Goal: Task Accomplishment & Management: Manage account settings

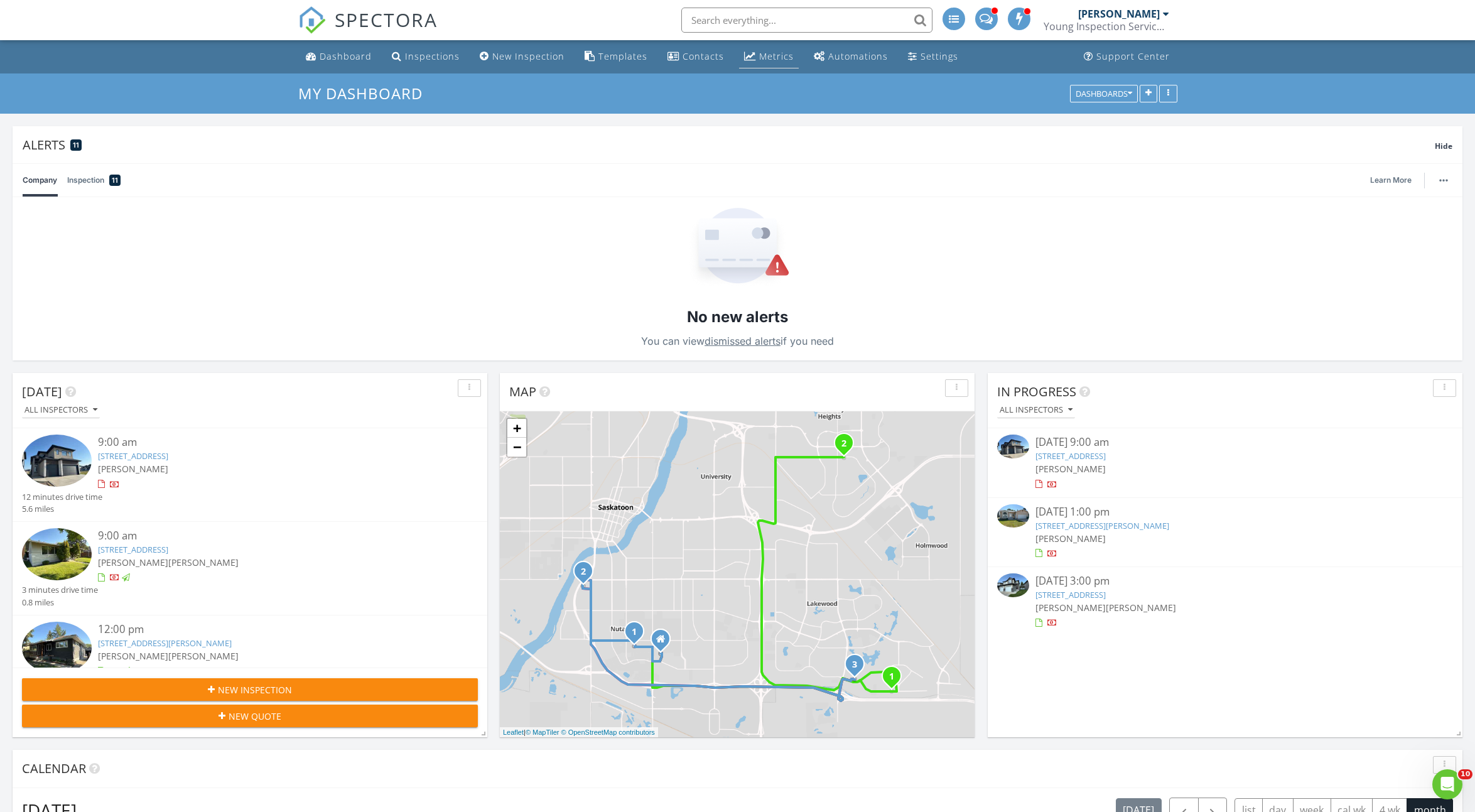
click at [759, 62] on div "Metrics" at bounding box center [777, 56] width 35 height 12
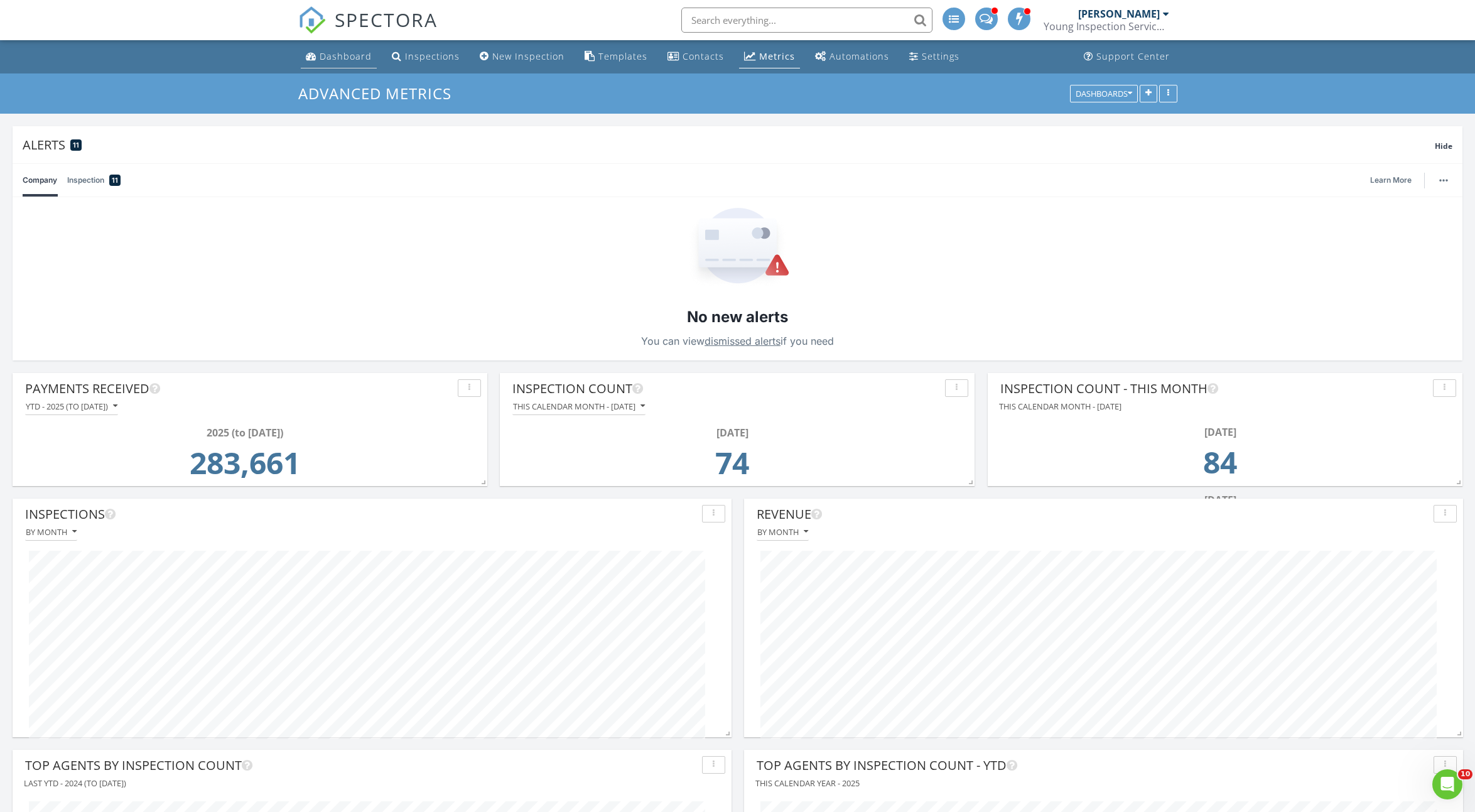
click at [322, 51] on div "Dashboard" at bounding box center [345, 56] width 52 height 12
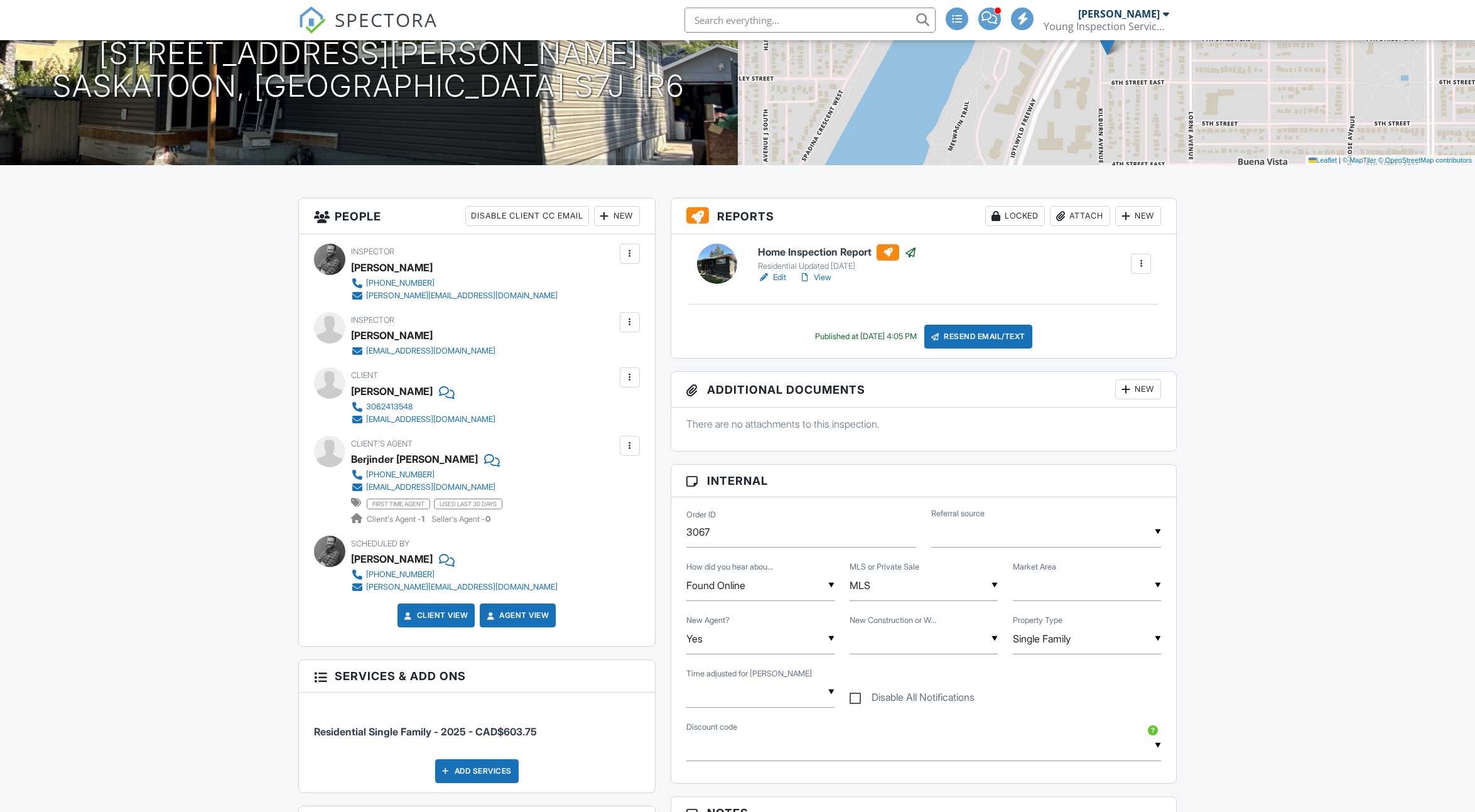
scroll to position [430, 0]
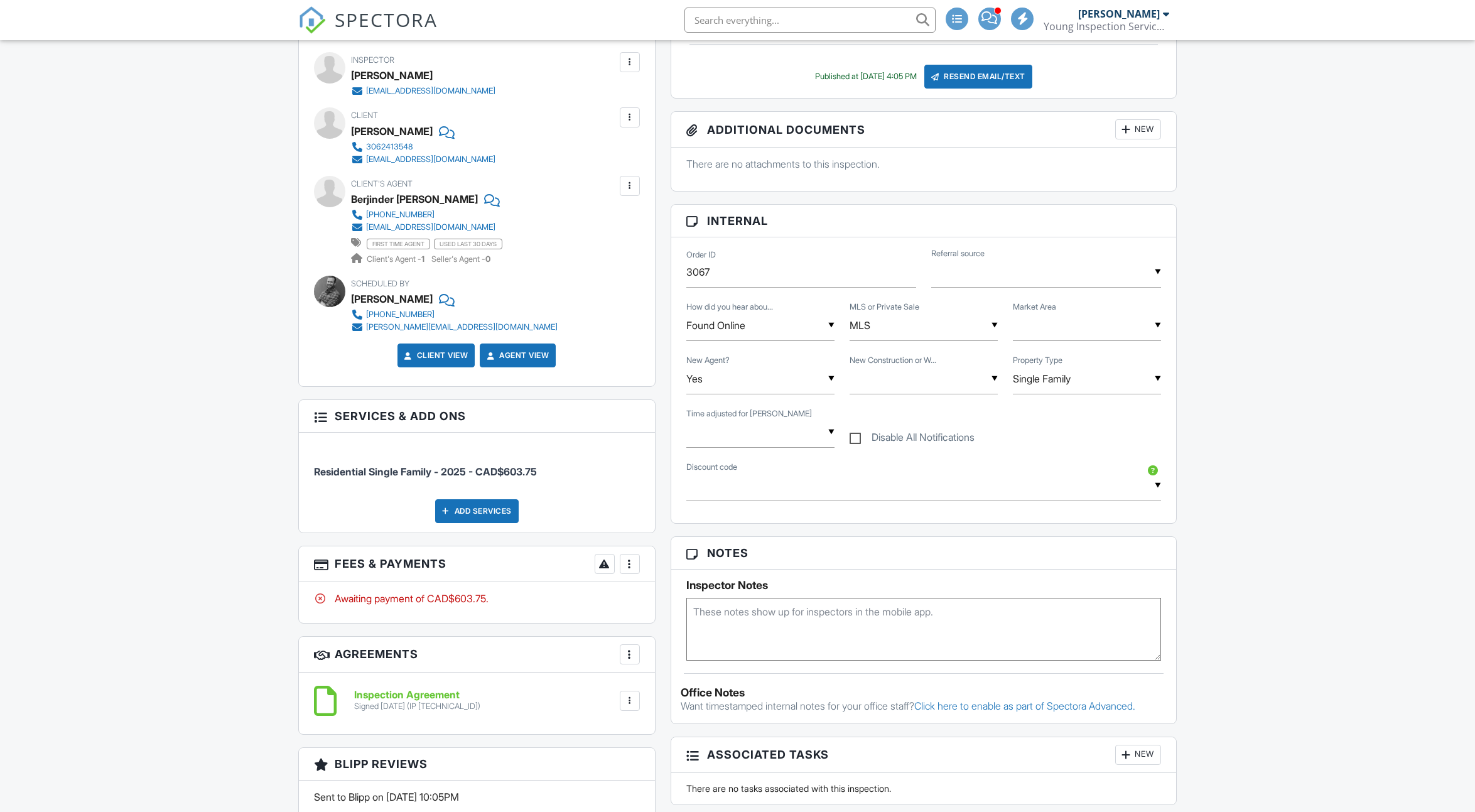
click at [633, 560] on div at bounding box center [629, 563] width 12 height 12
click at [677, 691] on div "Paid In Full" at bounding box center [693, 696] width 121 height 15
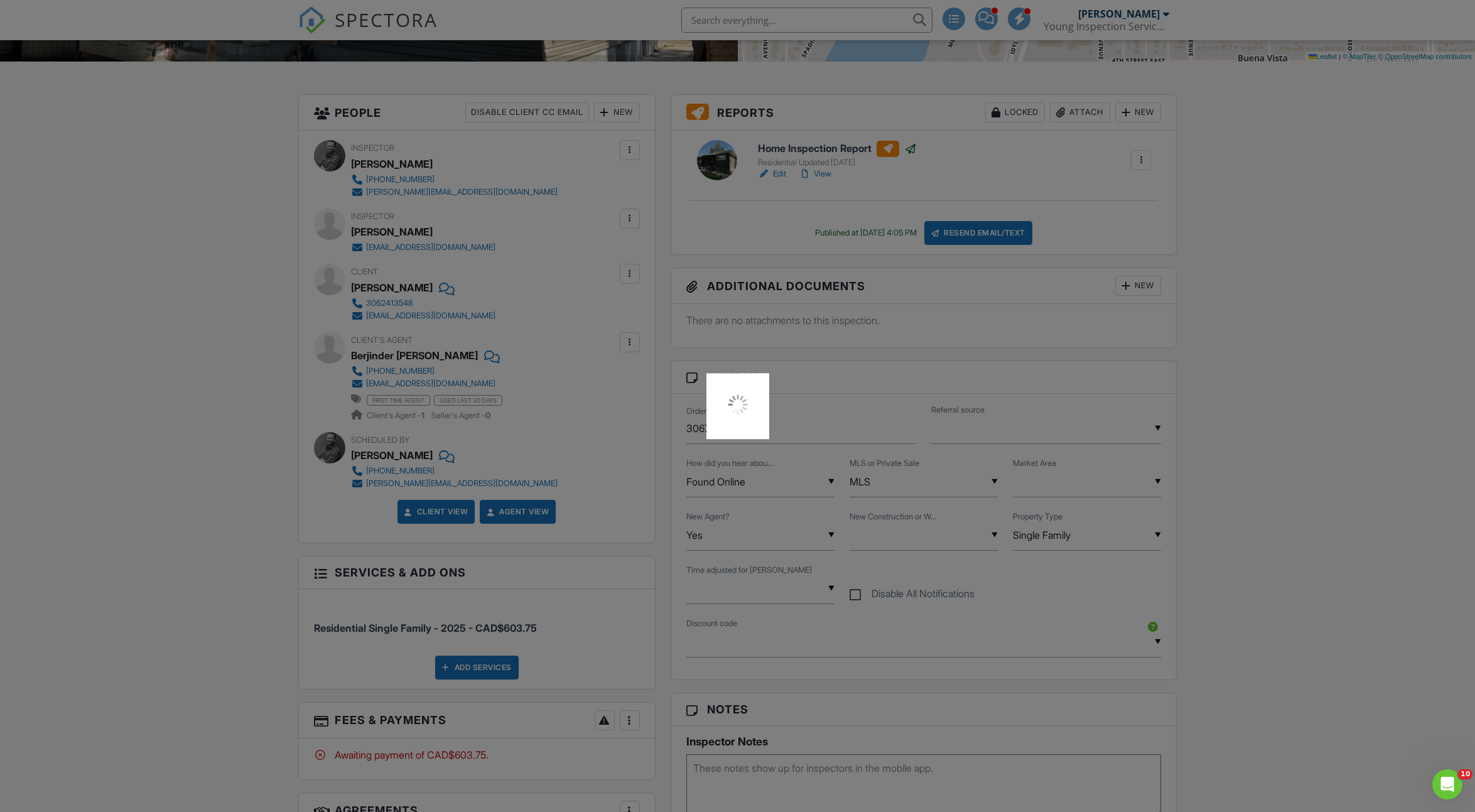
scroll to position [0, 0]
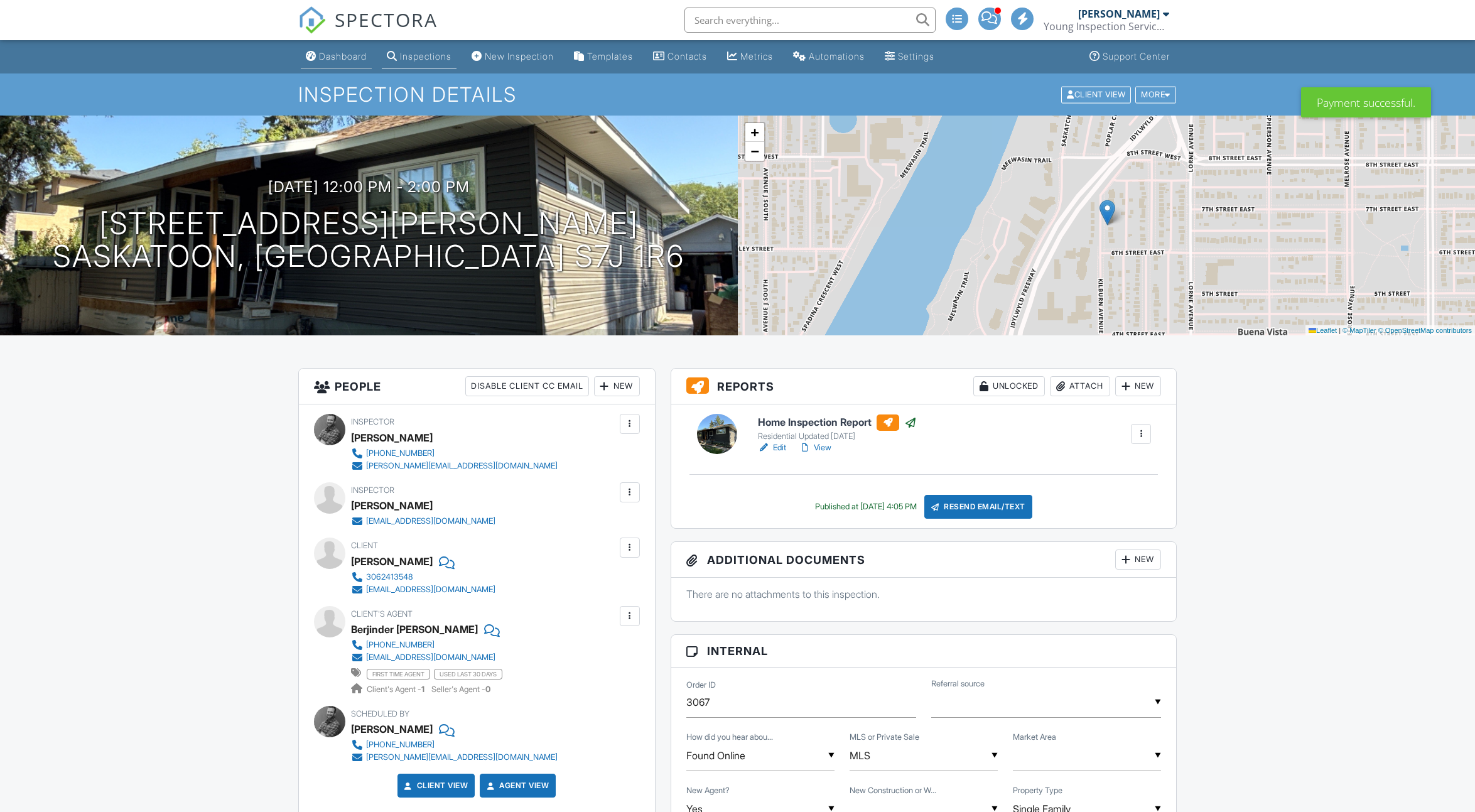
click at [330, 59] on div "Dashboard" at bounding box center [342, 56] width 48 height 11
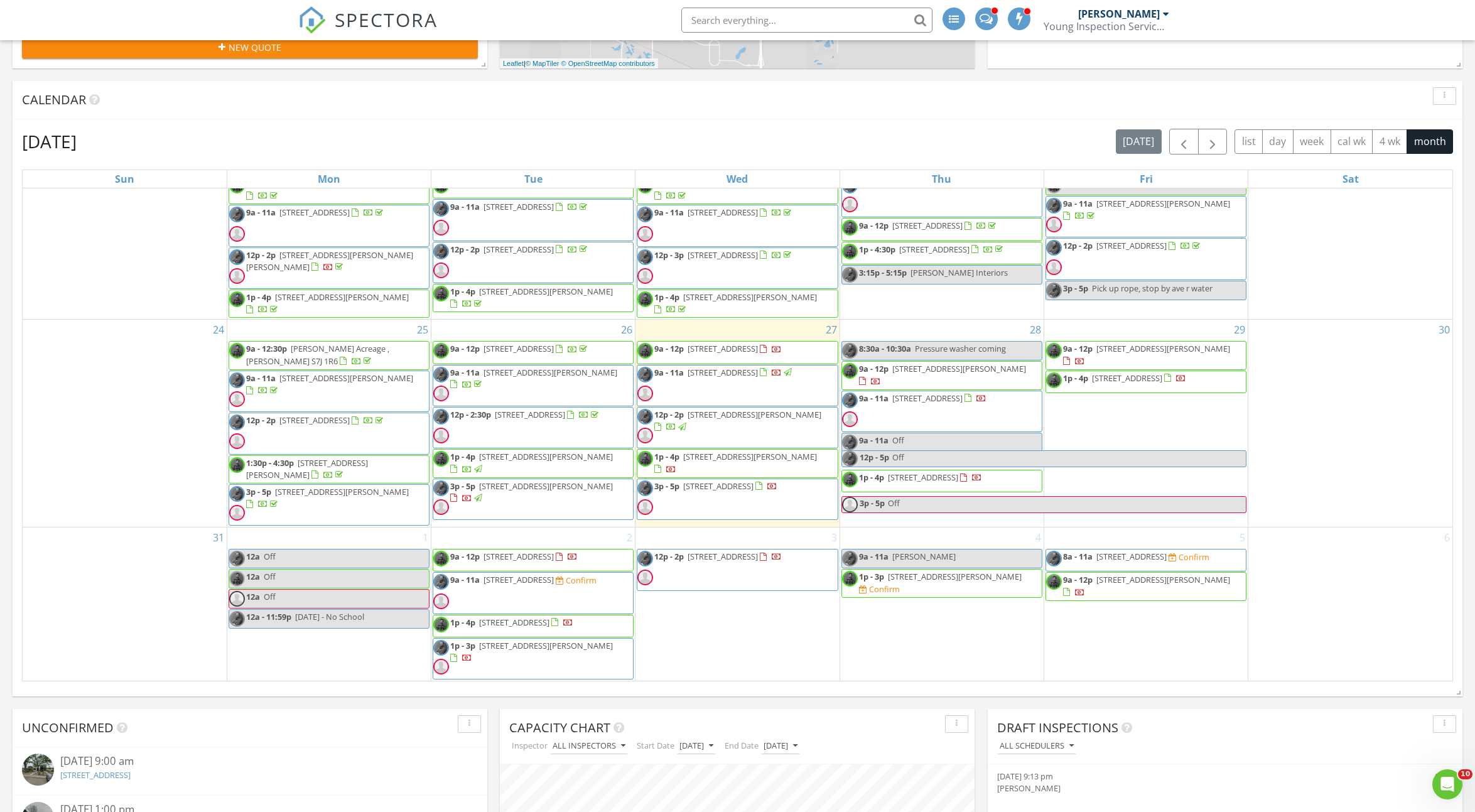
scroll to position [628, 0]
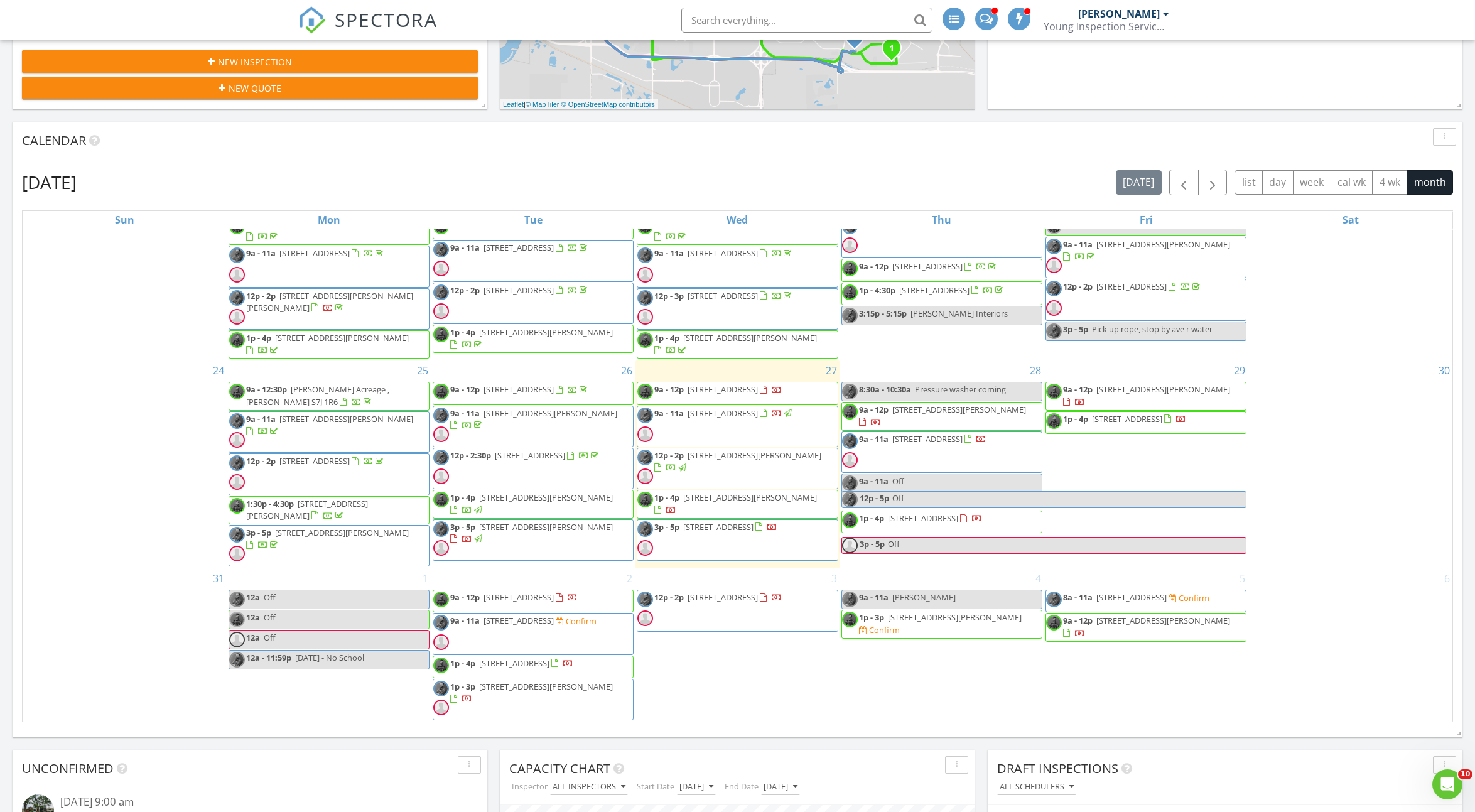
click at [740, 20] on input "text" at bounding box center [806, 20] width 251 height 25
type input "cargan"
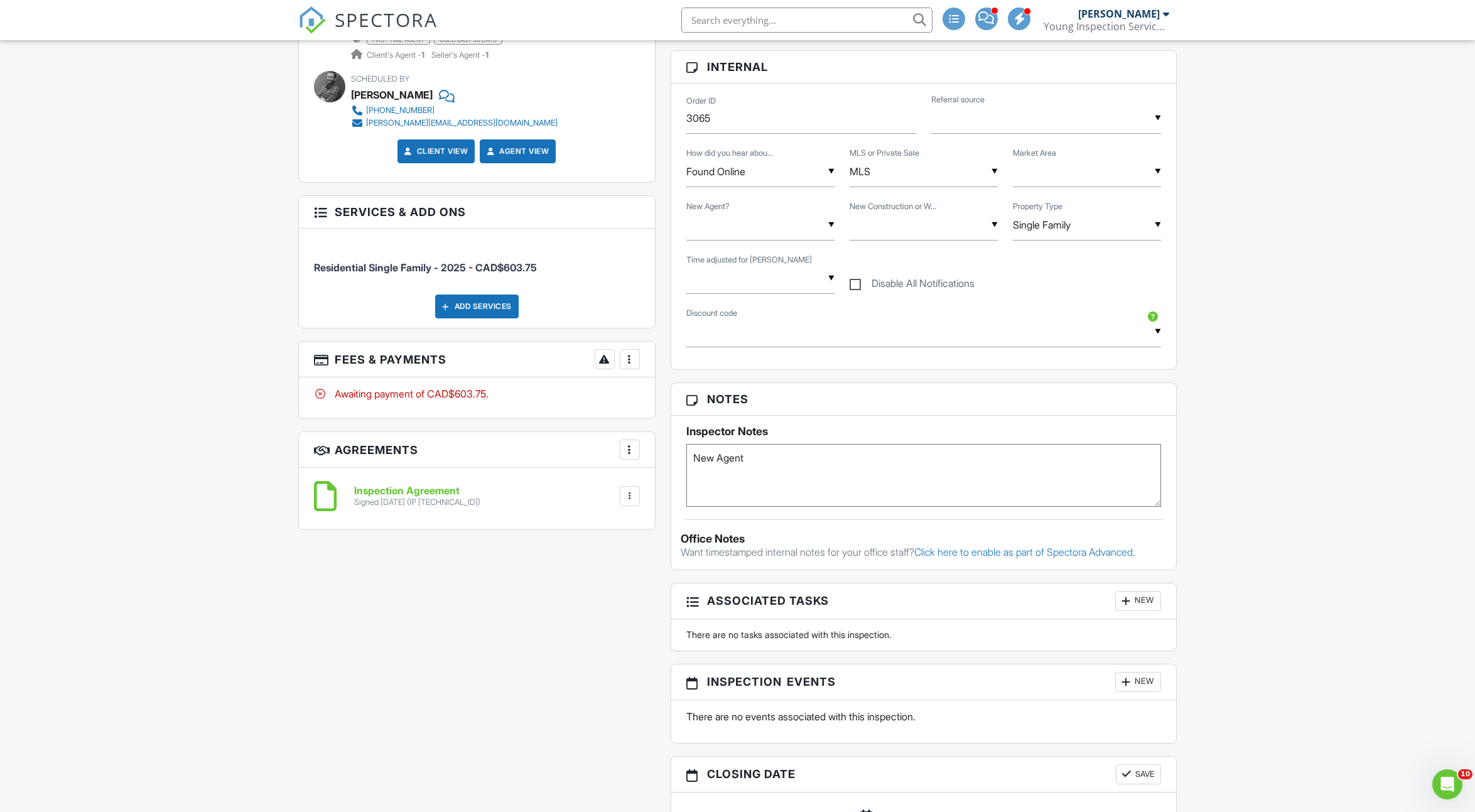
scroll to position [602, 0]
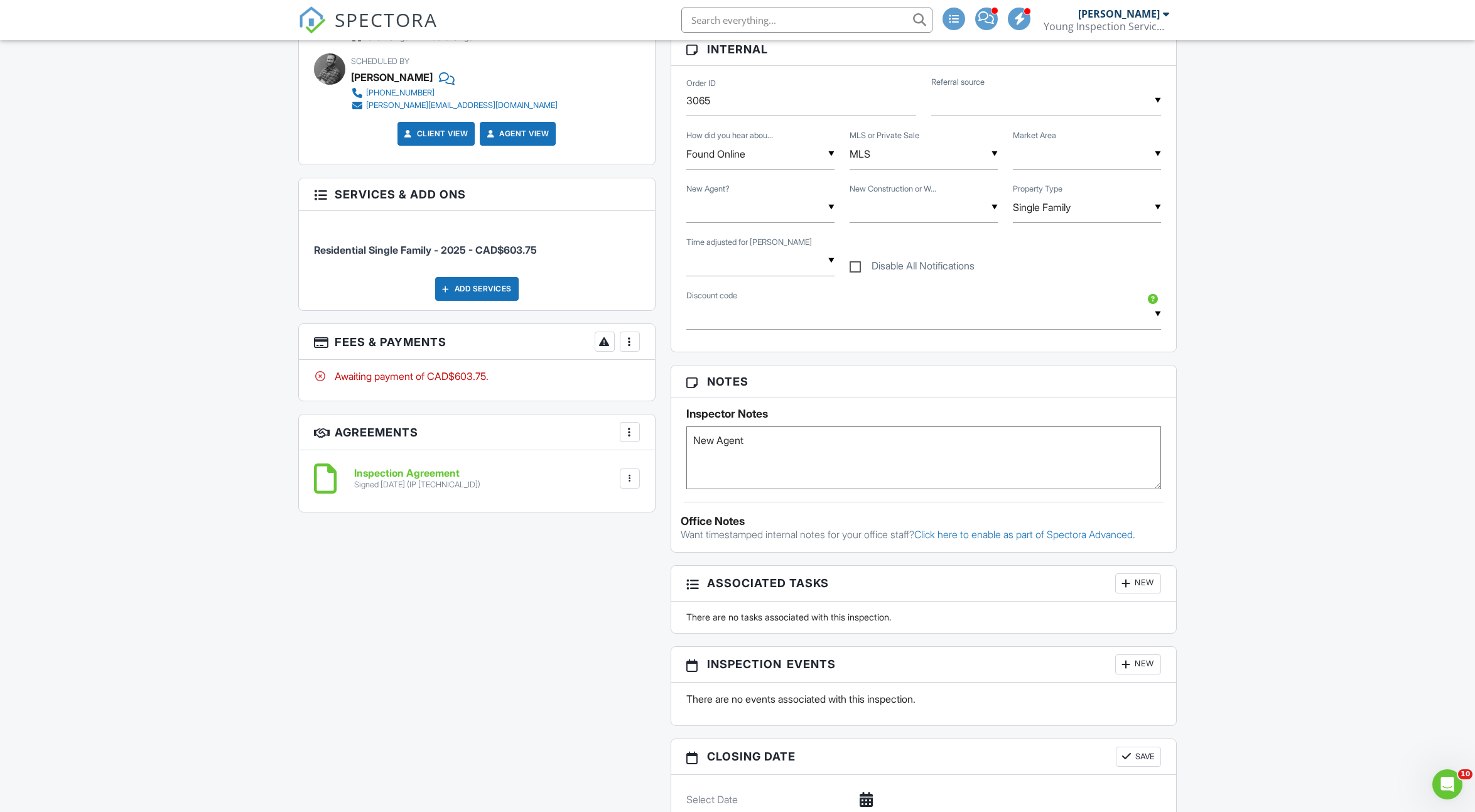
click at [635, 336] on div at bounding box center [629, 341] width 12 height 12
click at [668, 466] on div "Paid In Full" at bounding box center [693, 473] width 121 height 15
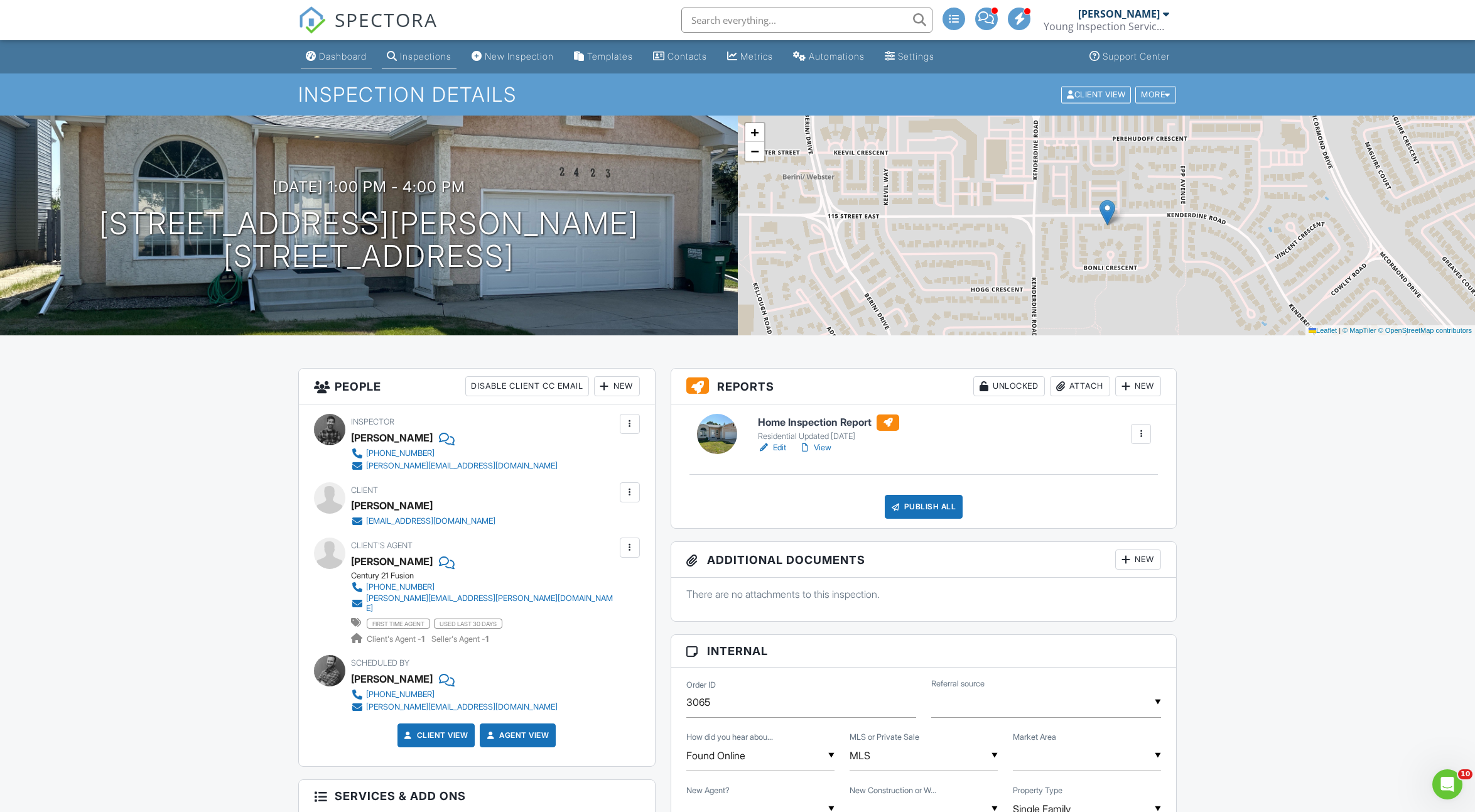
click at [334, 57] on div "Dashboard" at bounding box center [342, 56] width 48 height 11
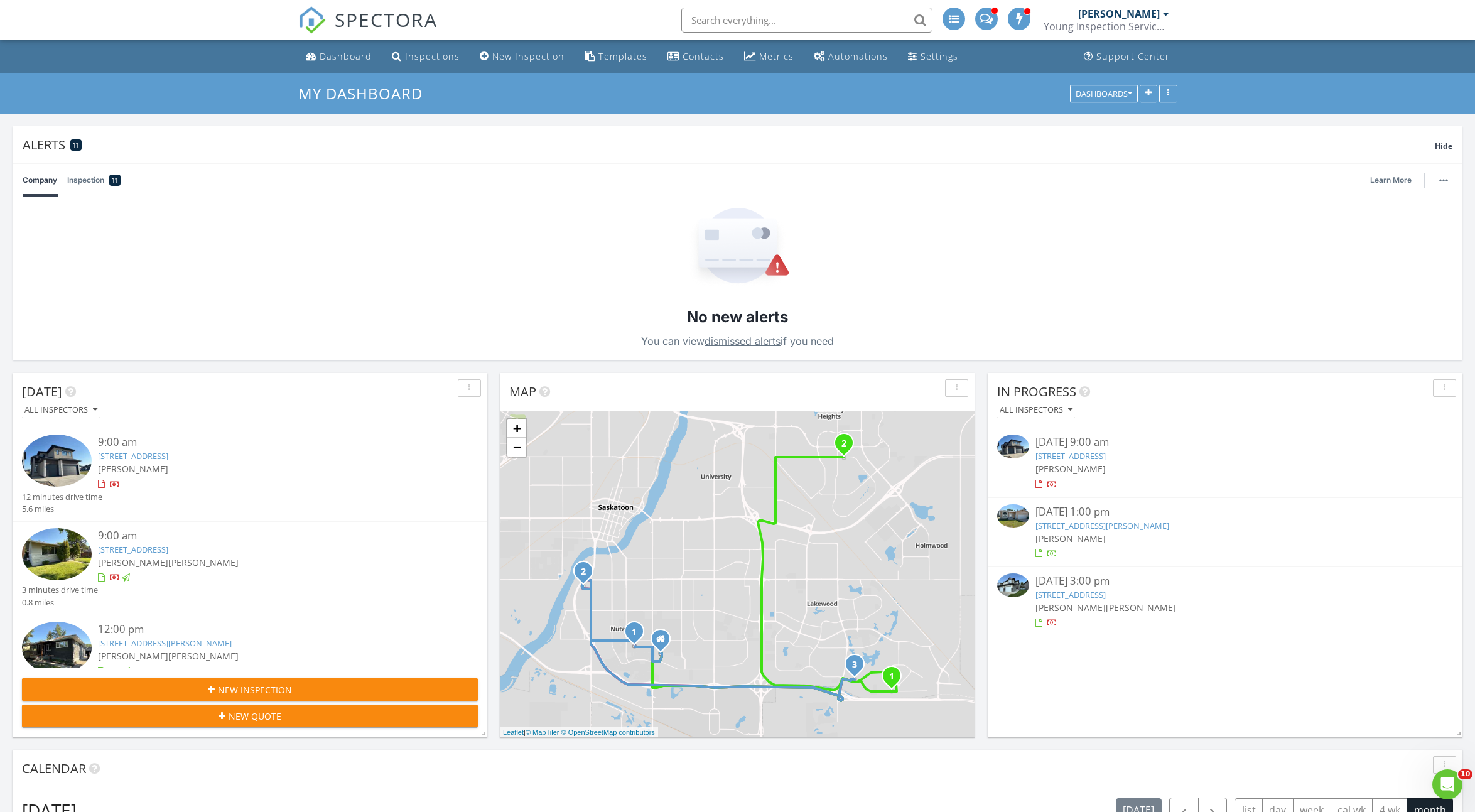
scroll to position [226, 0]
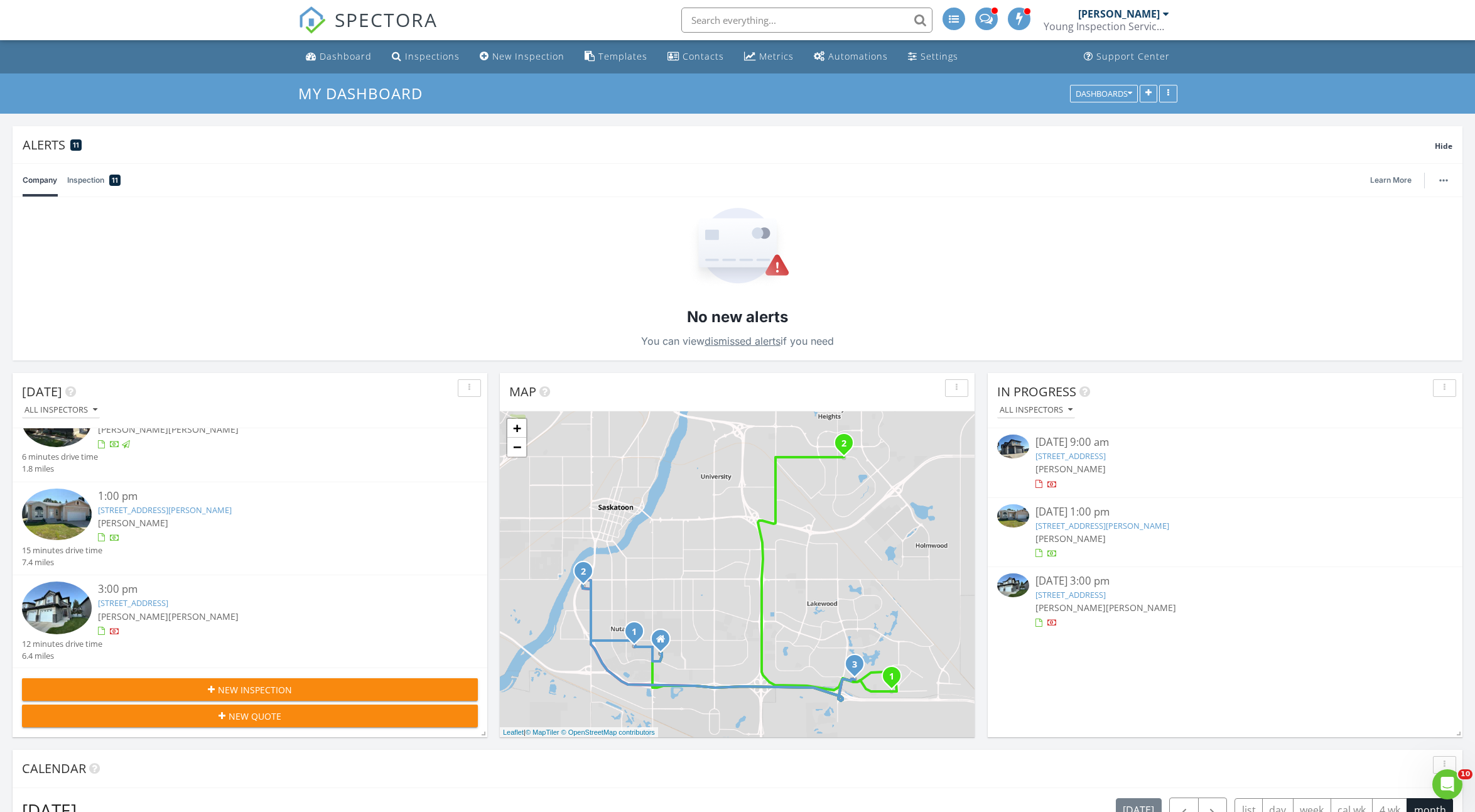
click at [168, 602] on link "410 Ledingham Way 306, Saskatoon, SK S7V 0A7" at bounding box center [133, 603] width 70 height 12
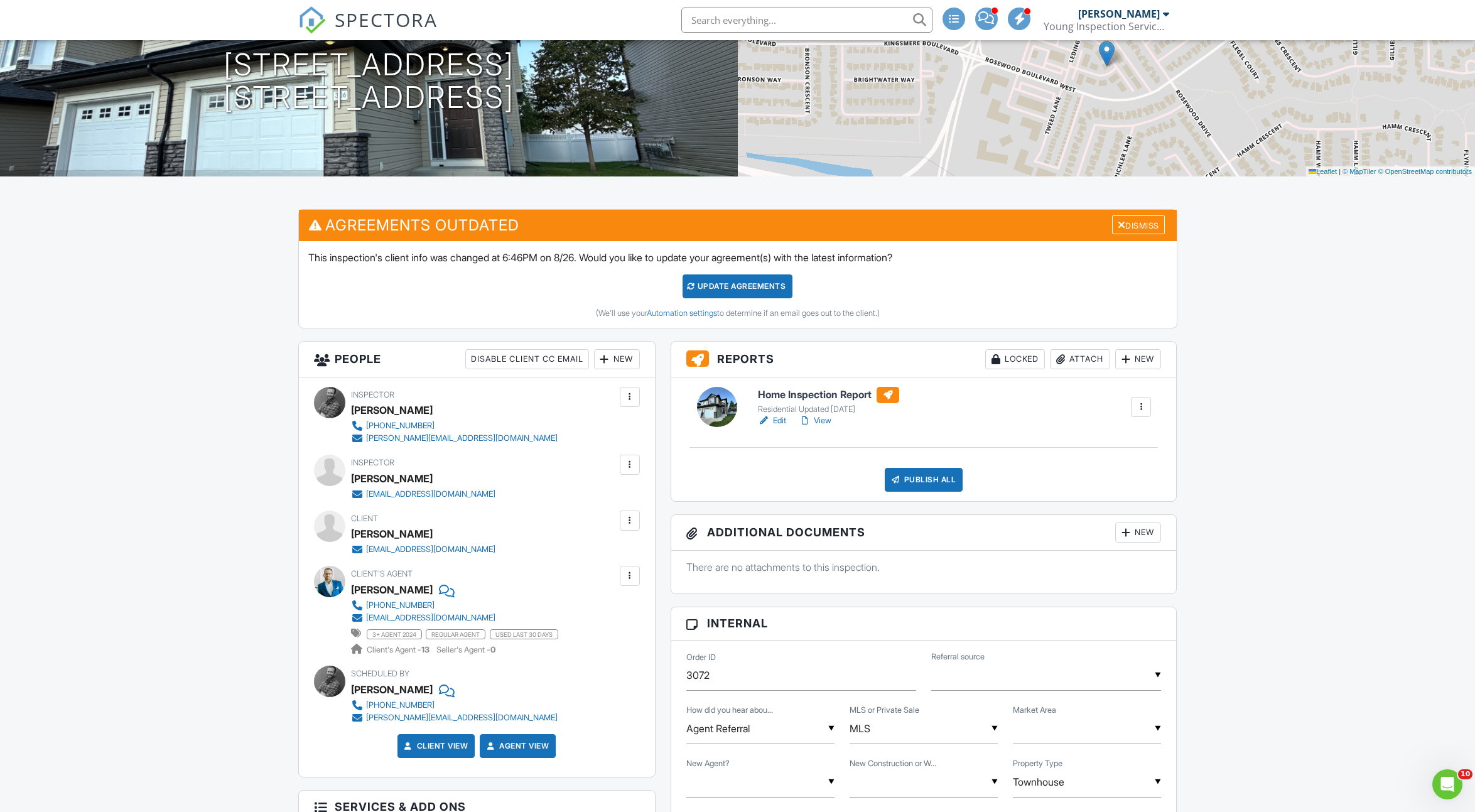
scroll to position [248, 0]
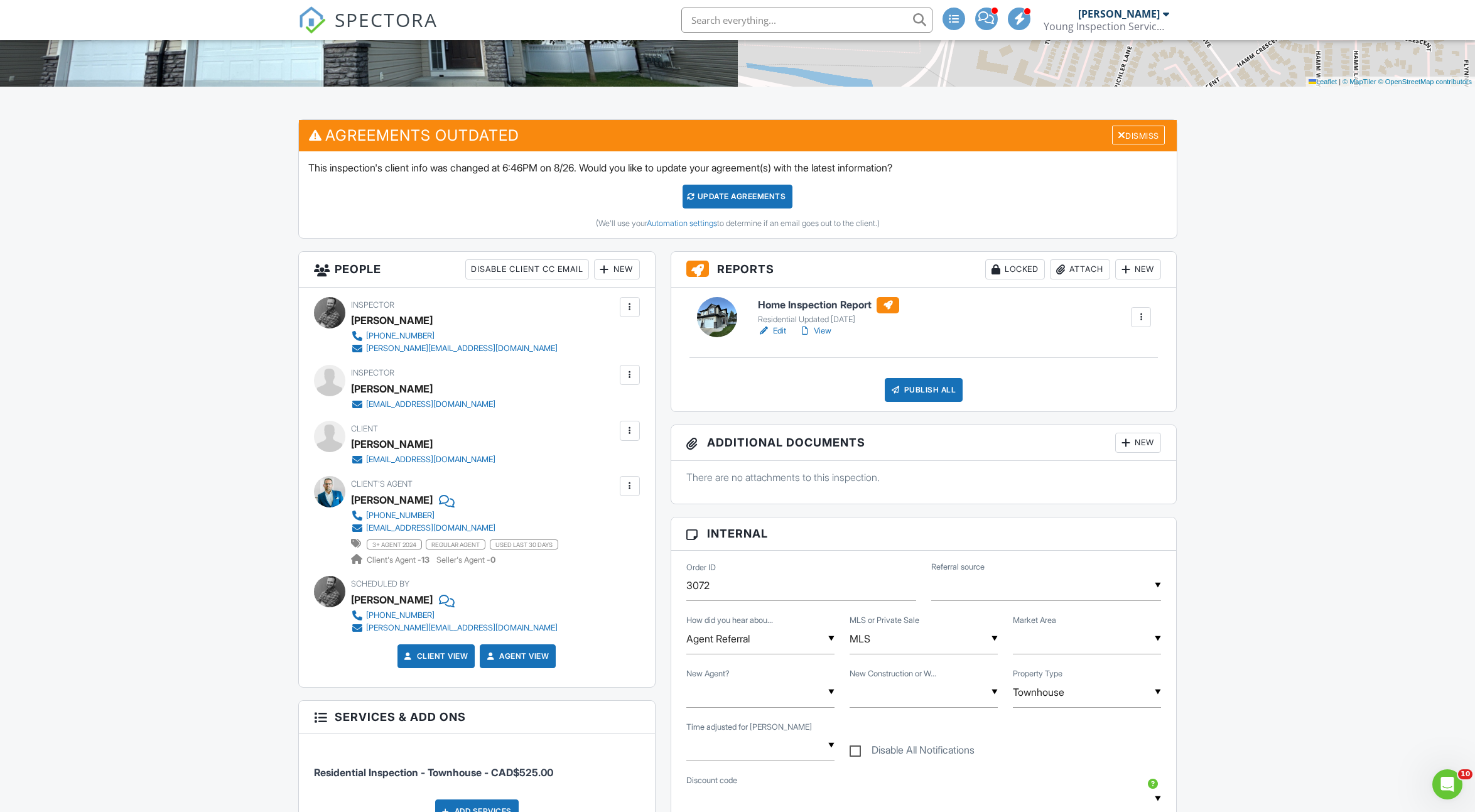
click at [766, 306] on h6 "Home Inspection Report" at bounding box center [828, 304] width 141 height 16
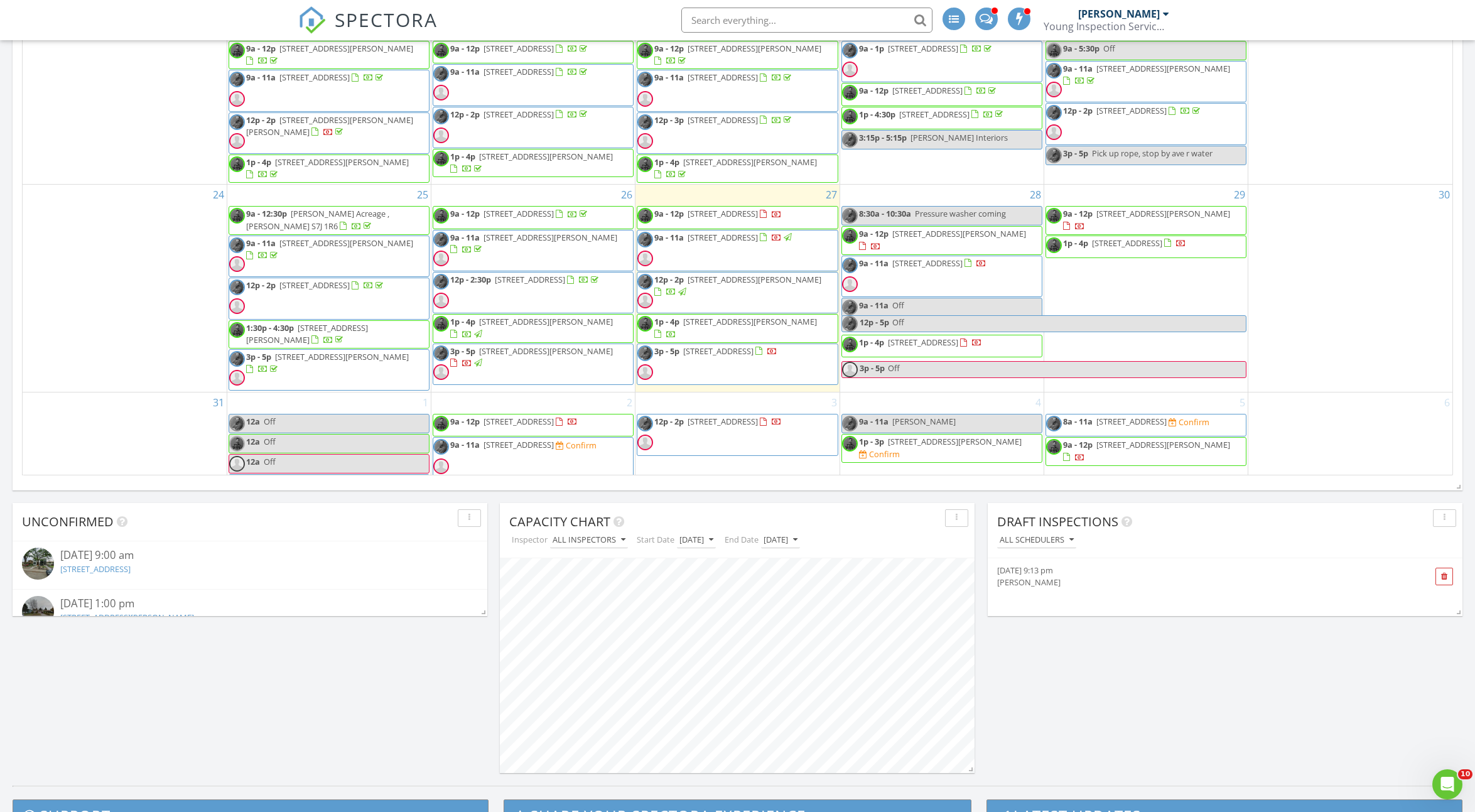
scroll to position [633, 0]
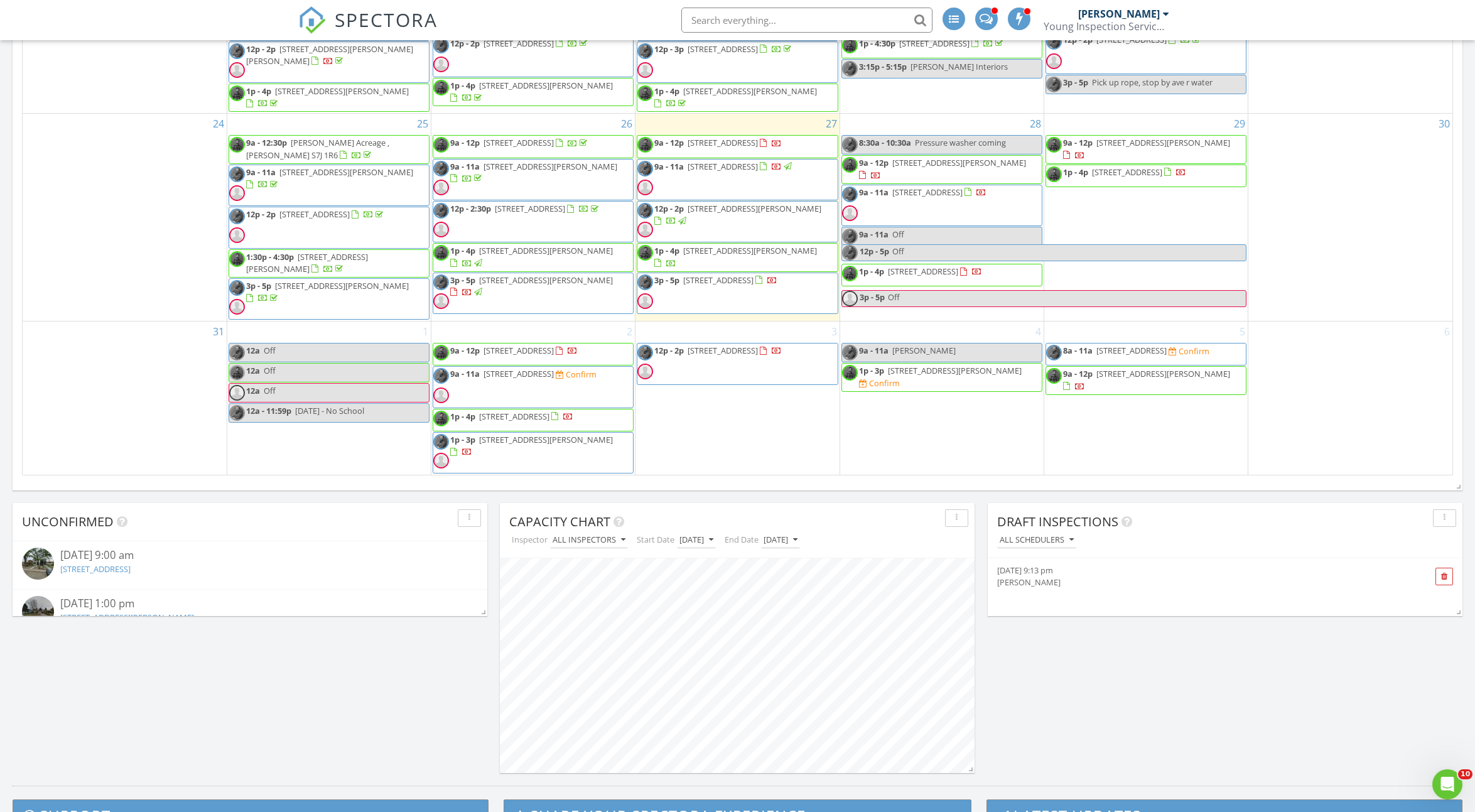
click at [562, 388] on span "9a - 11a 1410 Alexandra Ave, Saskatoon S7K 3B9 Confirm" at bounding box center [515, 386] width 163 height 37
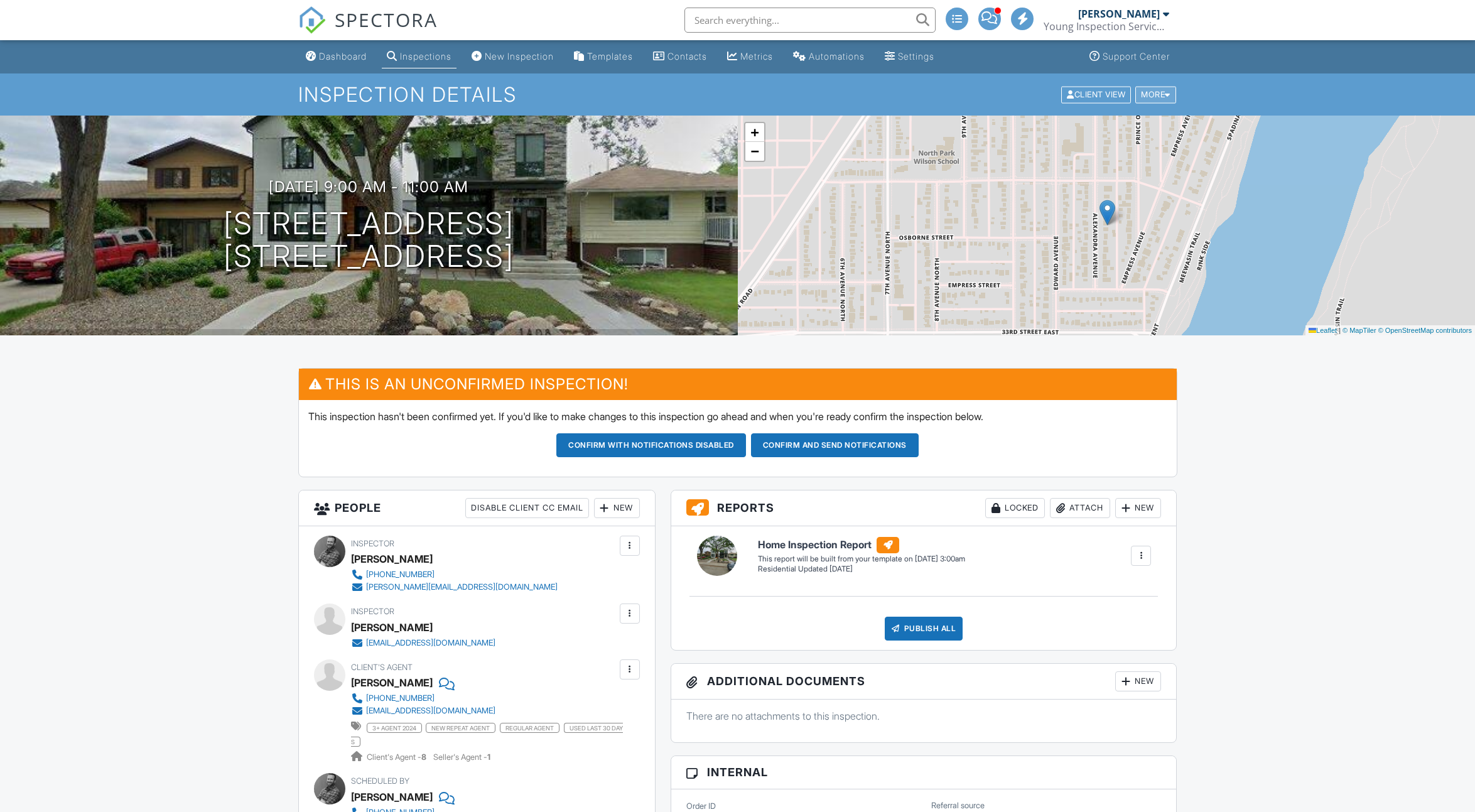
click at [1145, 97] on div "More" at bounding box center [1155, 94] width 41 height 17
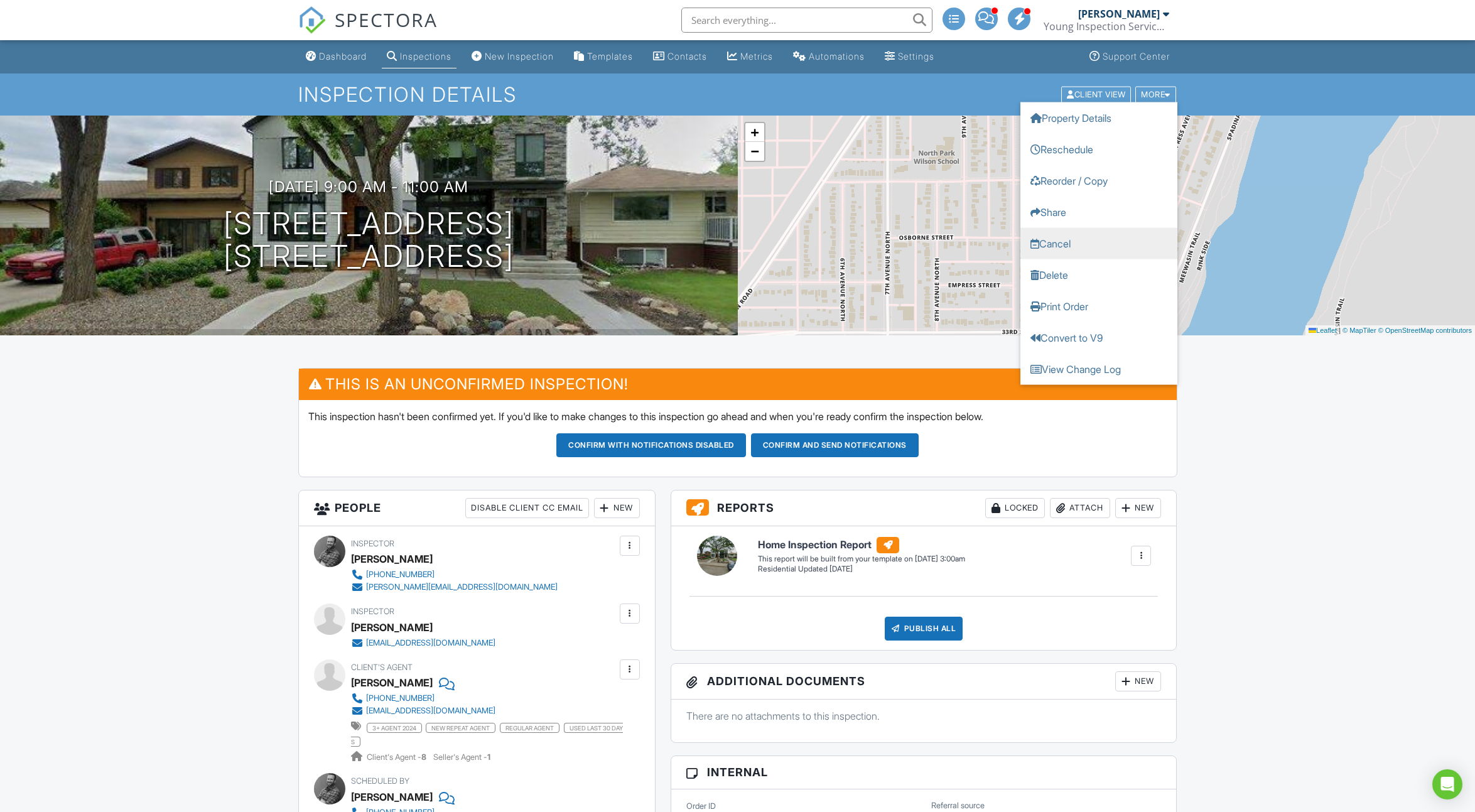
click at [1097, 237] on link "Cancel" at bounding box center [1098, 243] width 157 height 32
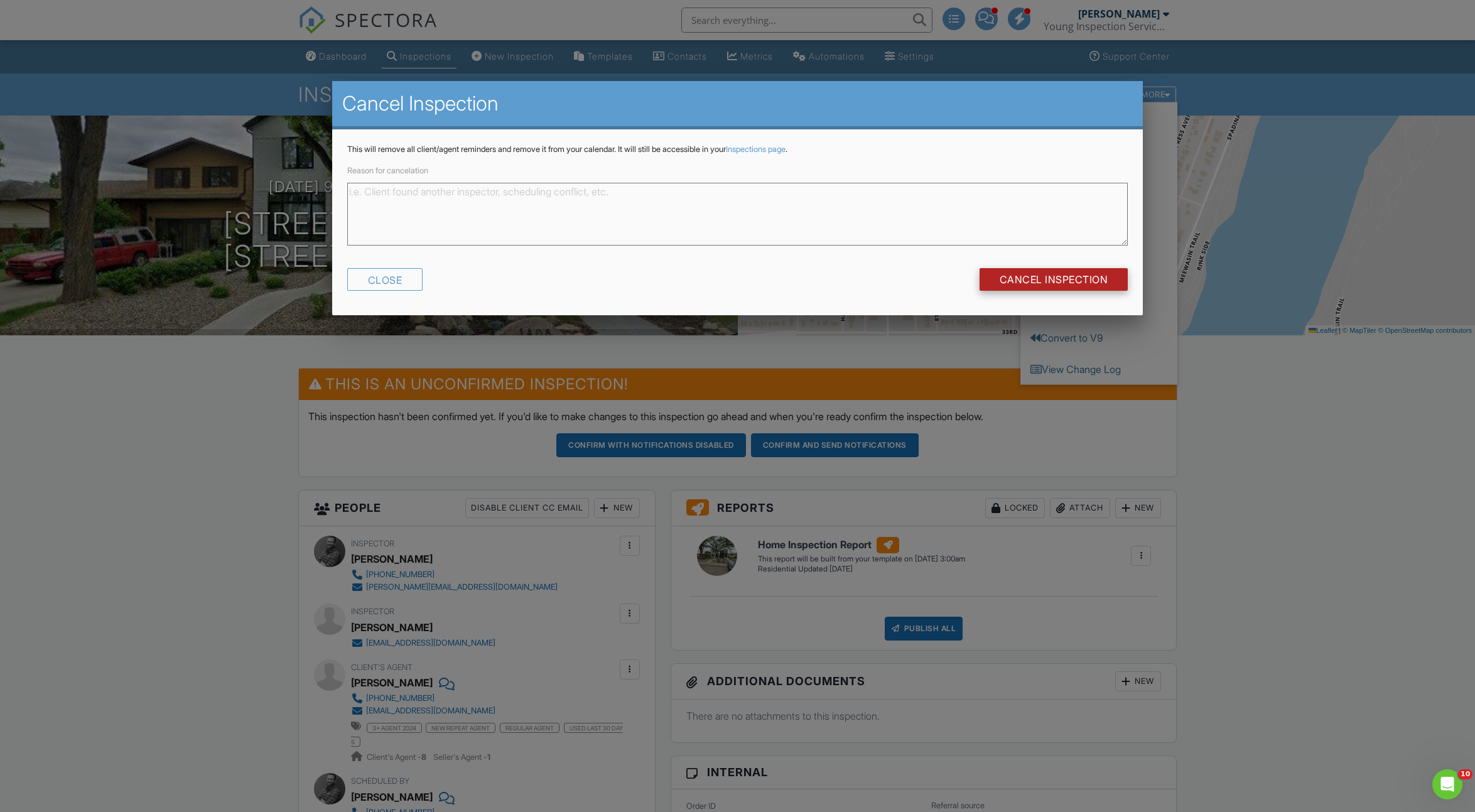
click at [1071, 279] on input "Cancel Inspection" at bounding box center [1054, 279] width 149 height 23
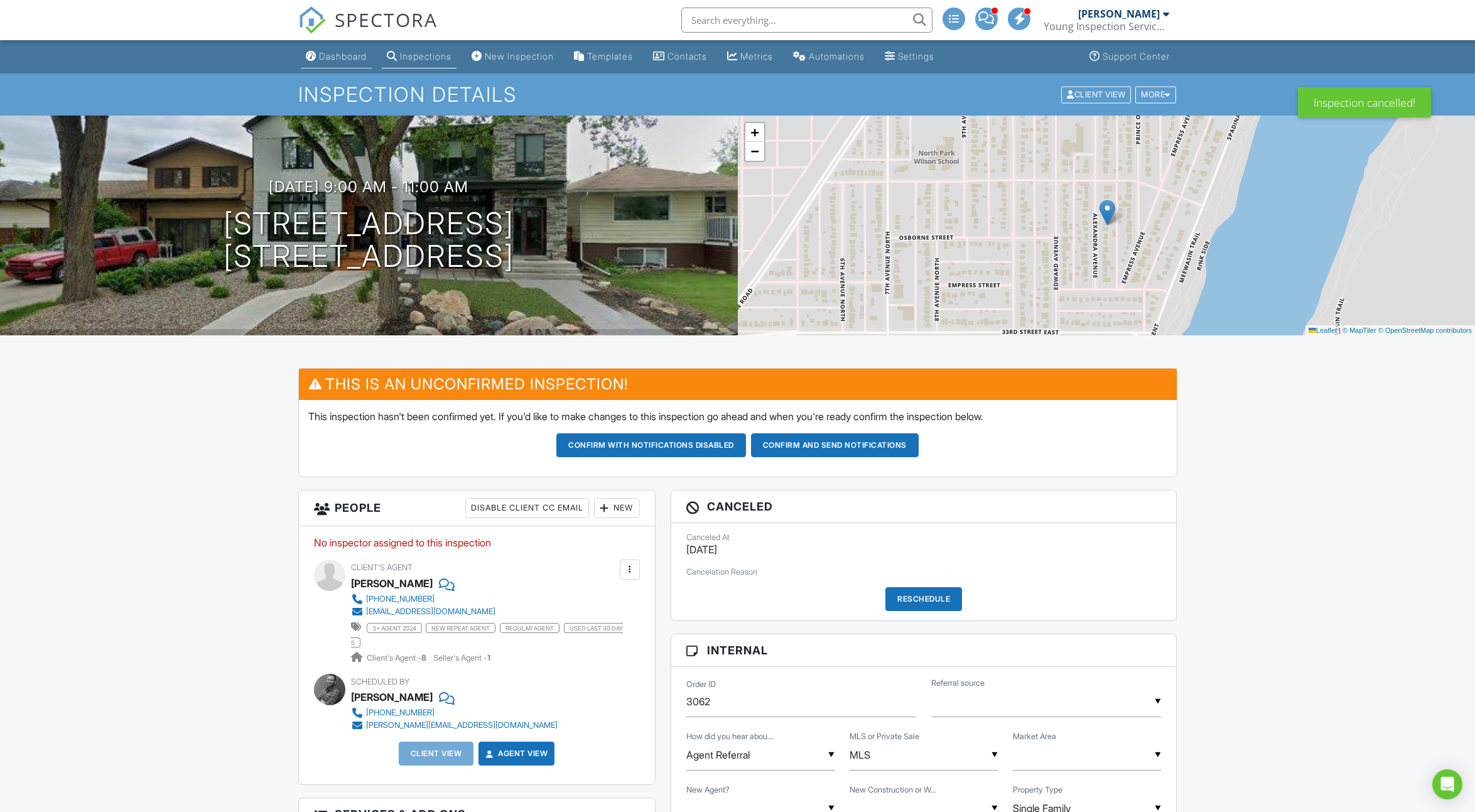
click at [333, 51] on div "Dashboard" at bounding box center [342, 56] width 48 height 11
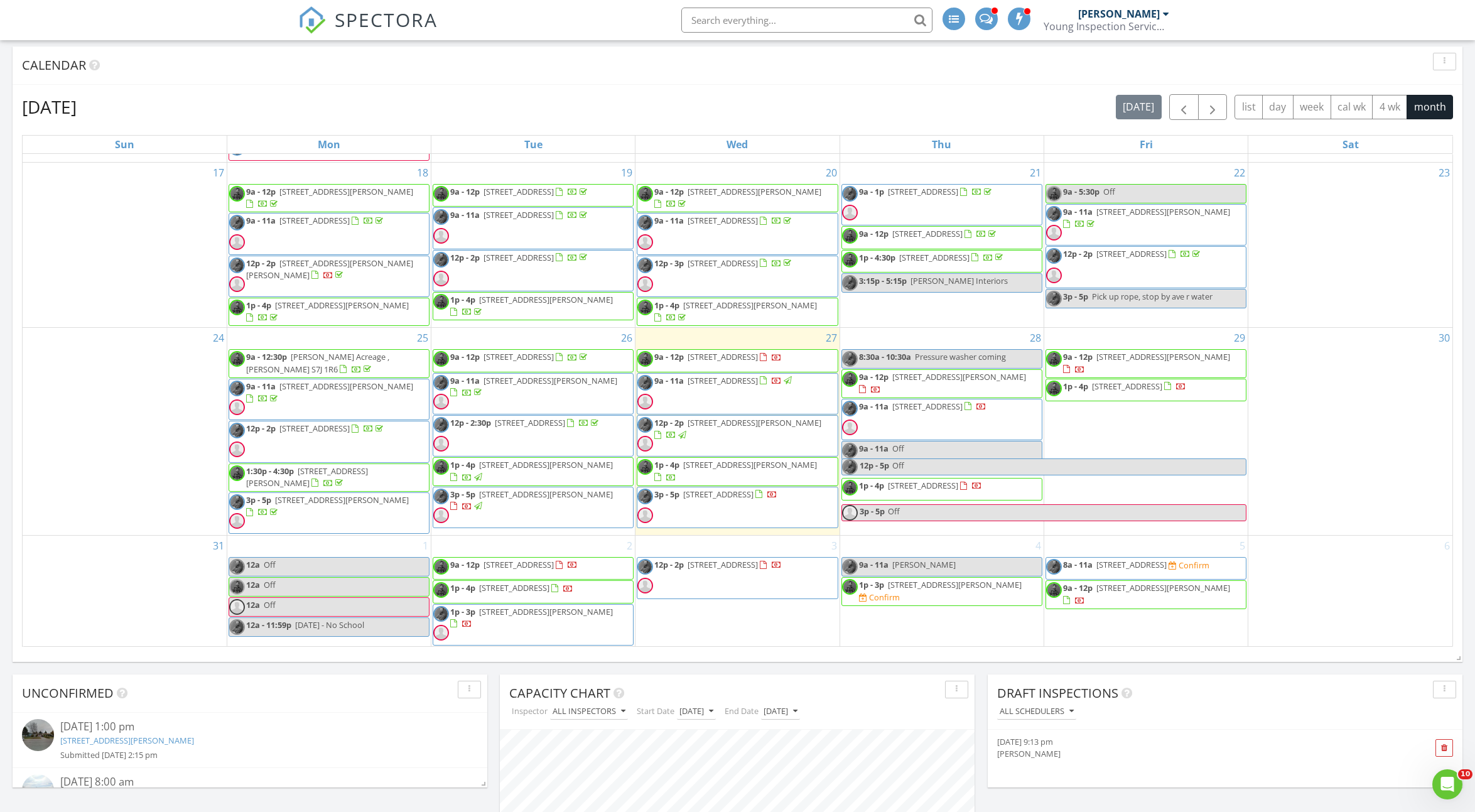
scroll to position [677, 0]
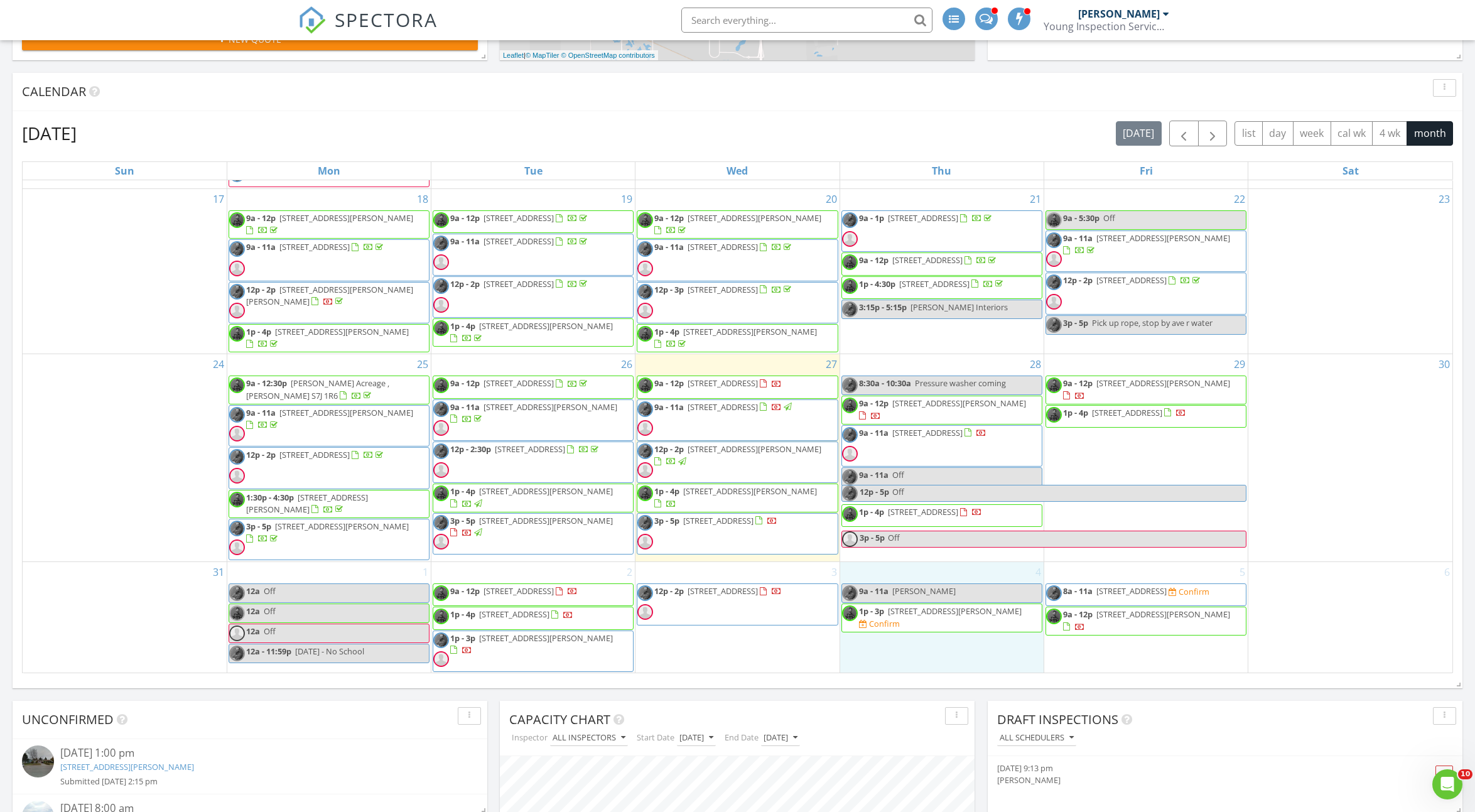
click at [913, 650] on div "4 9a - 11a Levi Dziadyk 1p - 3p 235 McCormack Rd, Saskatoon S7M 4V1 Confirm" at bounding box center [941, 617] width 203 height 111
click at [928, 600] on link "Inspection" at bounding box center [941, 602] width 64 height 20
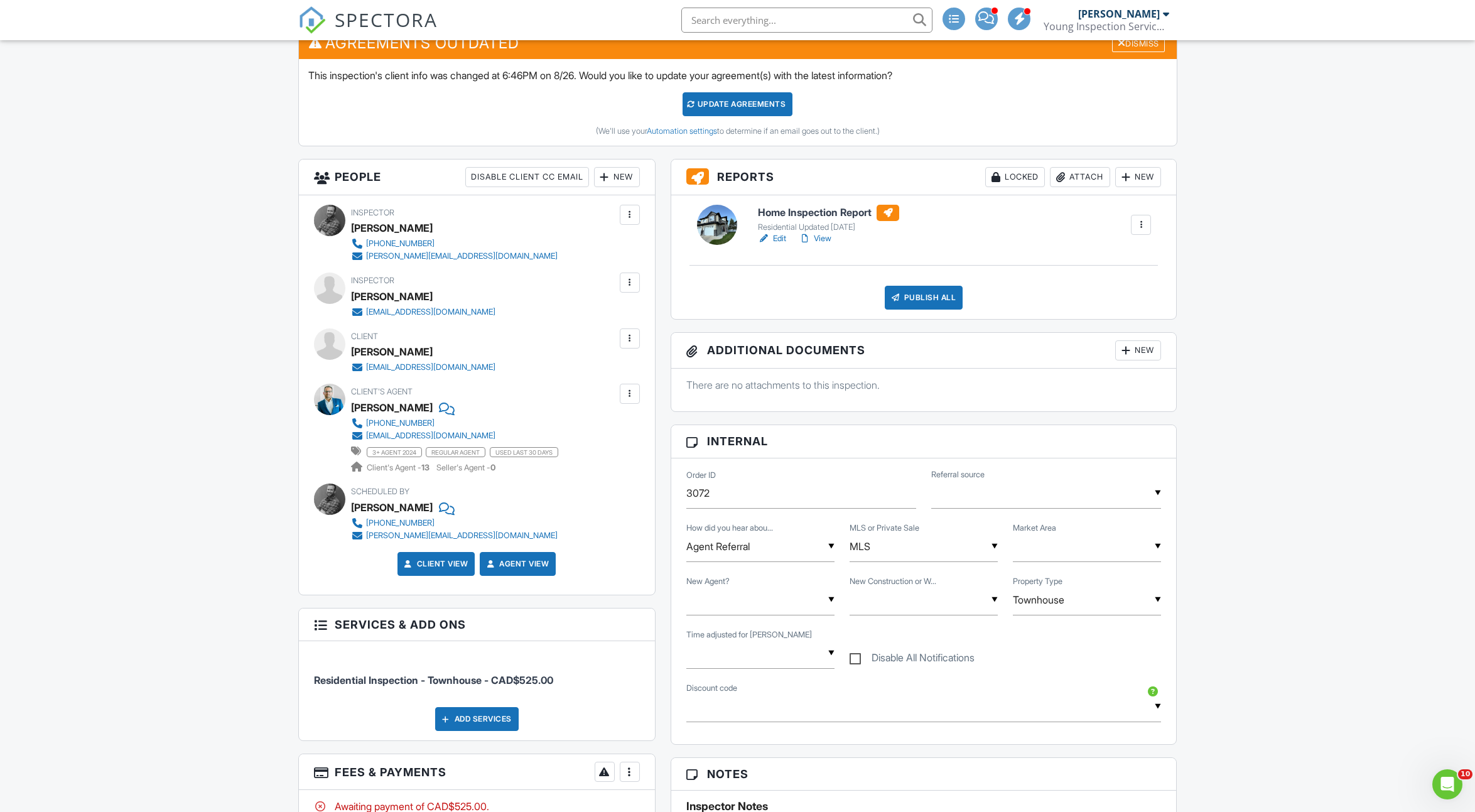
scroll to position [335, 0]
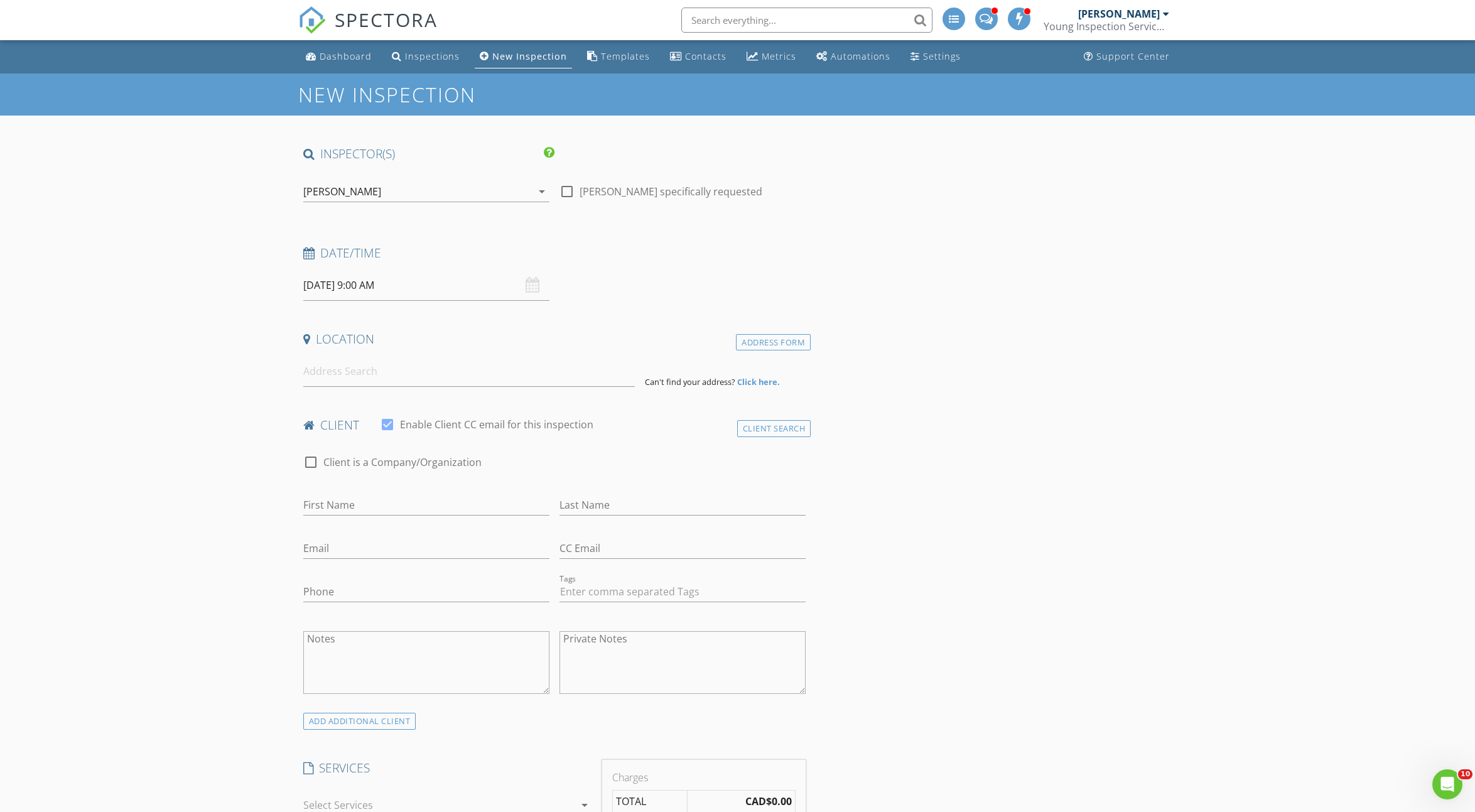
click at [497, 193] on div "[PERSON_NAME]" at bounding box center [417, 191] width 228 height 20
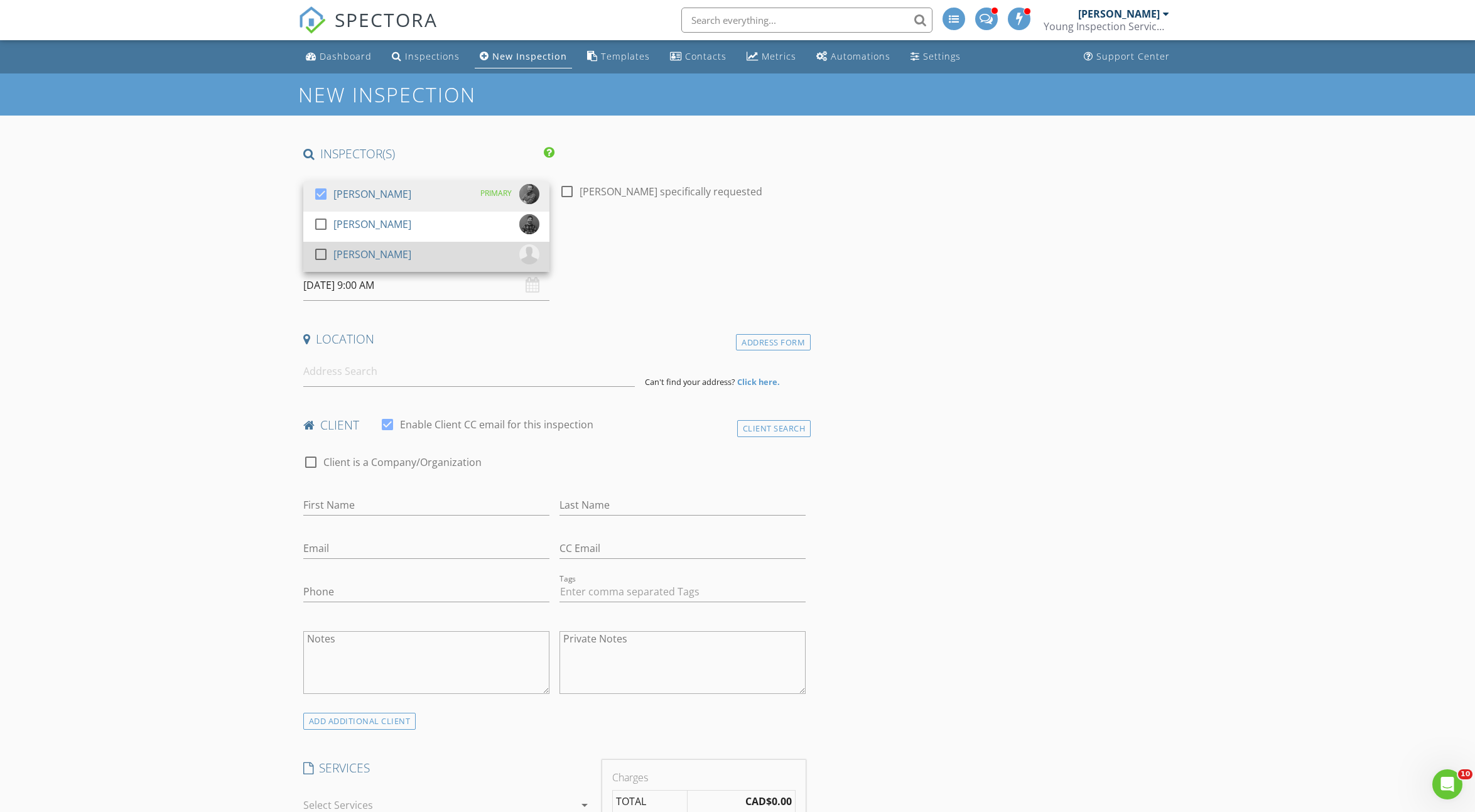
drag, startPoint x: 483, startPoint y: 231, endPoint x: 476, endPoint y: 253, distance: 23.1
click at [476, 253] on div "check_box Brendan Young PRIMARY check_box_outline_blank Sean McCaig check_box_o…" at bounding box center [426, 226] width 246 height 90
click at [476, 253] on div "check_box_outline_blank Brent Munkholm" at bounding box center [426, 257] width 226 height 25
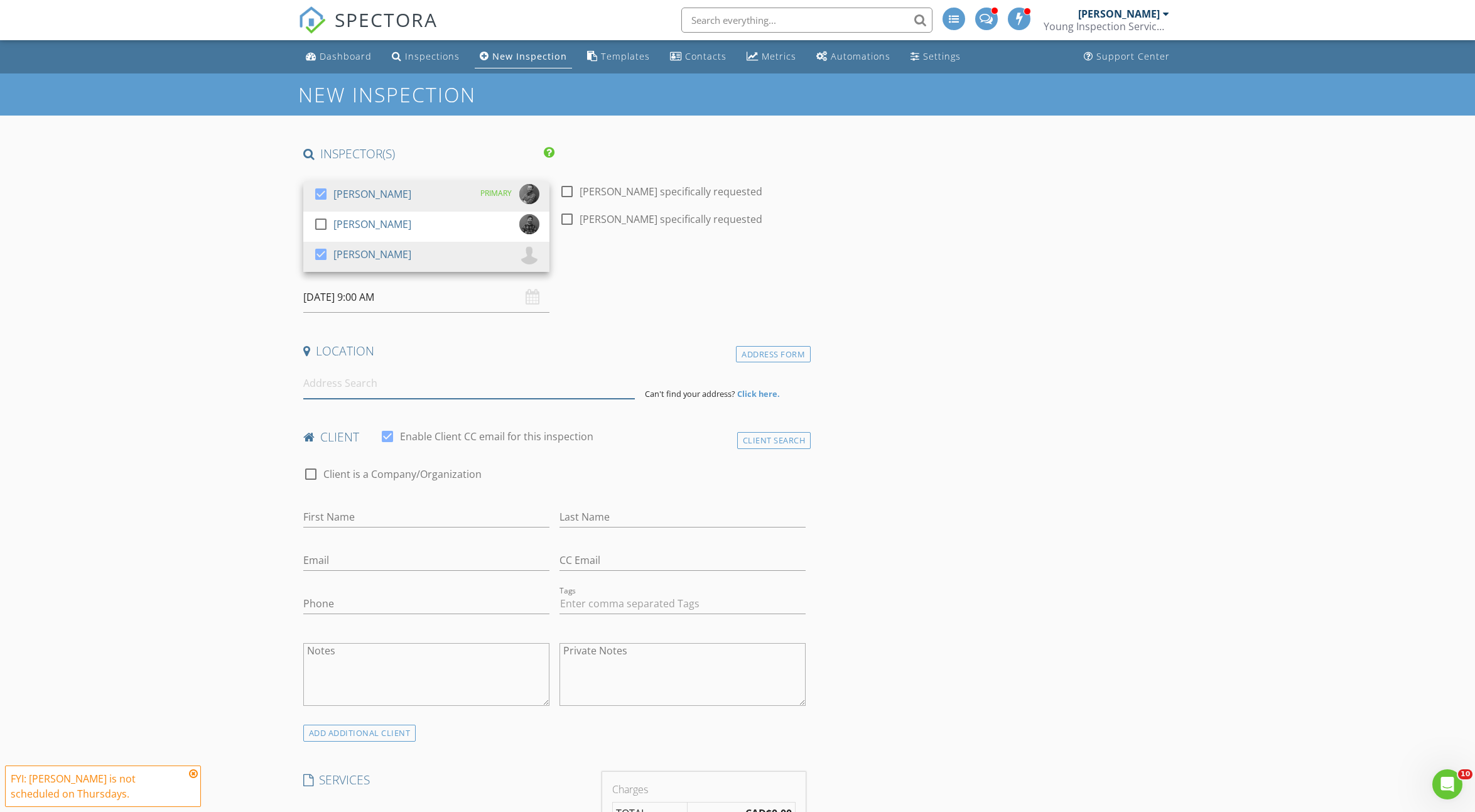
click at [542, 397] on input at bounding box center [469, 383] width 332 height 31
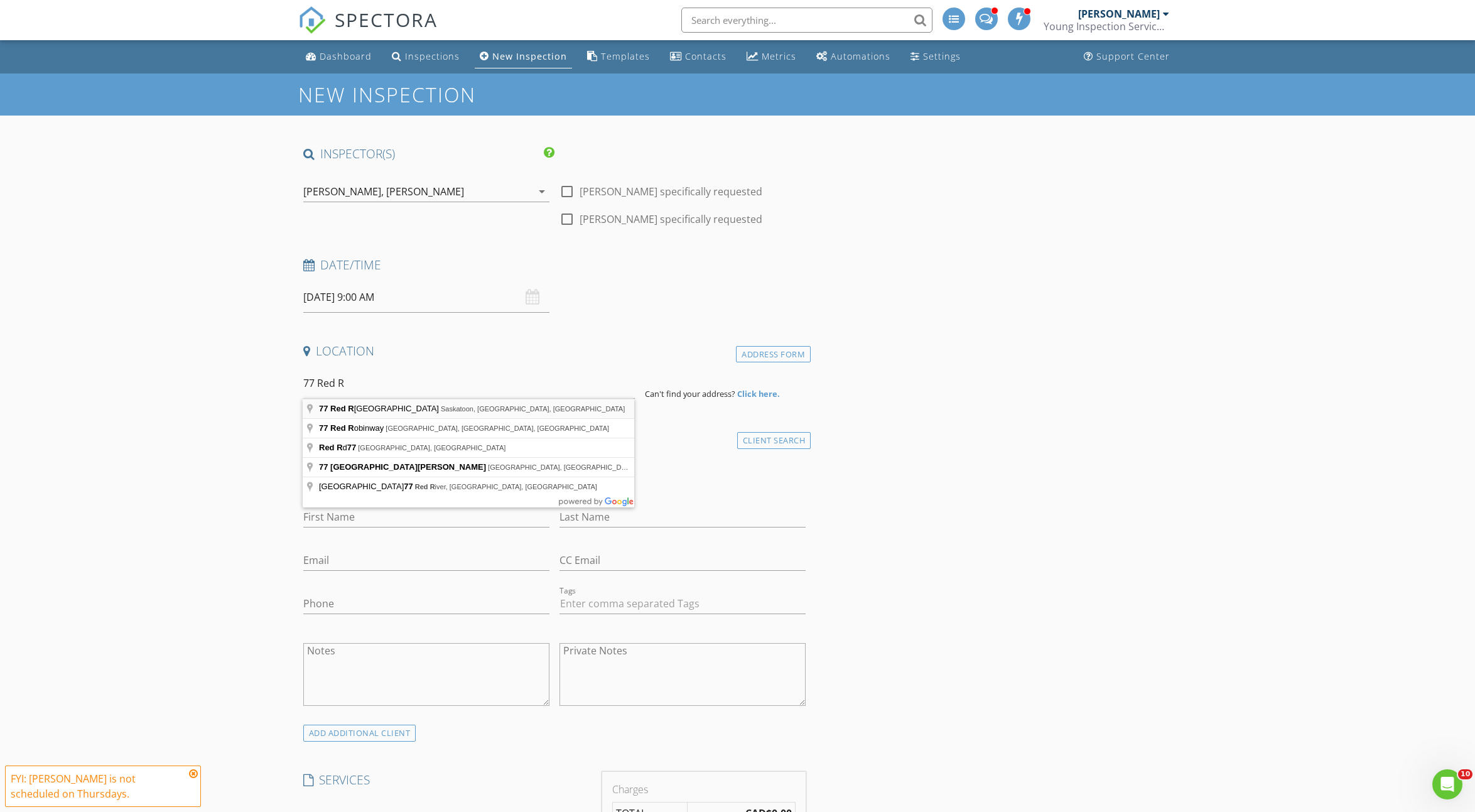
type input "77 Red River Road, Saskatoon, SK, Canada"
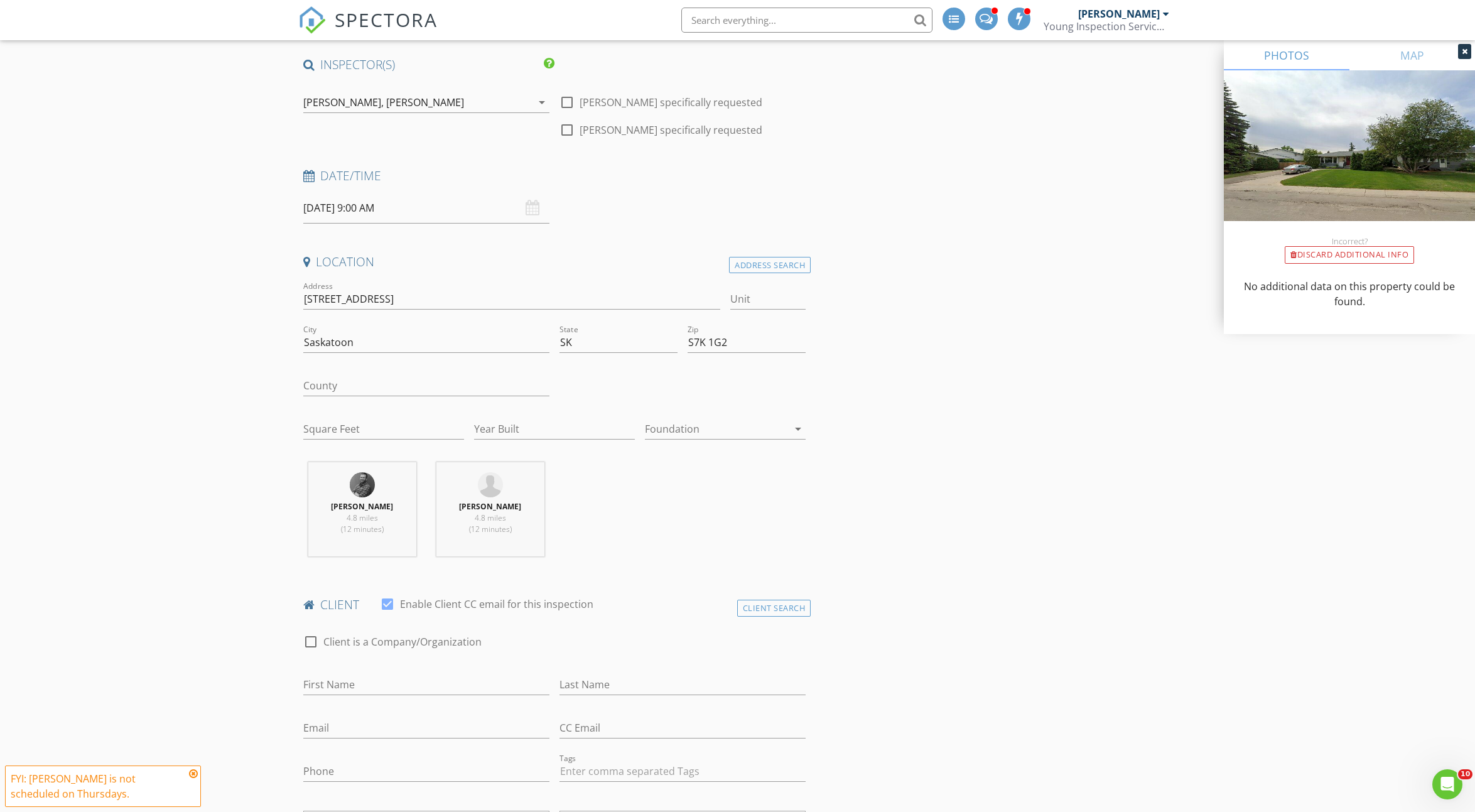
scroll to position [97, 0]
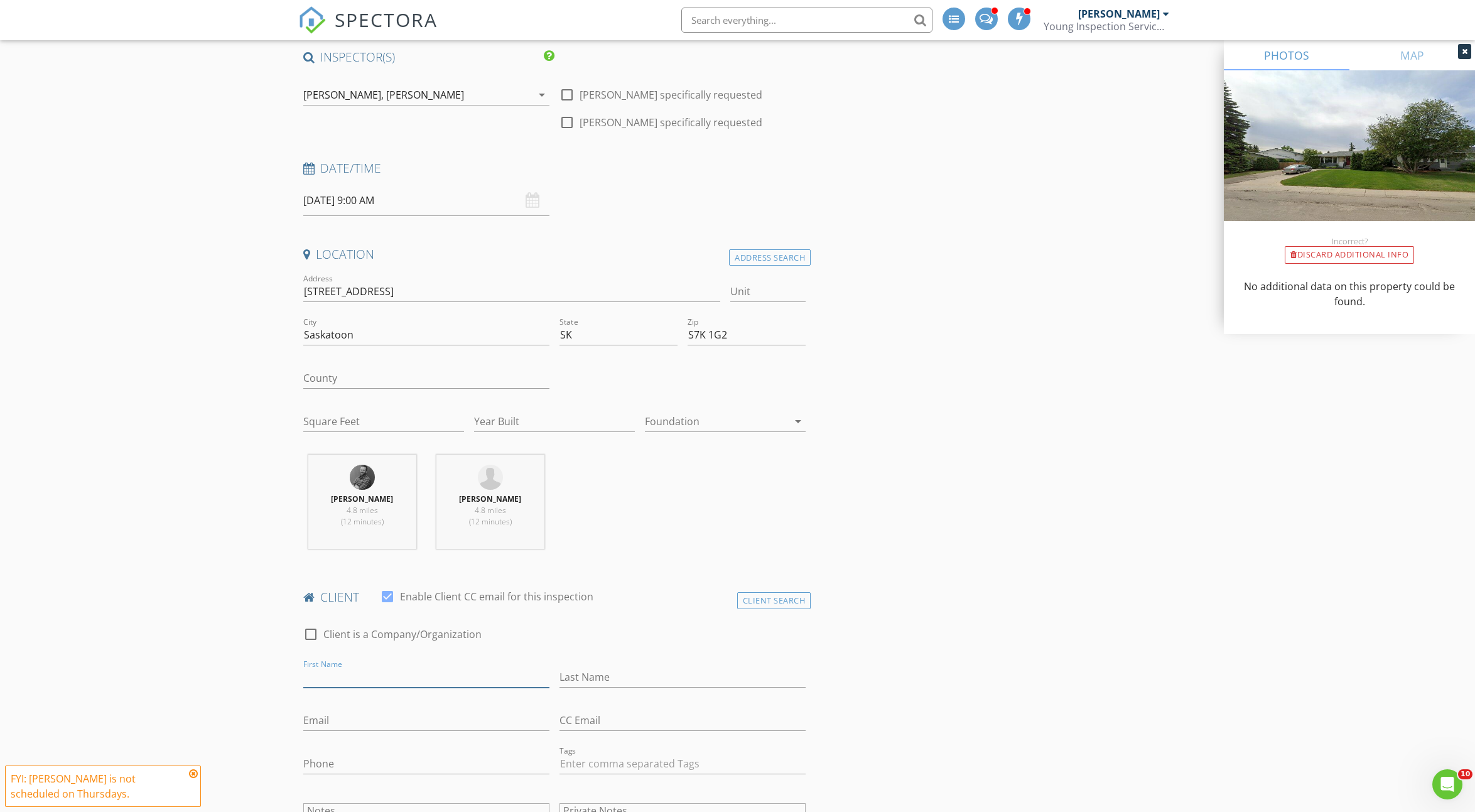
click at [344, 673] on input "First Name" at bounding box center [426, 677] width 246 height 21
type input "Lisa"
type input "St Amand"
click at [334, 713] on input "Email" at bounding box center [426, 720] width 246 height 21
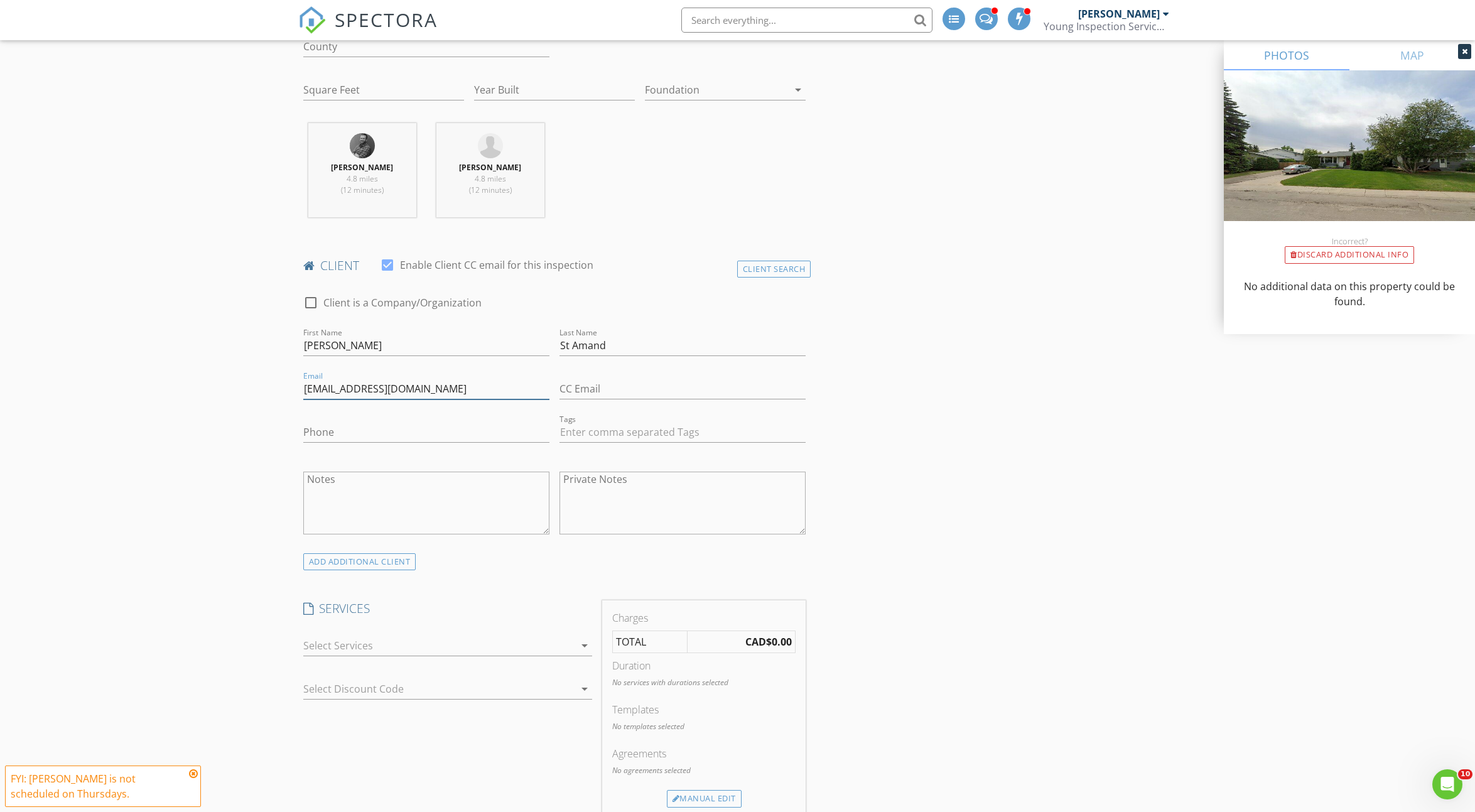
scroll to position [482, 0]
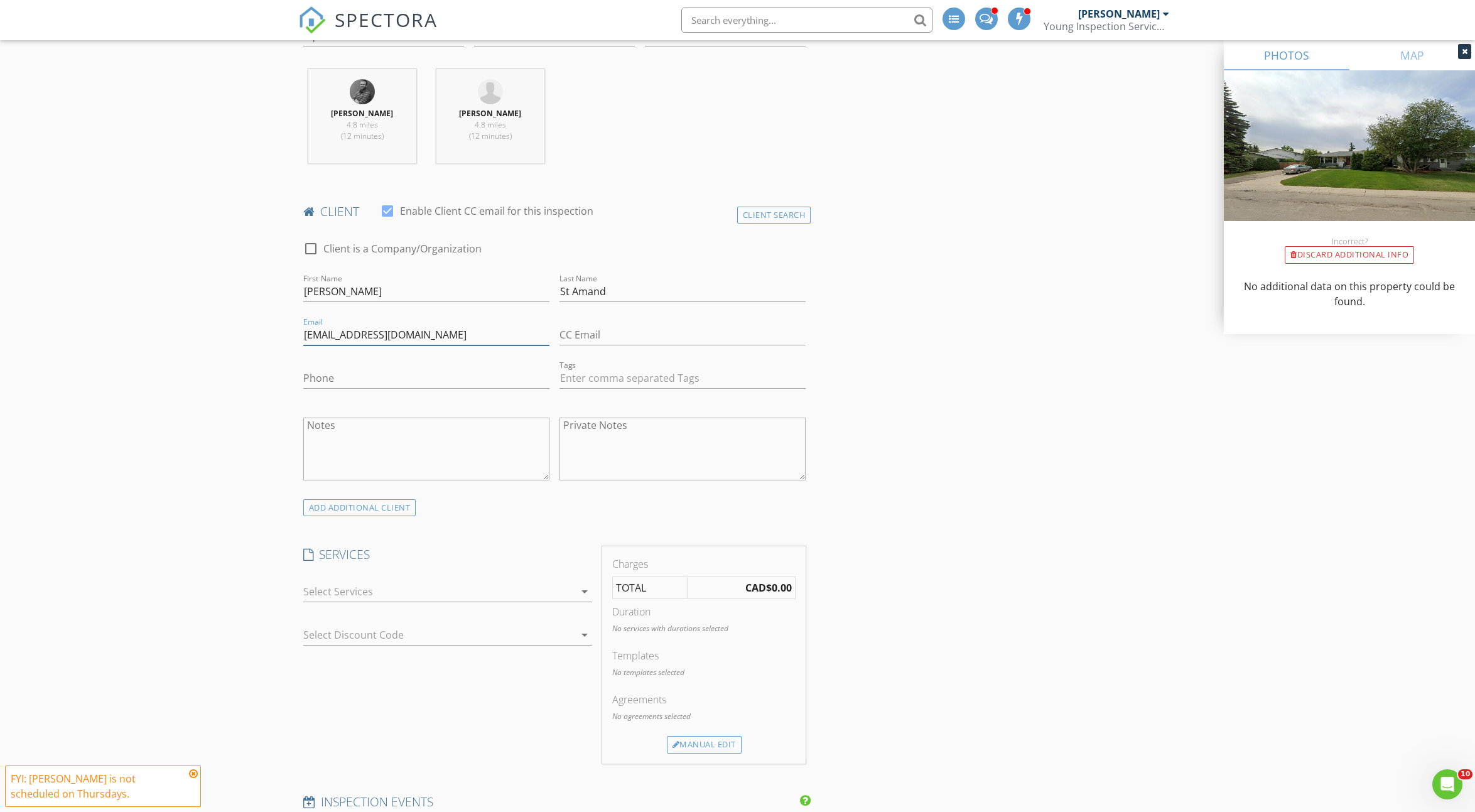
type input "lms959@mail.usask.ca"
click at [344, 583] on div at bounding box center [439, 591] width 272 height 20
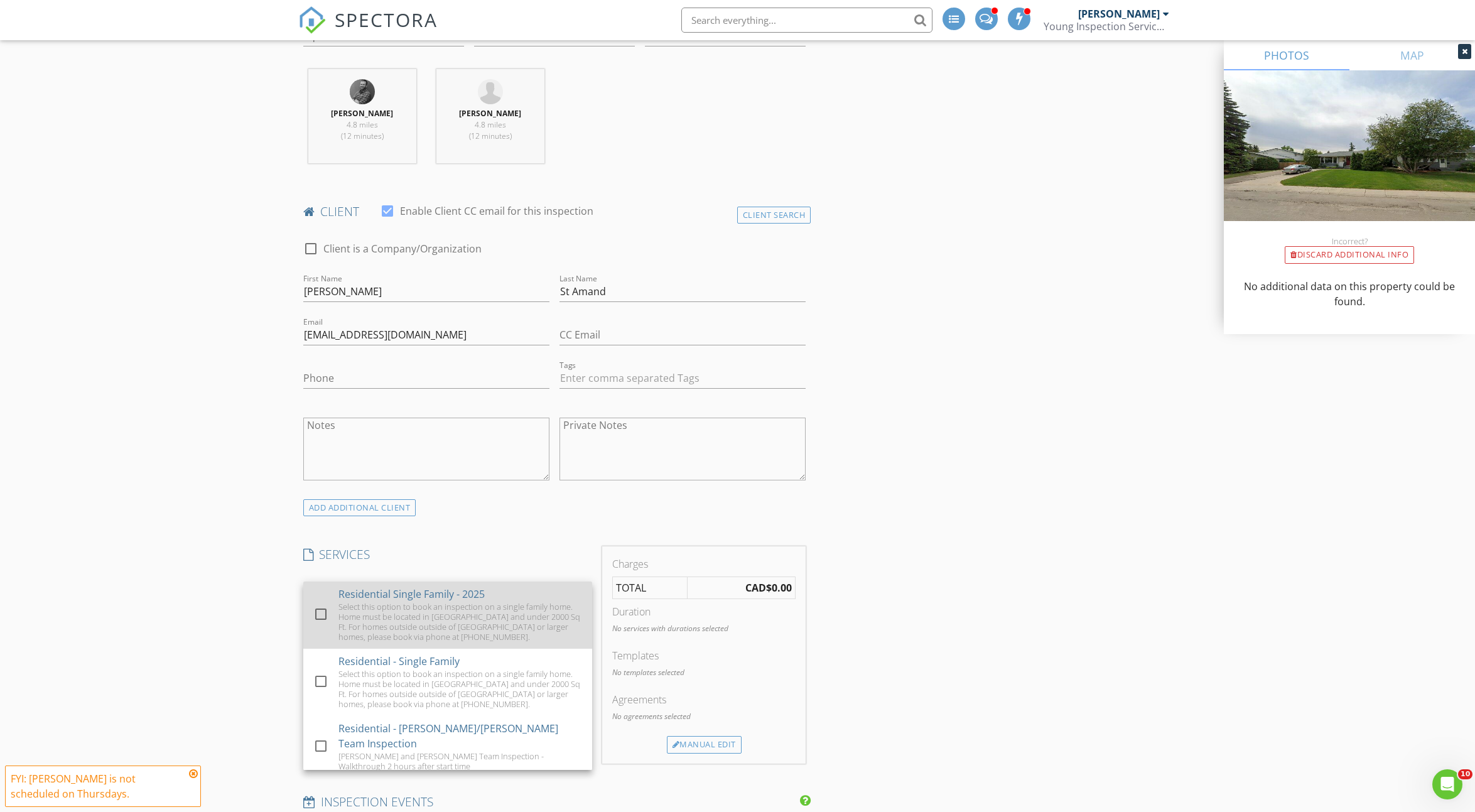
click at [348, 603] on div "Select this option to book an inspection on a single family home. Home must be …" at bounding box center [460, 622] width 244 height 40
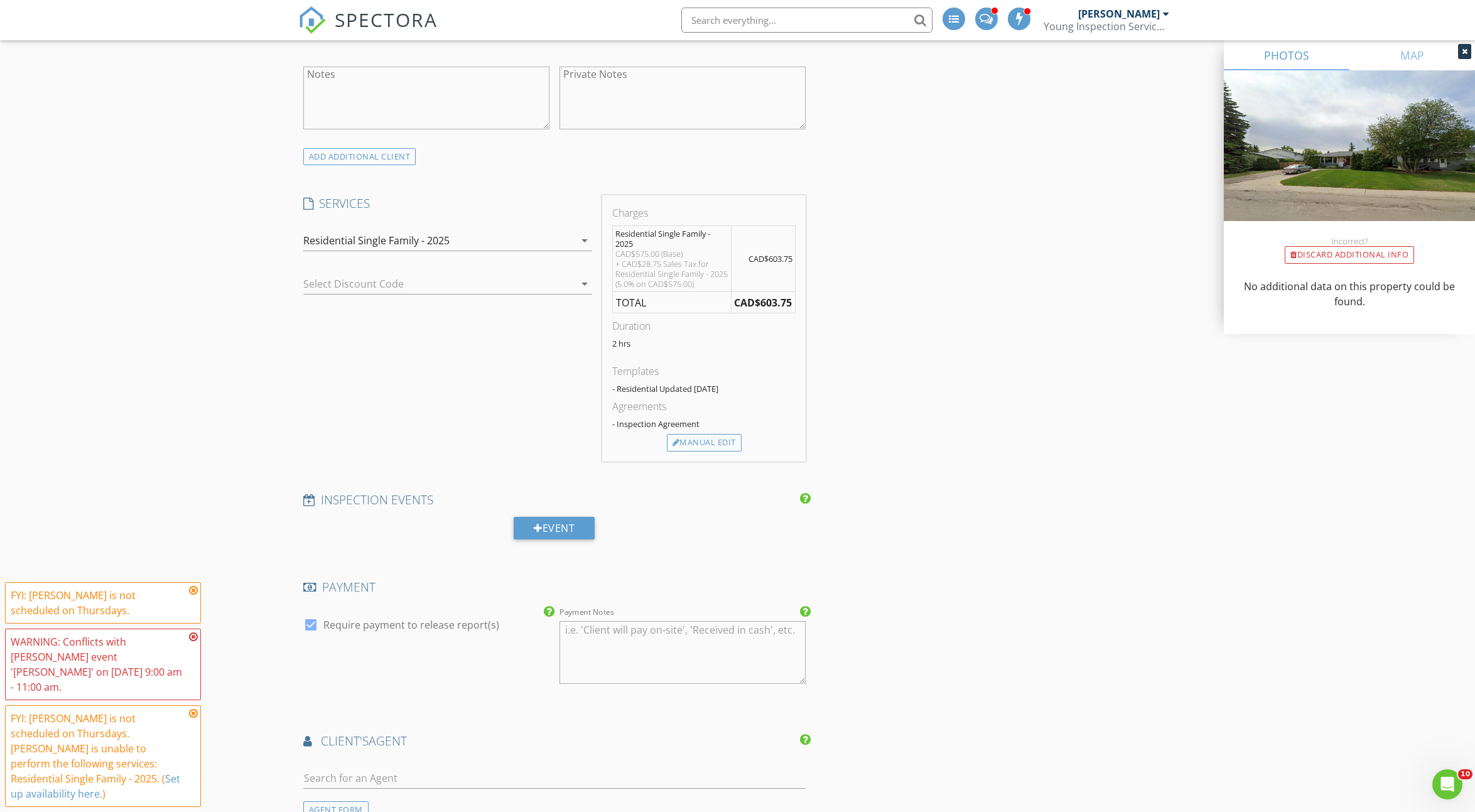
scroll to position [1030, 0]
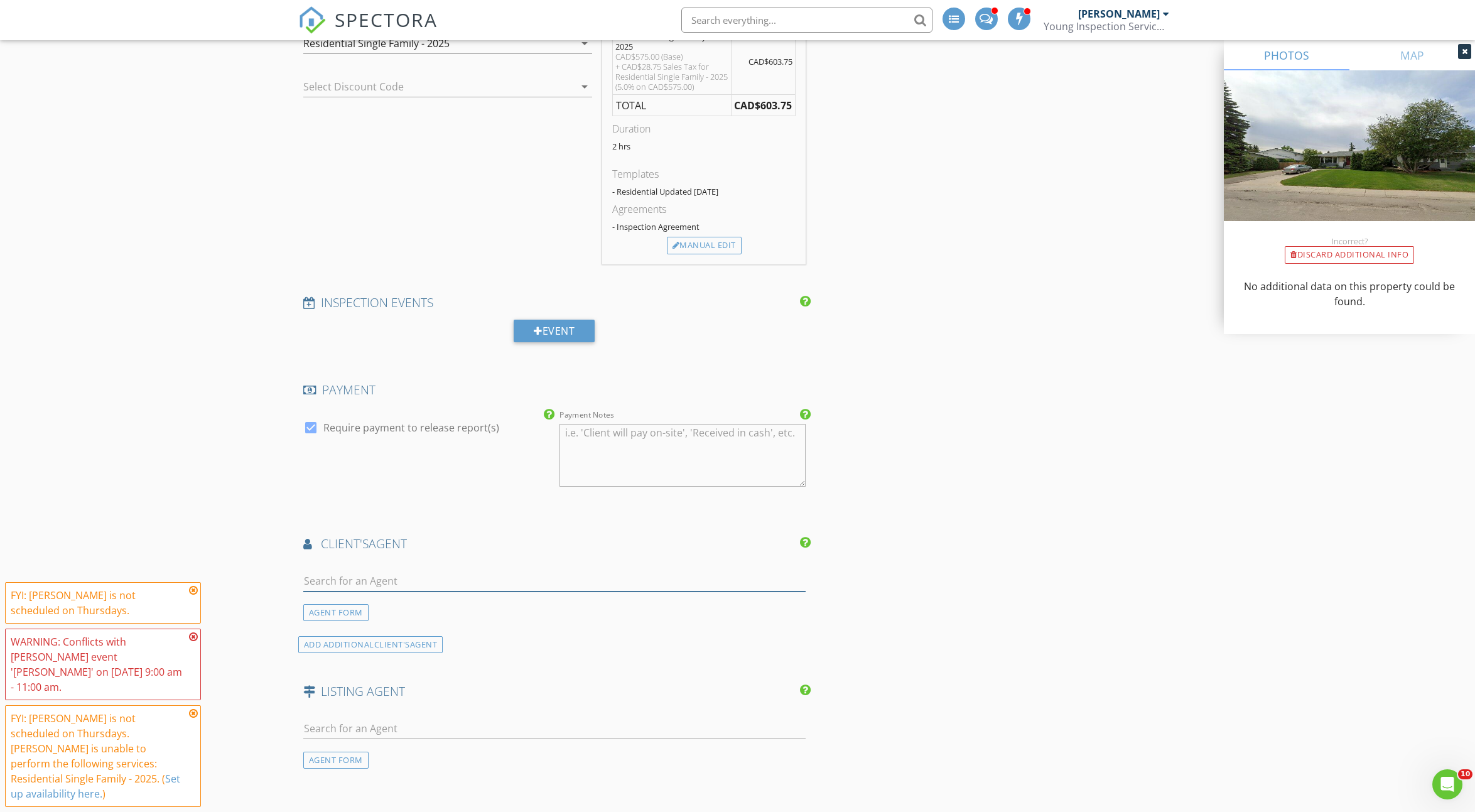
click at [424, 580] on input "text" at bounding box center [555, 581] width 503 height 21
type input "Levi"
click at [351, 600] on div "[PERSON_NAME]" at bounding box center [378, 603] width 78 height 15
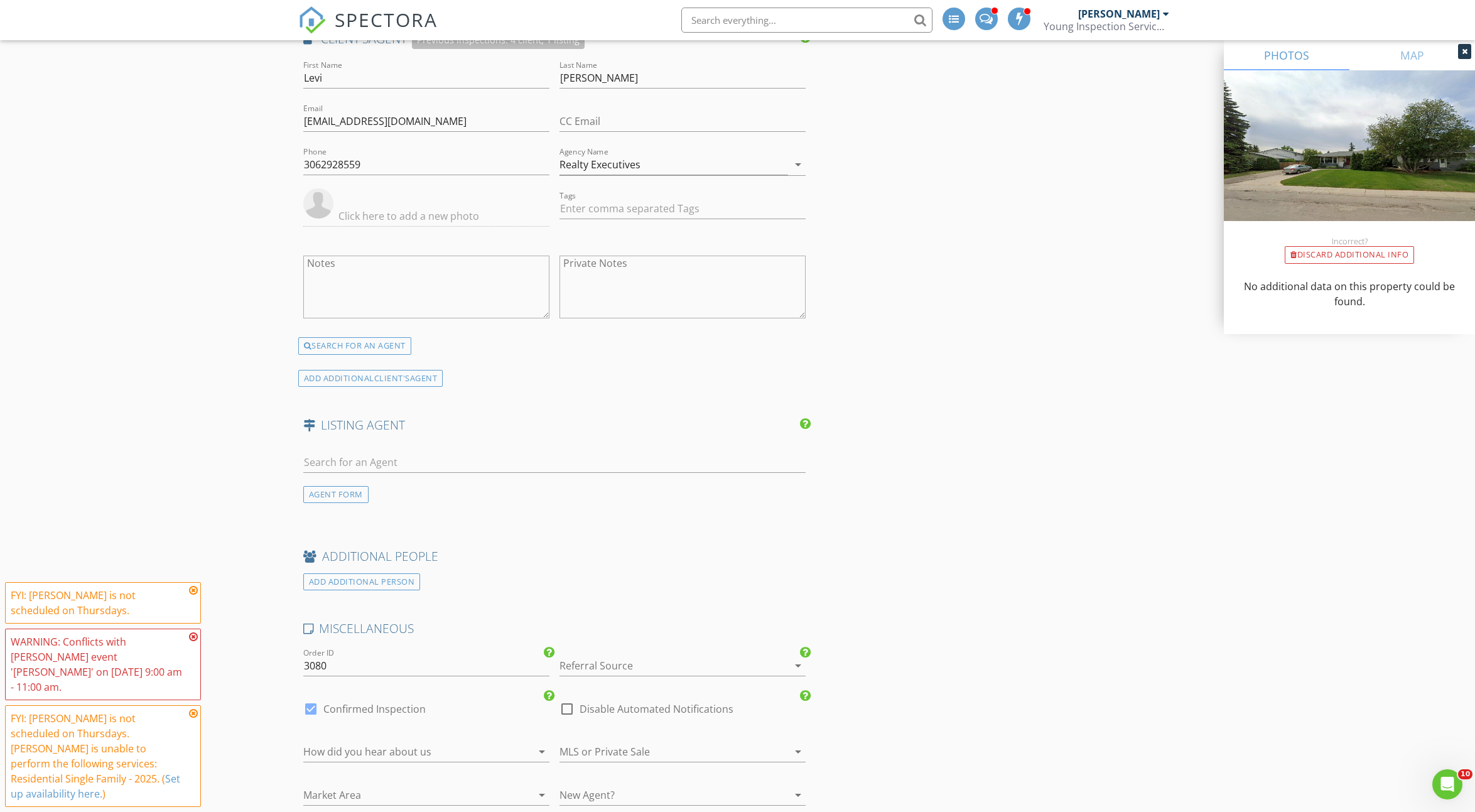
scroll to position [1541, 0]
click at [469, 453] on input "text" at bounding box center [555, 457] width 503 height 21
type input "Joel Dy"
click at [468, 477] on li "Joel Dyck" at bounding box center [555, 484] width 502 height 35
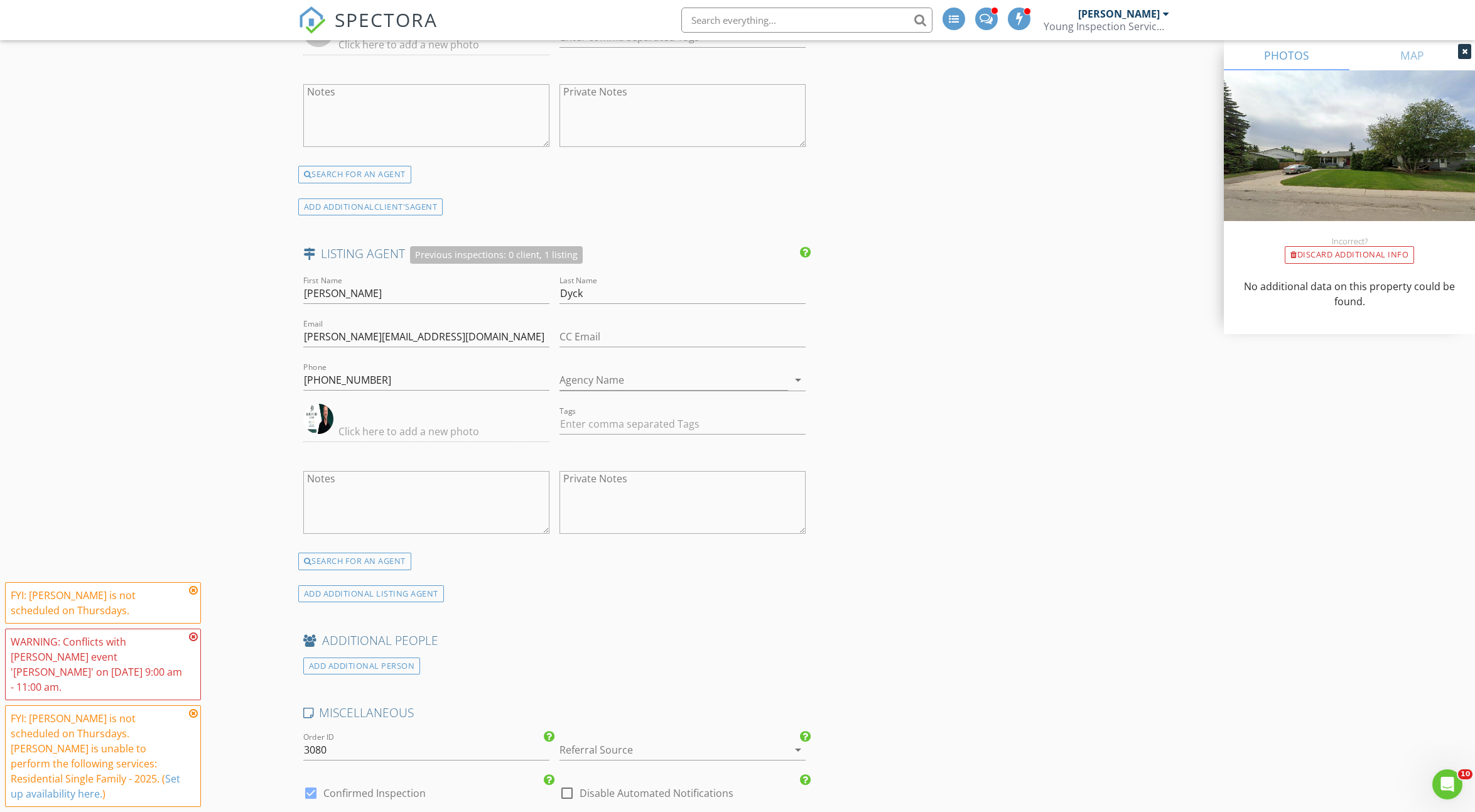
scroll to position [1904, 0]
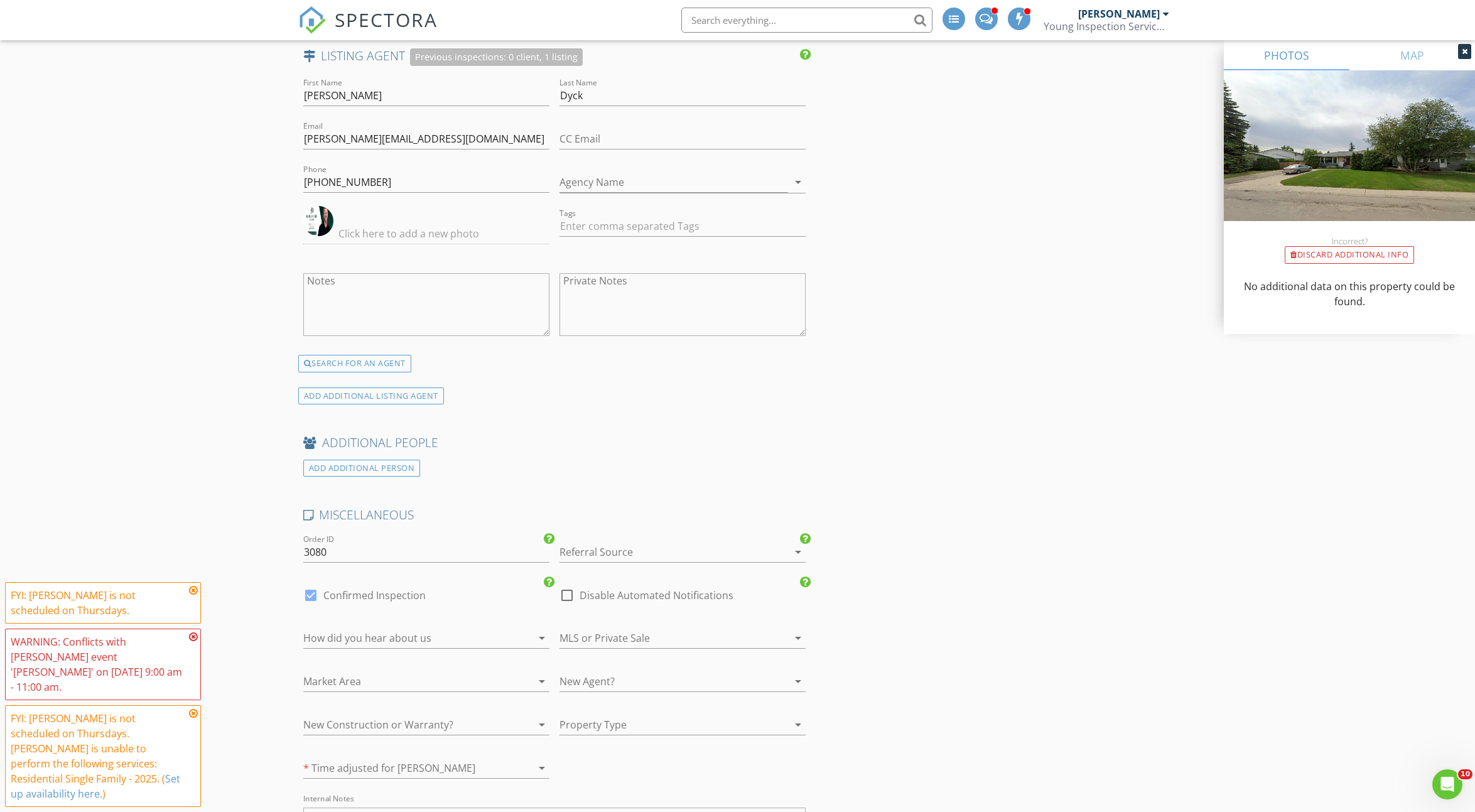
click at [427, 637] on div at bounding box center [408, 637] width 211 height 20
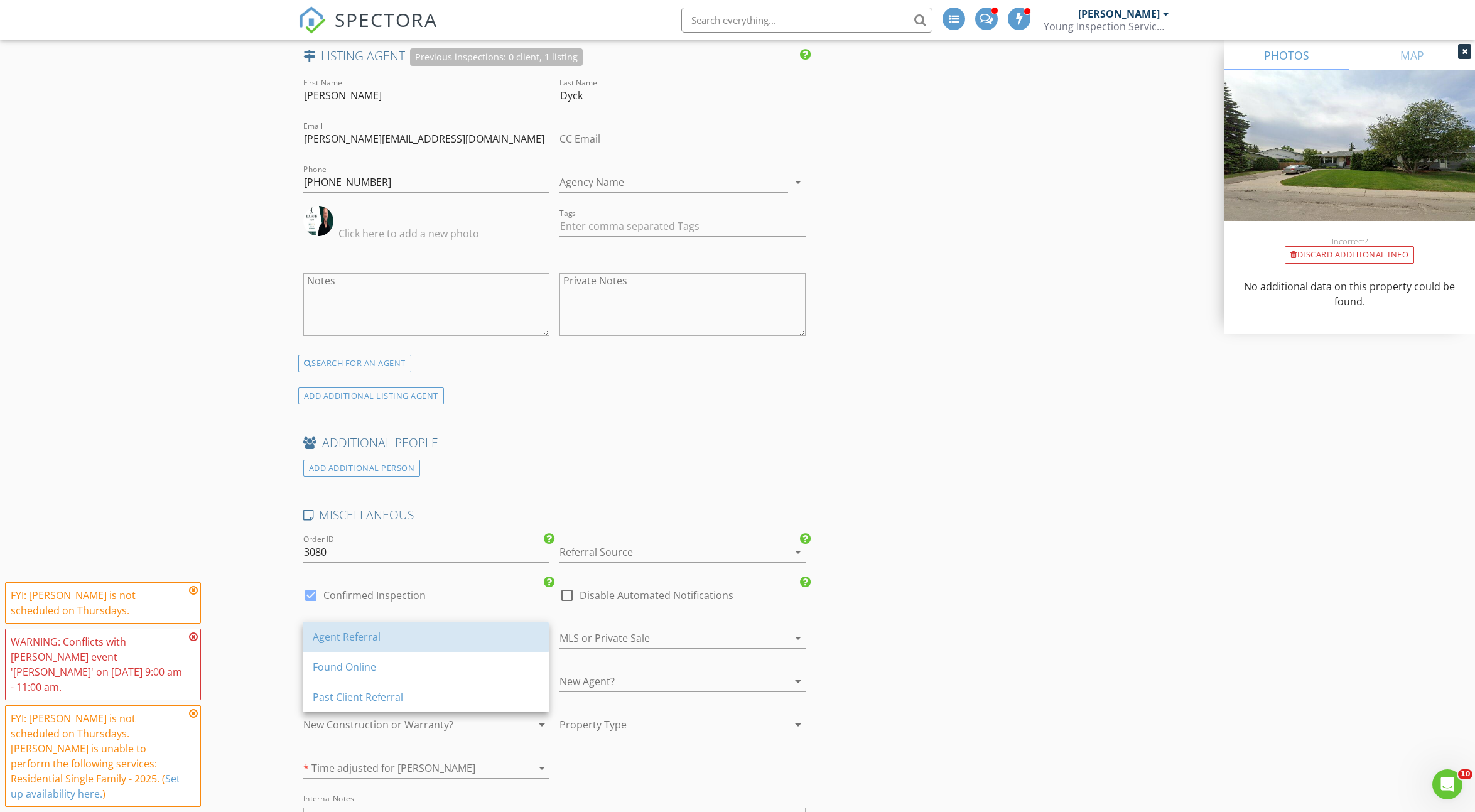
click at [427, 637] on div "Agent Referral" at bounding box center [426, 636] width 226 height 15
click at [597, 635] on div at bounding box center [664, 637] width 211 height 20
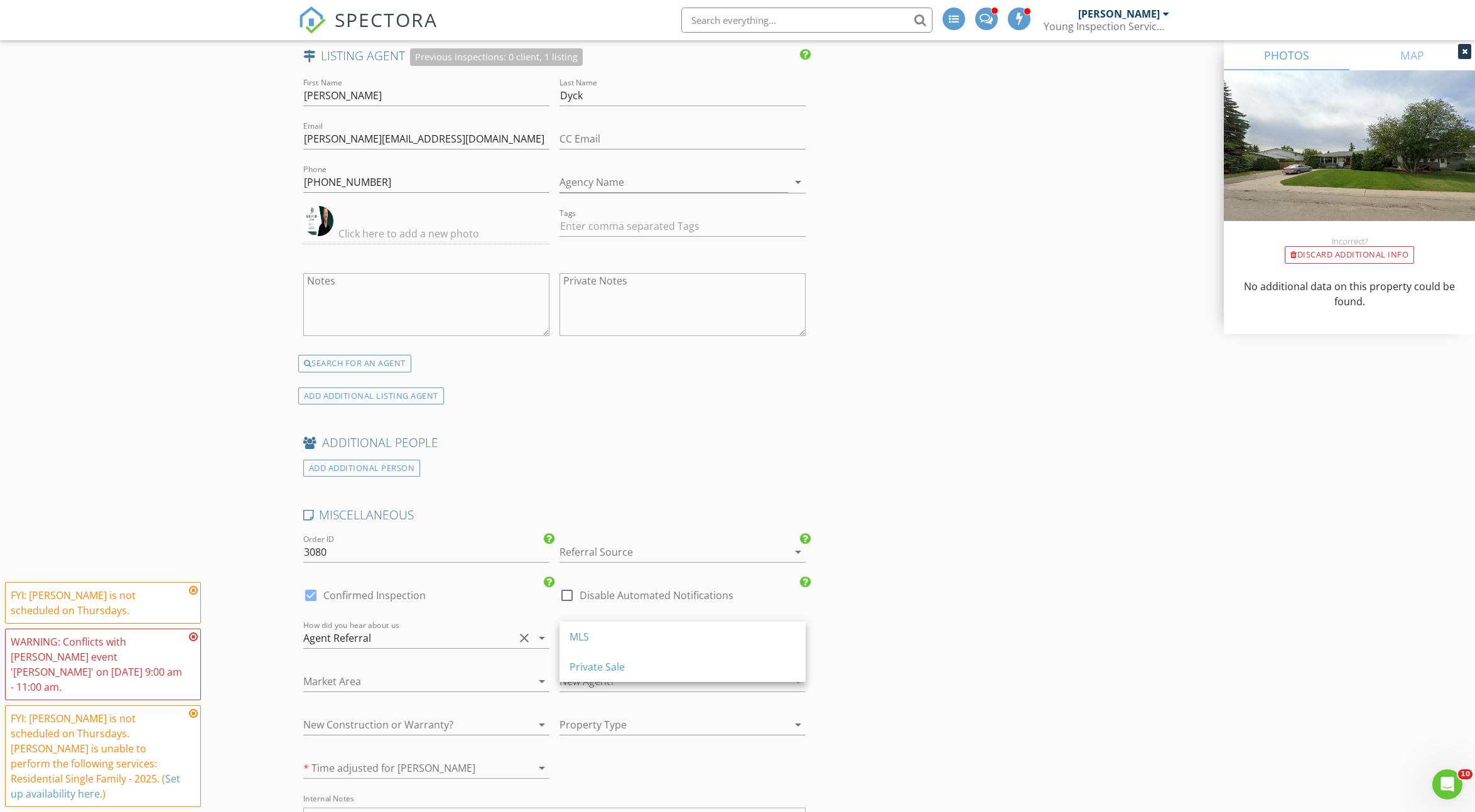
click at [597, 635] on div "MLS" at bounding box center [682, 636] width 226 height 15
click at [612, 715] on div at bounding box center [664, 724] width 211 height 20
click at [612, 711] on div "Single Family" at bounding box center [682, 722] width 226 height 30
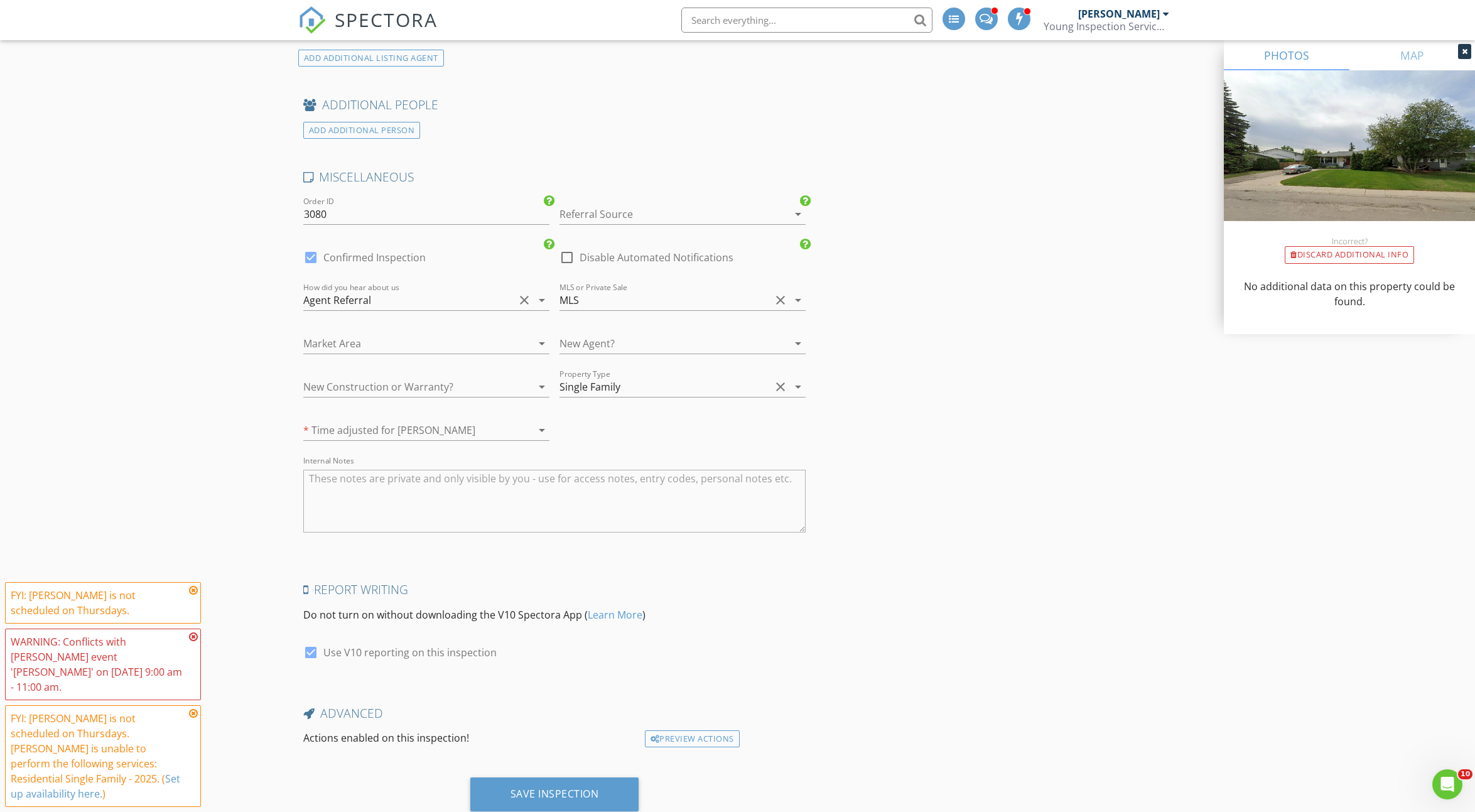
scroll to position [2273, 0]
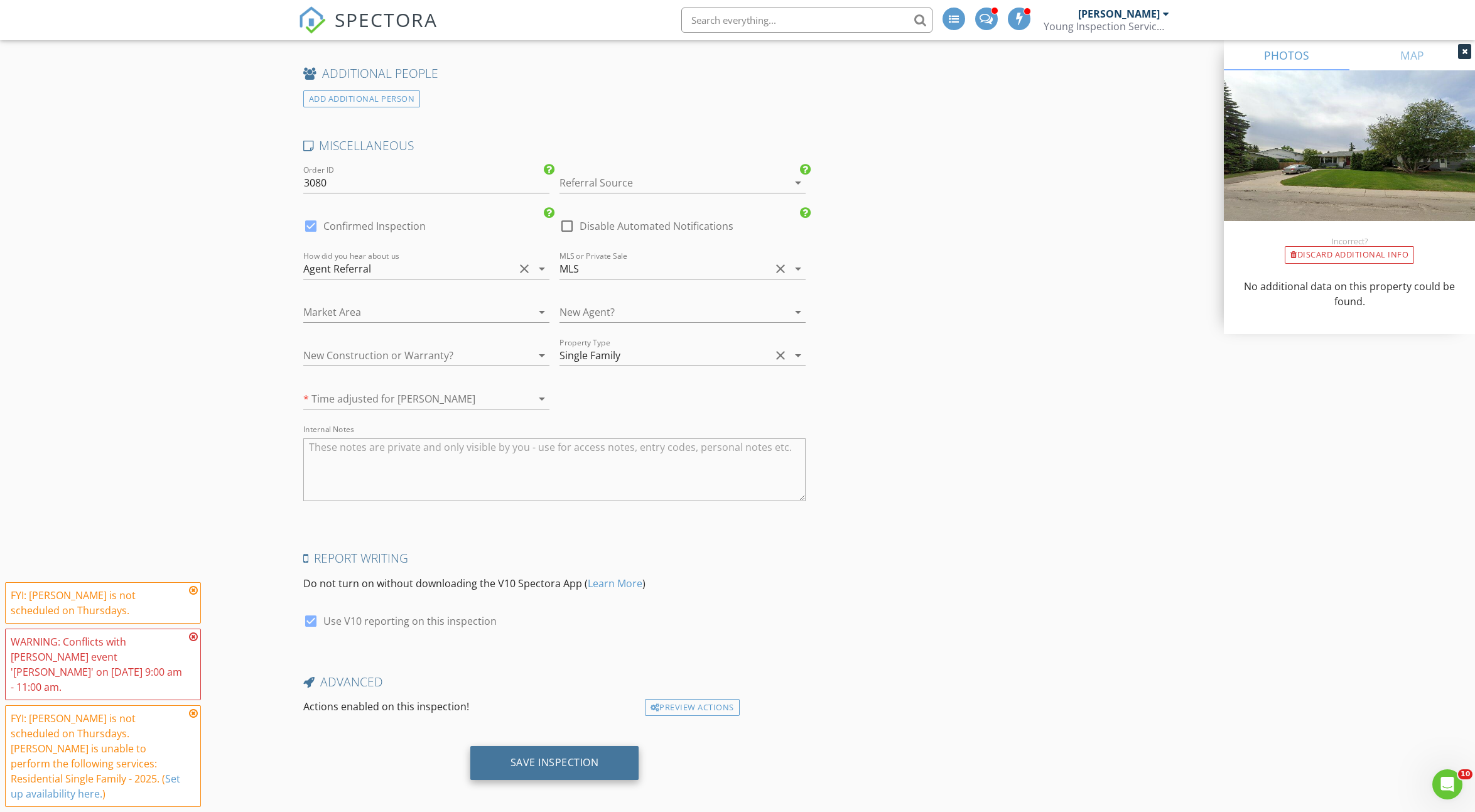
click at [493, 764] on div "Save Inspection" at bounding box center [555, 762] width 169 height 34
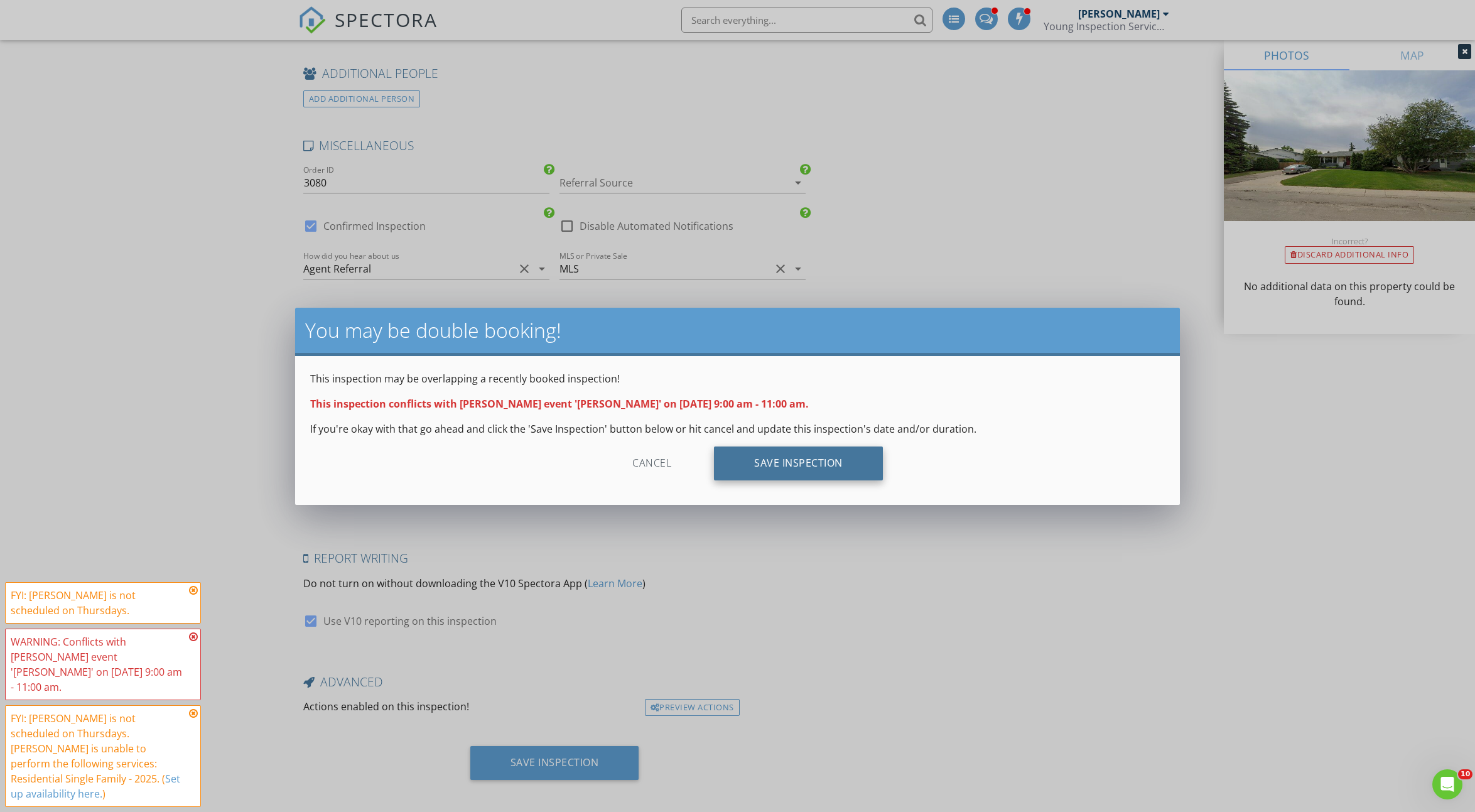
click at [776, 455] on div "Save Inspection" at bounding box center [798, 463] width 169 height 34
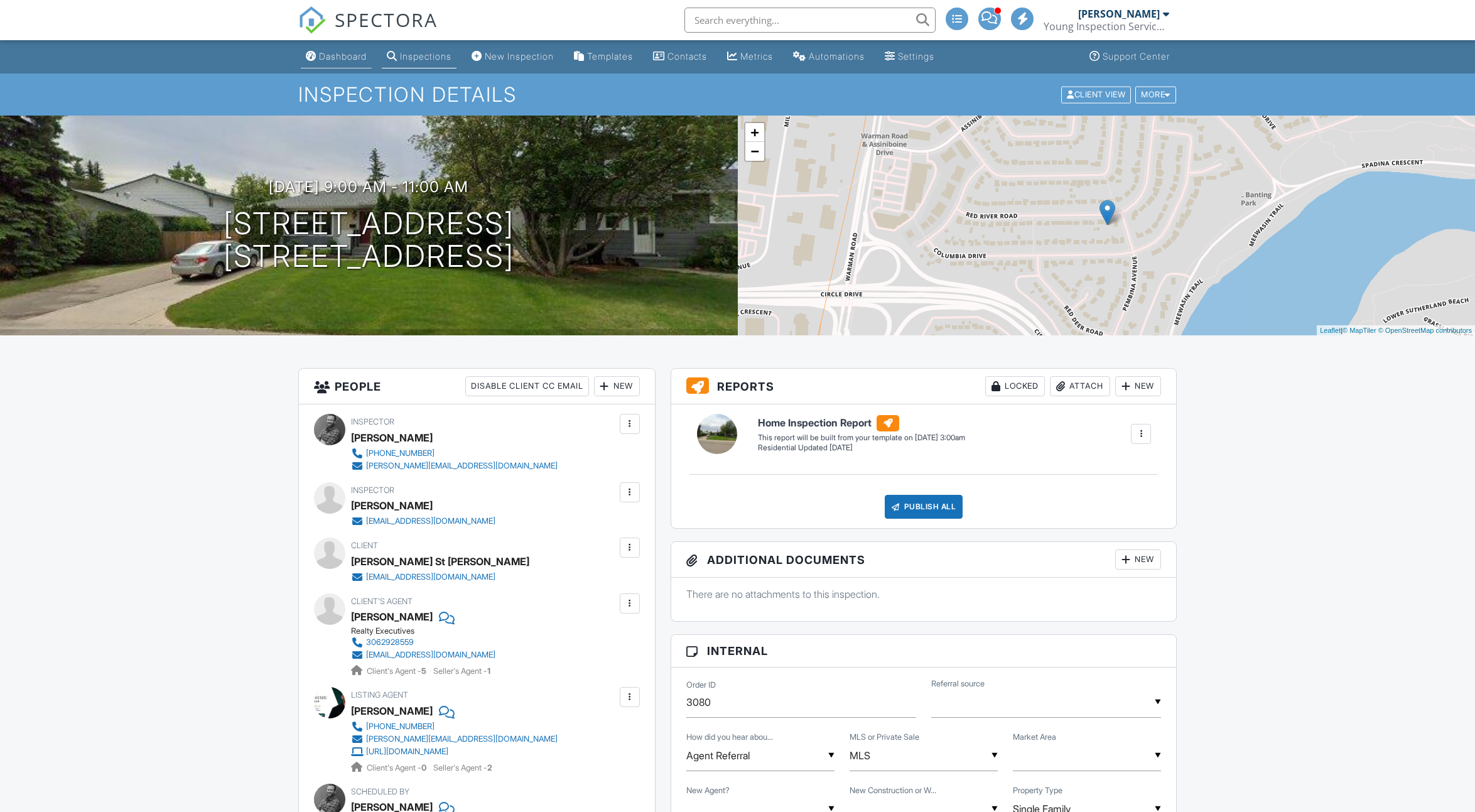
click at [328, 48] on link "Dashboard" at bounding box center [336, 57] width 71 height 23
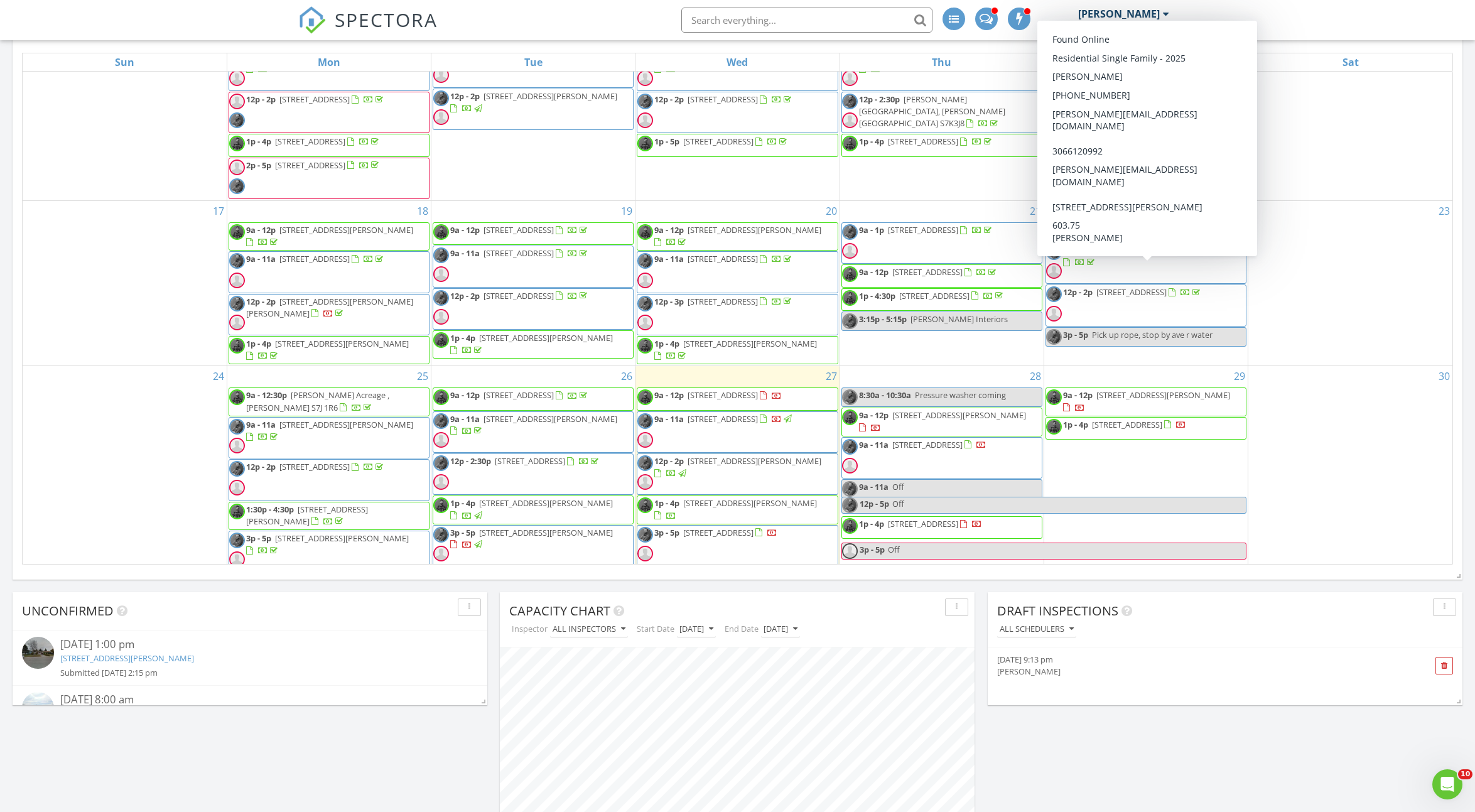
scroll to position [591, 0]
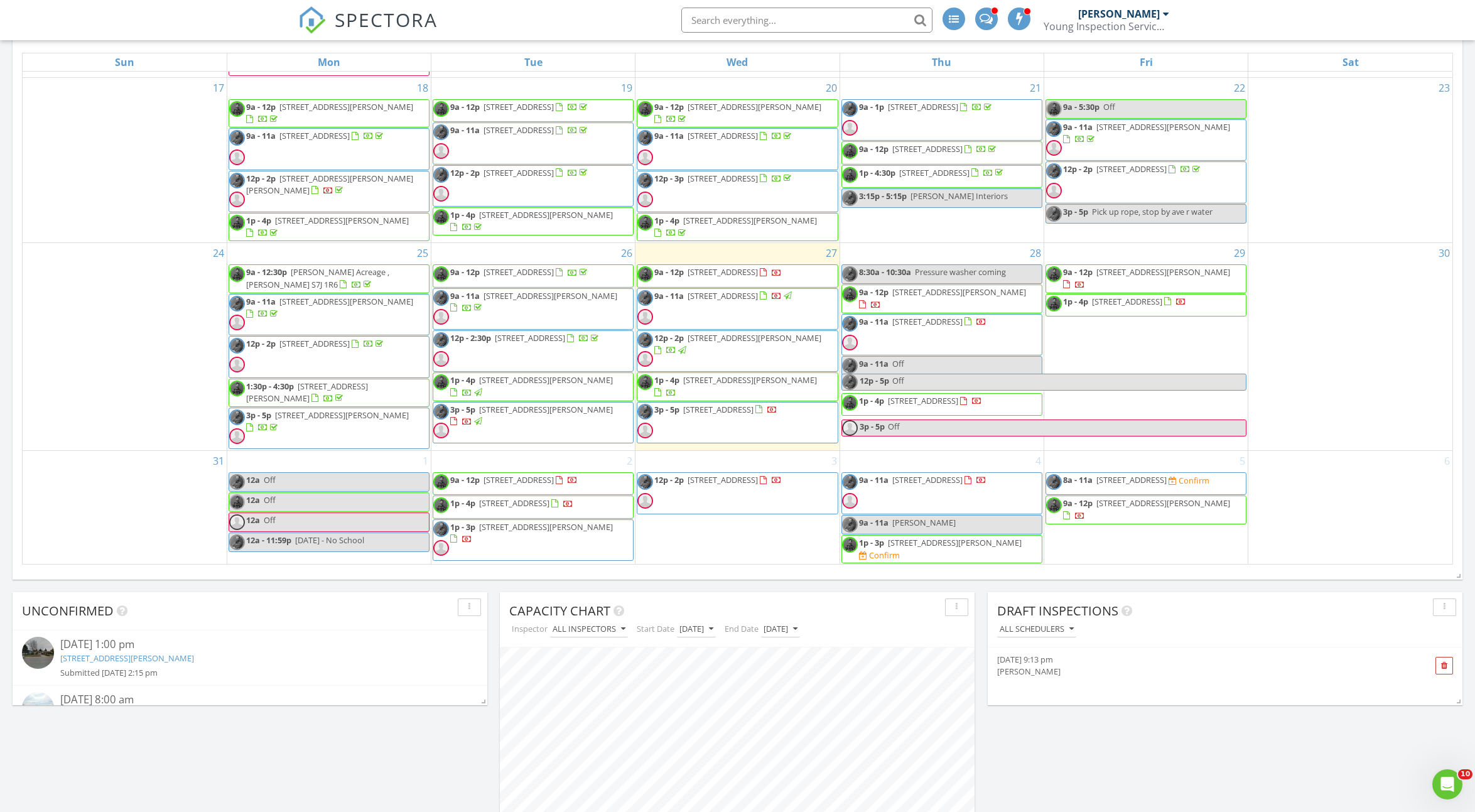
click at [946, 537] on span "[STREET_ADDRESS][PERSON_NAME]" at bounding box center [954, 542] width 134 height 12
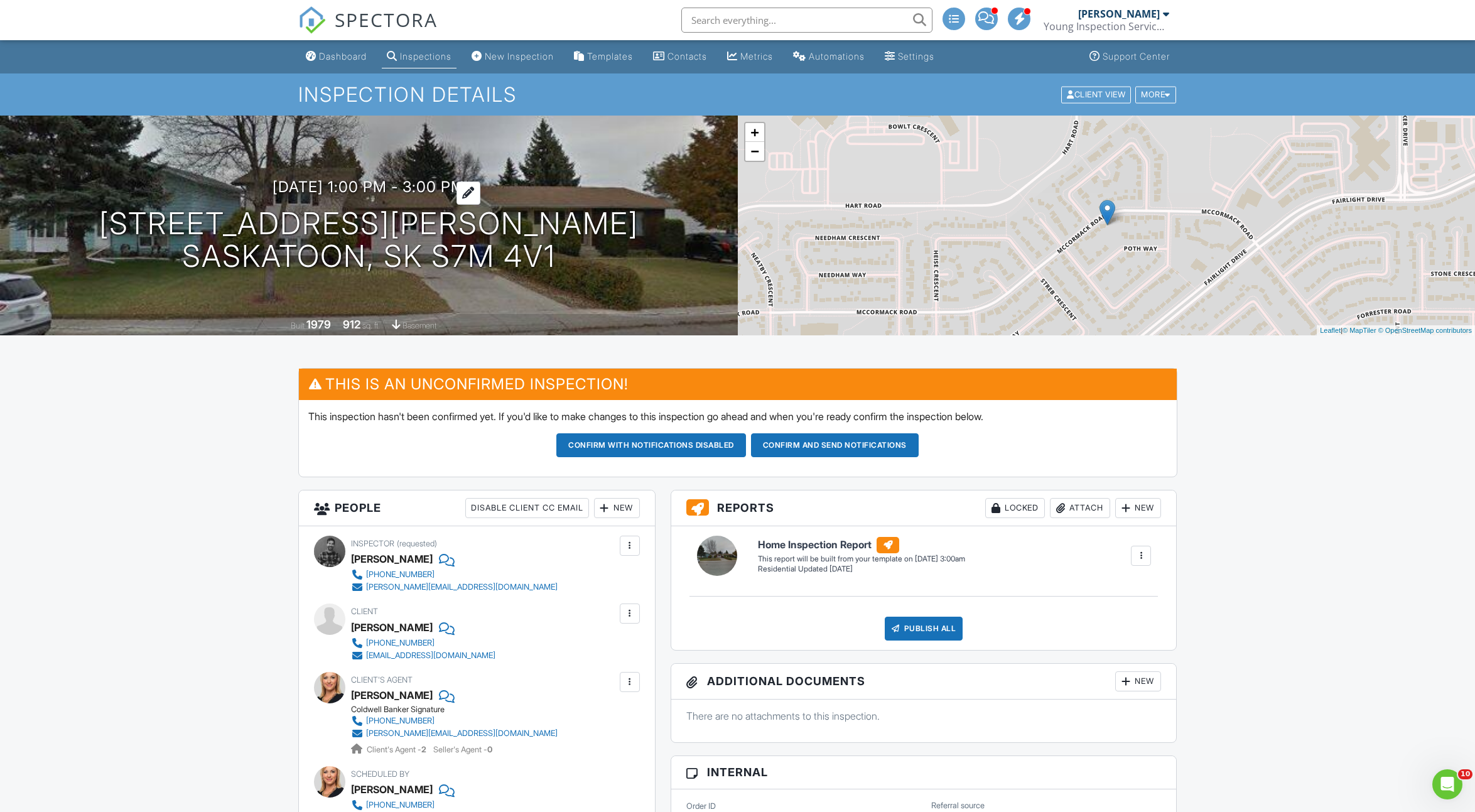
click at [464, 187] on h3 "09/04/2025 1:00 pm - 3:00 pm" at bounding box center [368, 186] width 192 height 17
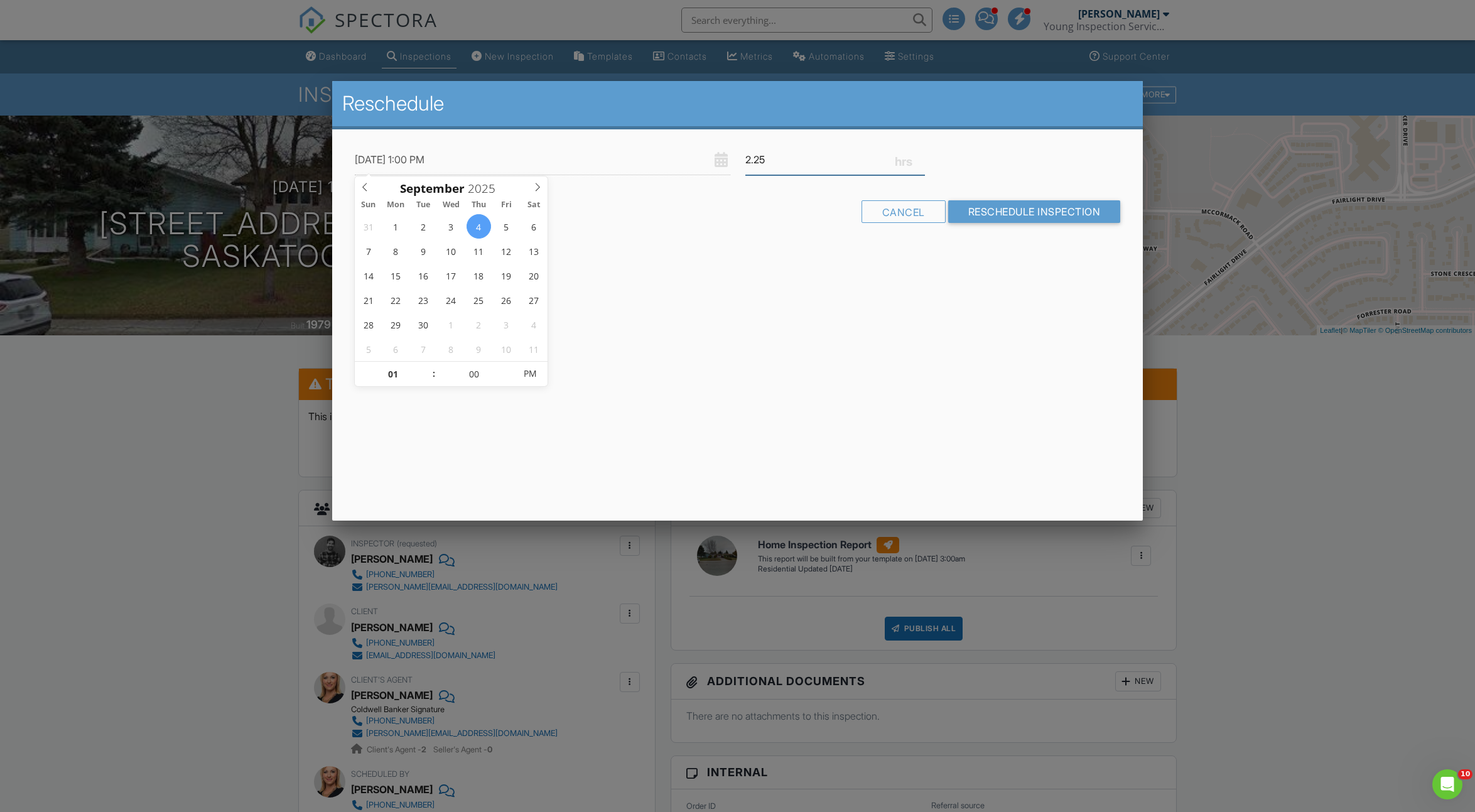
click at [923, 153] on input "2.25" at bounding box center [835, 160] width 180 height 31
click at [923, 153] on input "2.5" at bounding box center [835, 160] width 180 height 31
click at [923, 153] on input "2.75" at bounding box center [835, 160] width 180 height 31
type input "3"
click at [923, 153] on input "3" at bounding box center [835, 160] width 180 height 31
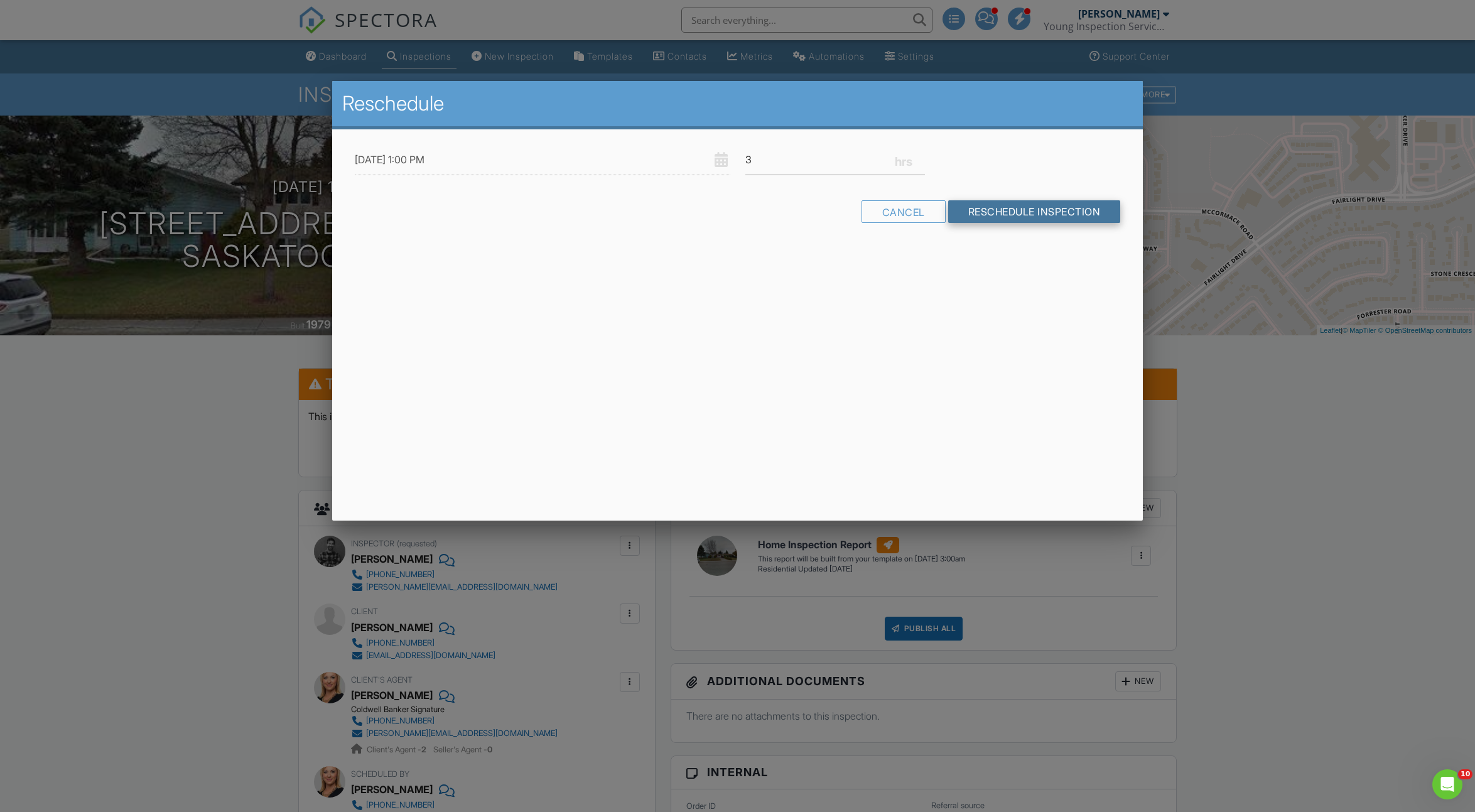
click at [963, 203] on input "Reschedule Inspection" at bounding box center [1034, 212] width 173 height 23
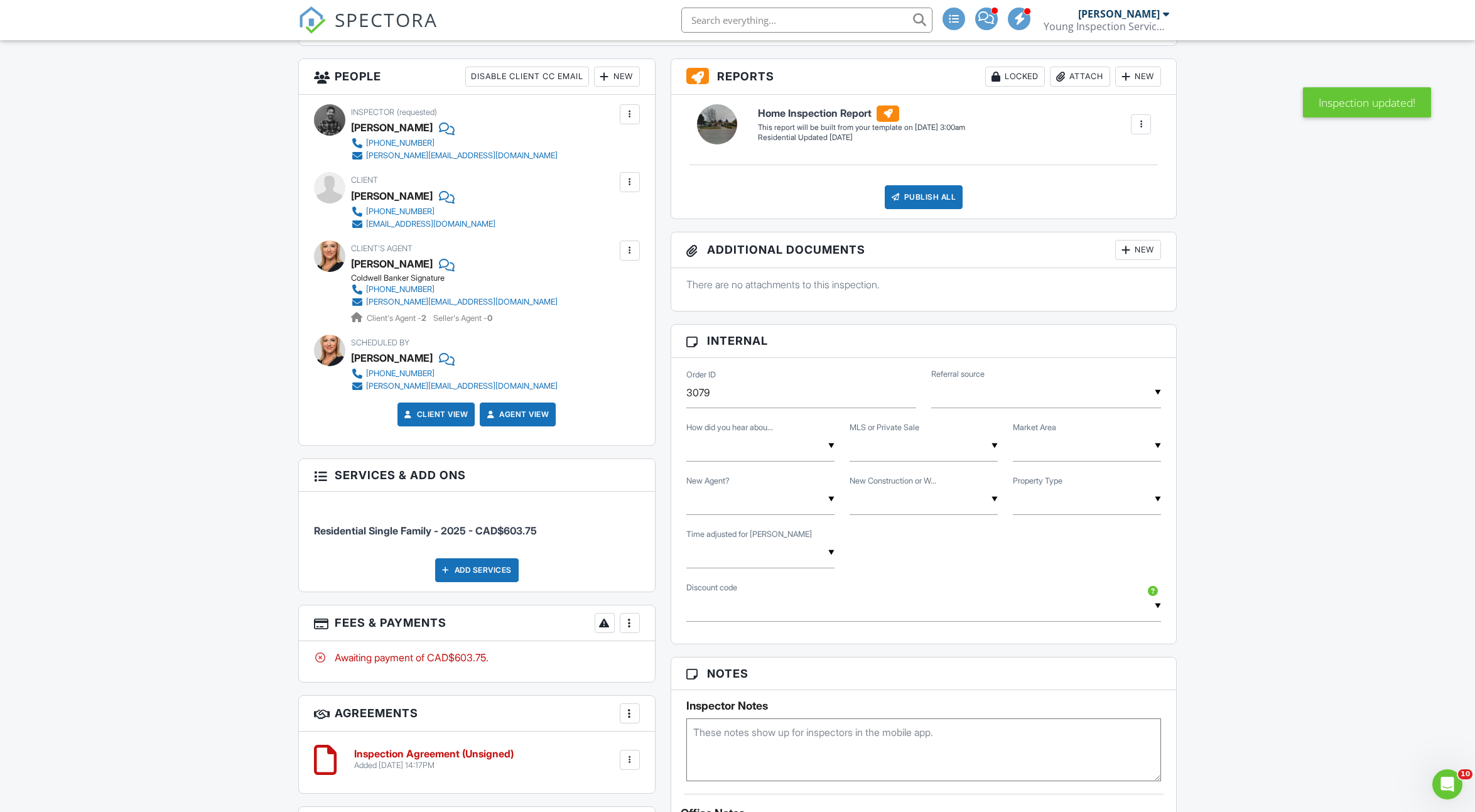
scroll to position [495, 0]
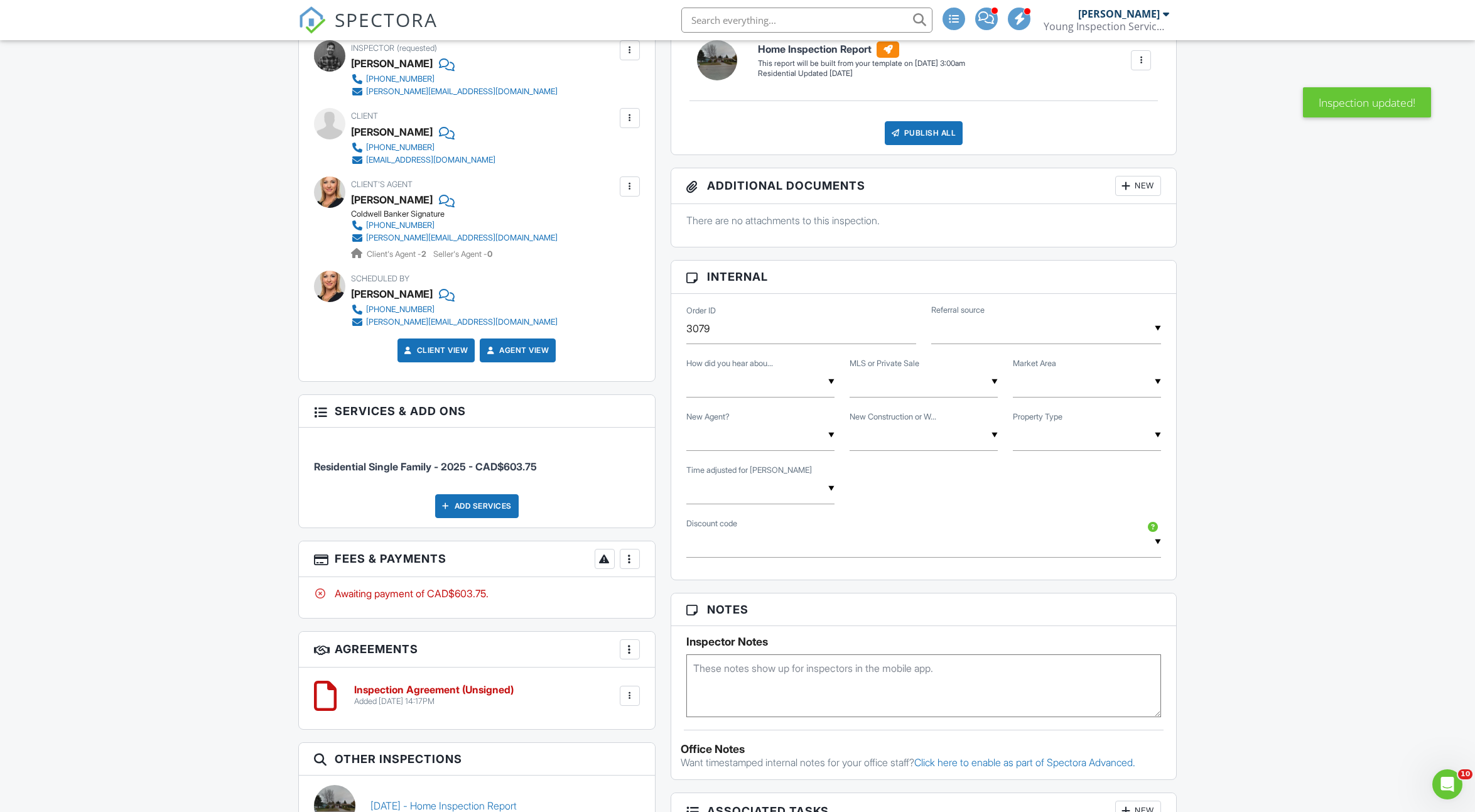
click at [747, 383] on div "▼ Agent Referral Found Online Past Client Referral Agent Referral Found Online …" at bounding box center [760, 382] width 148 height 31
click at [748, 437] on span "Agent Referral" at bounding box center [742, 446] width 88 height 32
type input "Agent Referral"
click at [858, 385] on div "▼ MLS Private Sale MLS Private Sale" at bounding box center [924, 382] width 148 height 31
click at [876, 439] on span "MLS" at bounding box center [882, 446] width 41 height 32
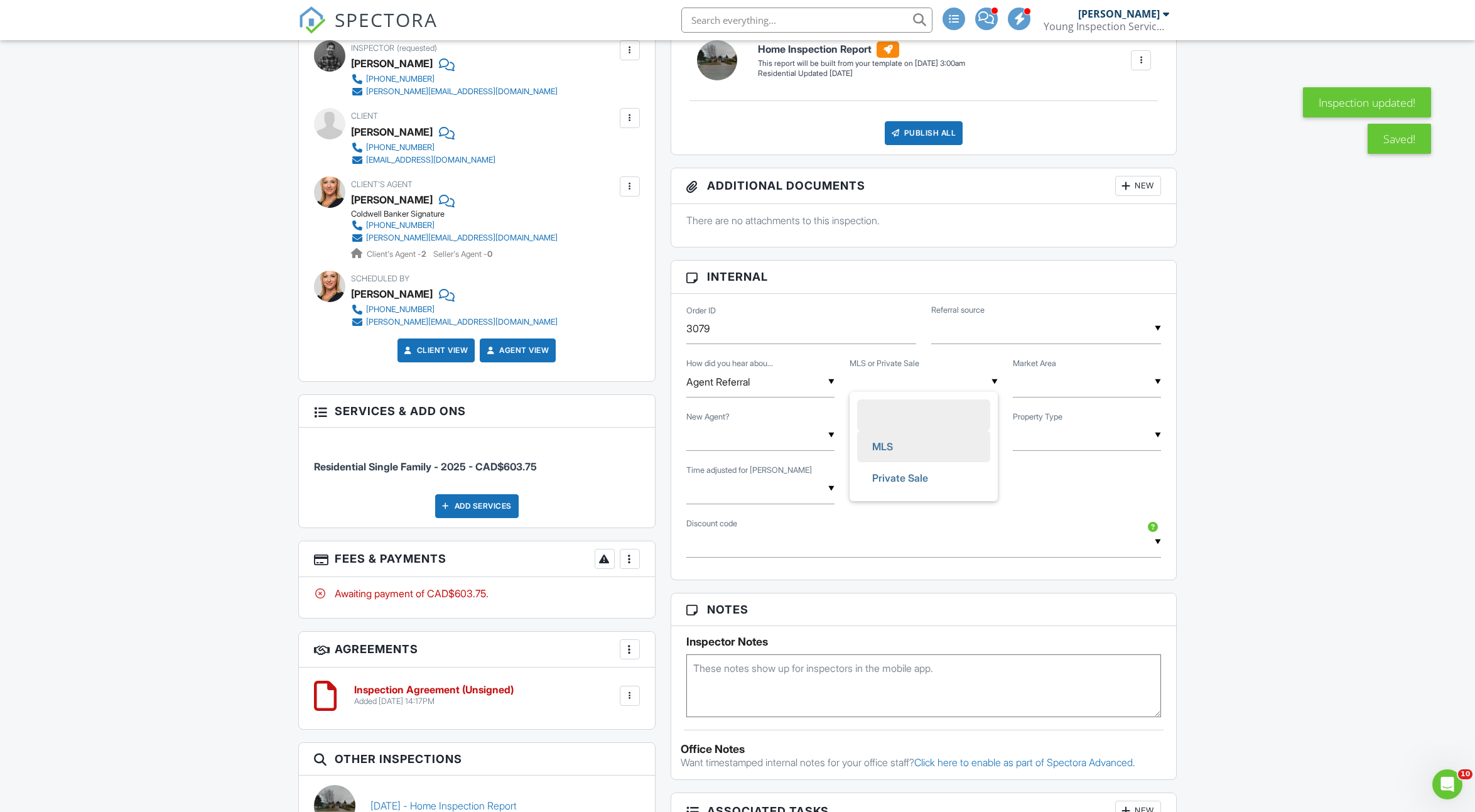
type input "MLS"
click at [1022, 428] on input "text" at bounding box center [1087, 435] width 148 height 31
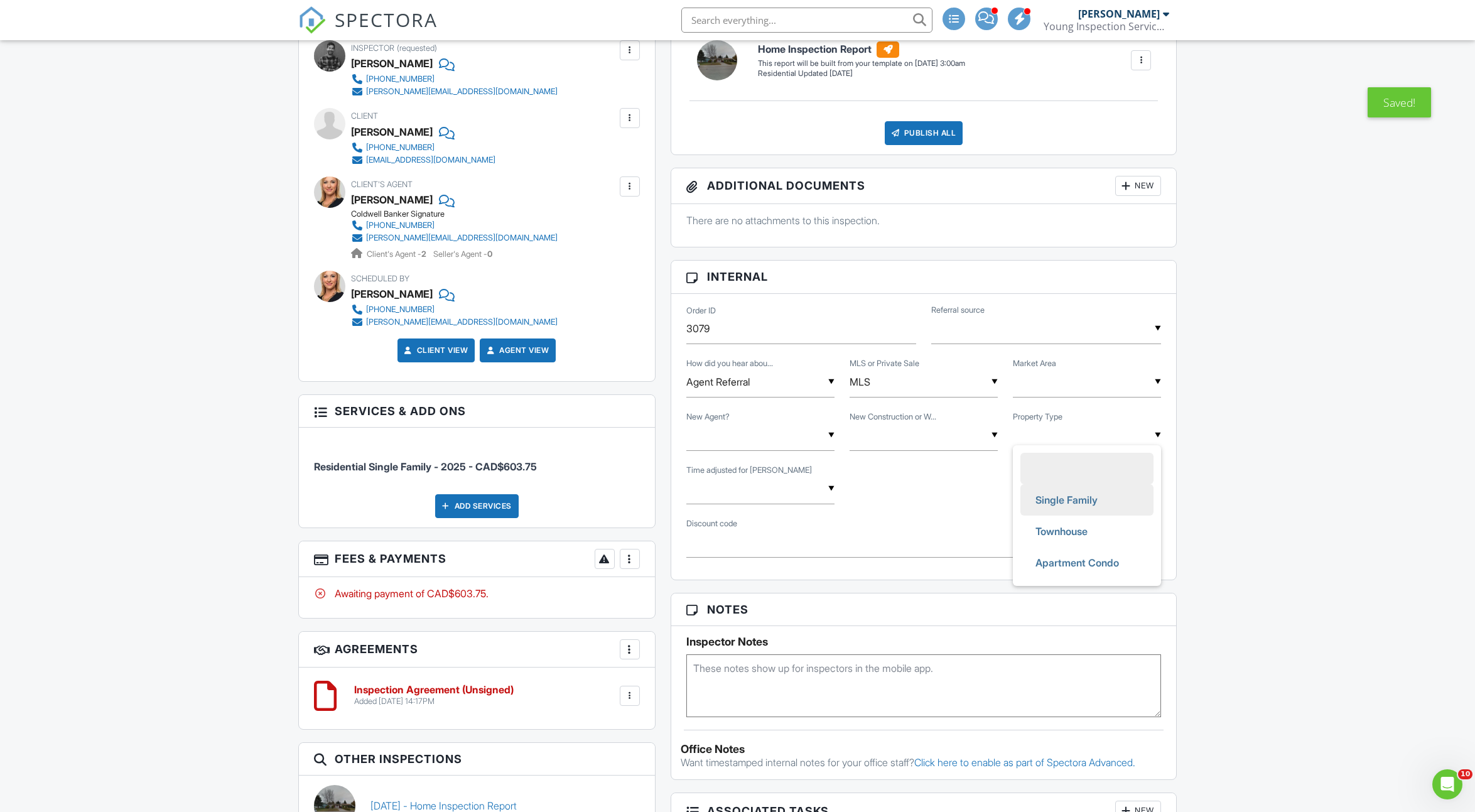
click at [1045, 489] on span "Single Family" at bounding box center [1067, 500] width 83 height 32
type input "Single Family"
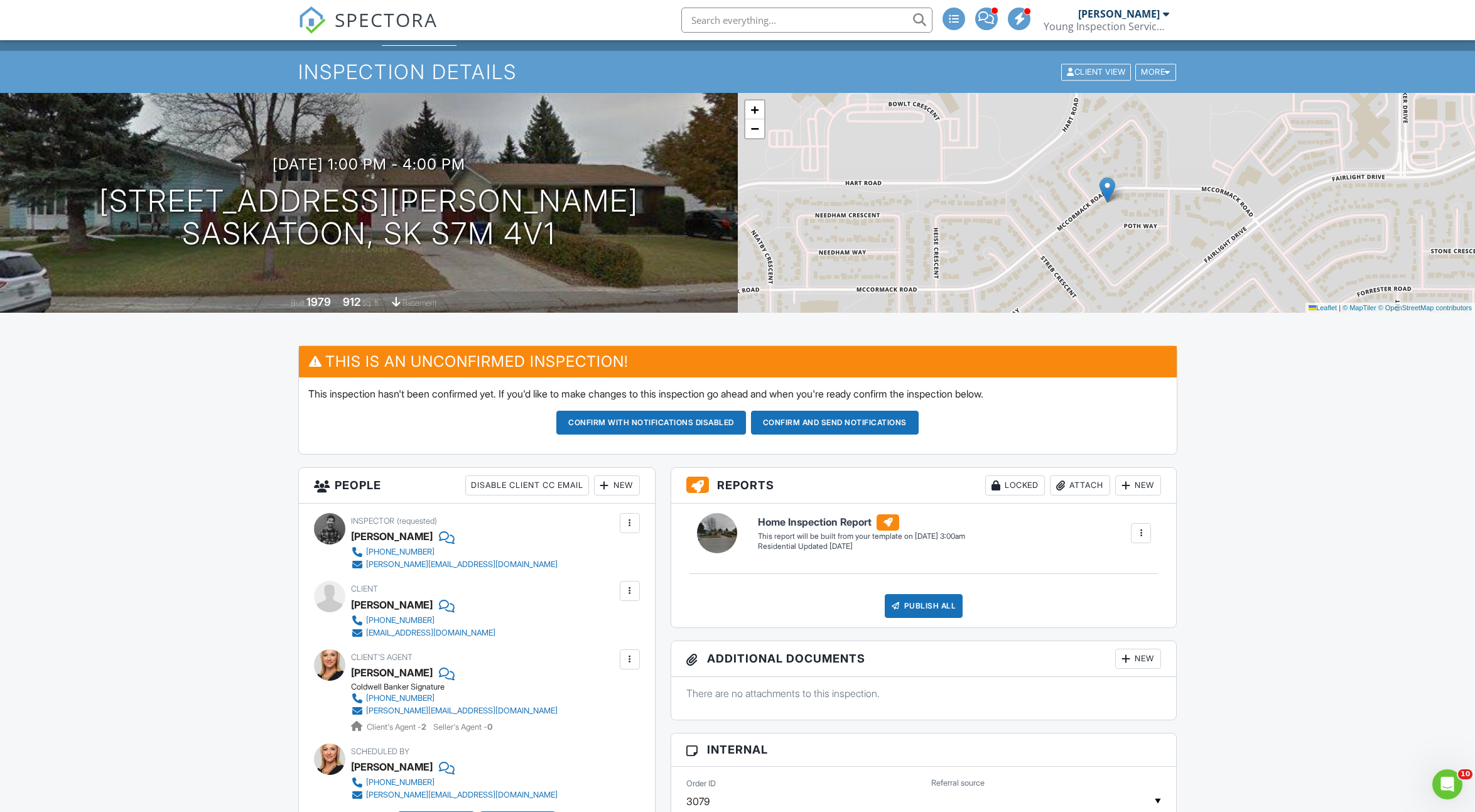
scroll to position [33, 0]
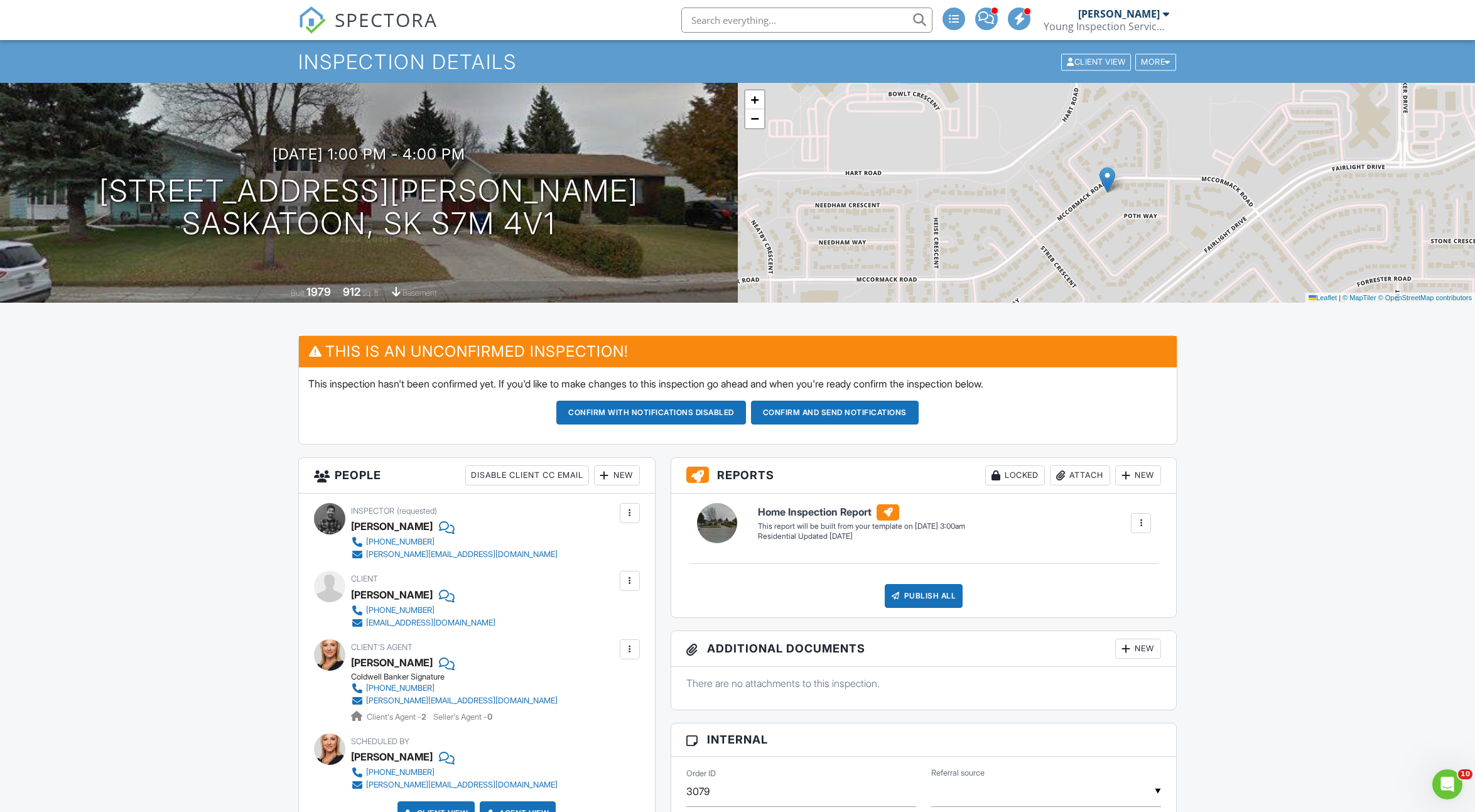
click at [746, 409] on button "Confirm and send notifications" at bounding box center [651, 412] width 190 height 24
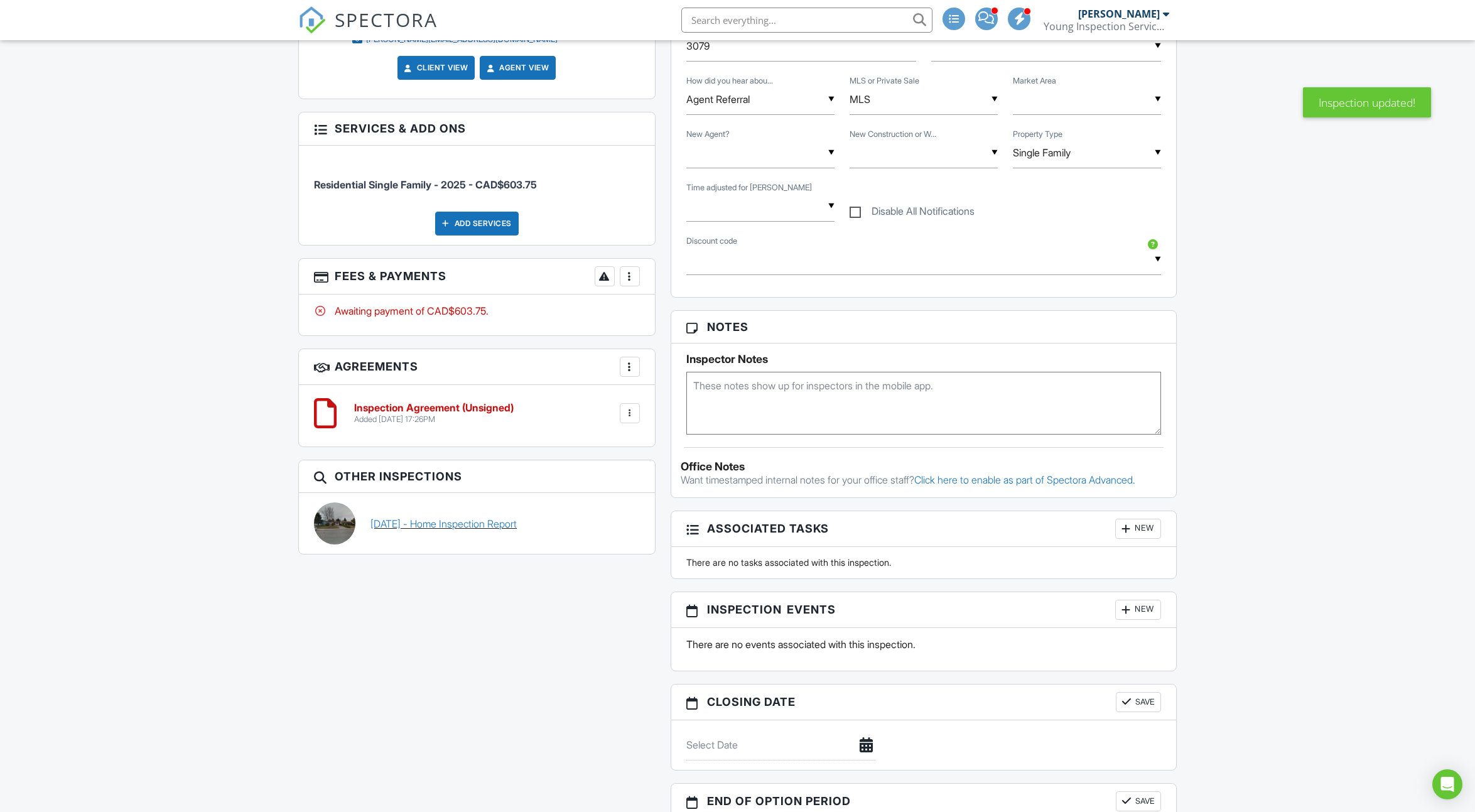
click at [477, 523] on link "[DATE] - Home Inspection Report" at bounding box center [443, 523] width 146 height 14
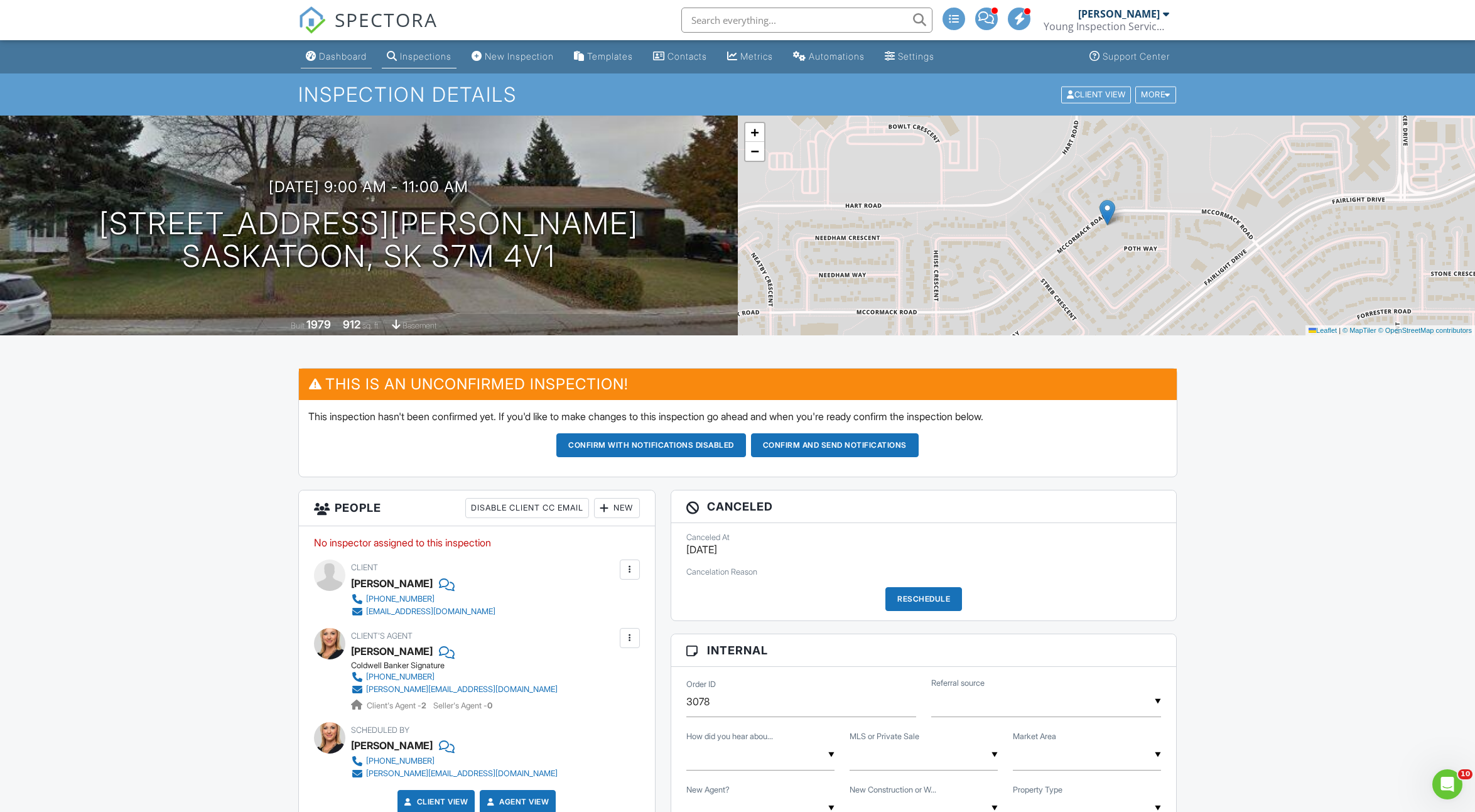
click at [326, 59] on div "Dashboard" at bounding box center [342, 56] width 48 height 11
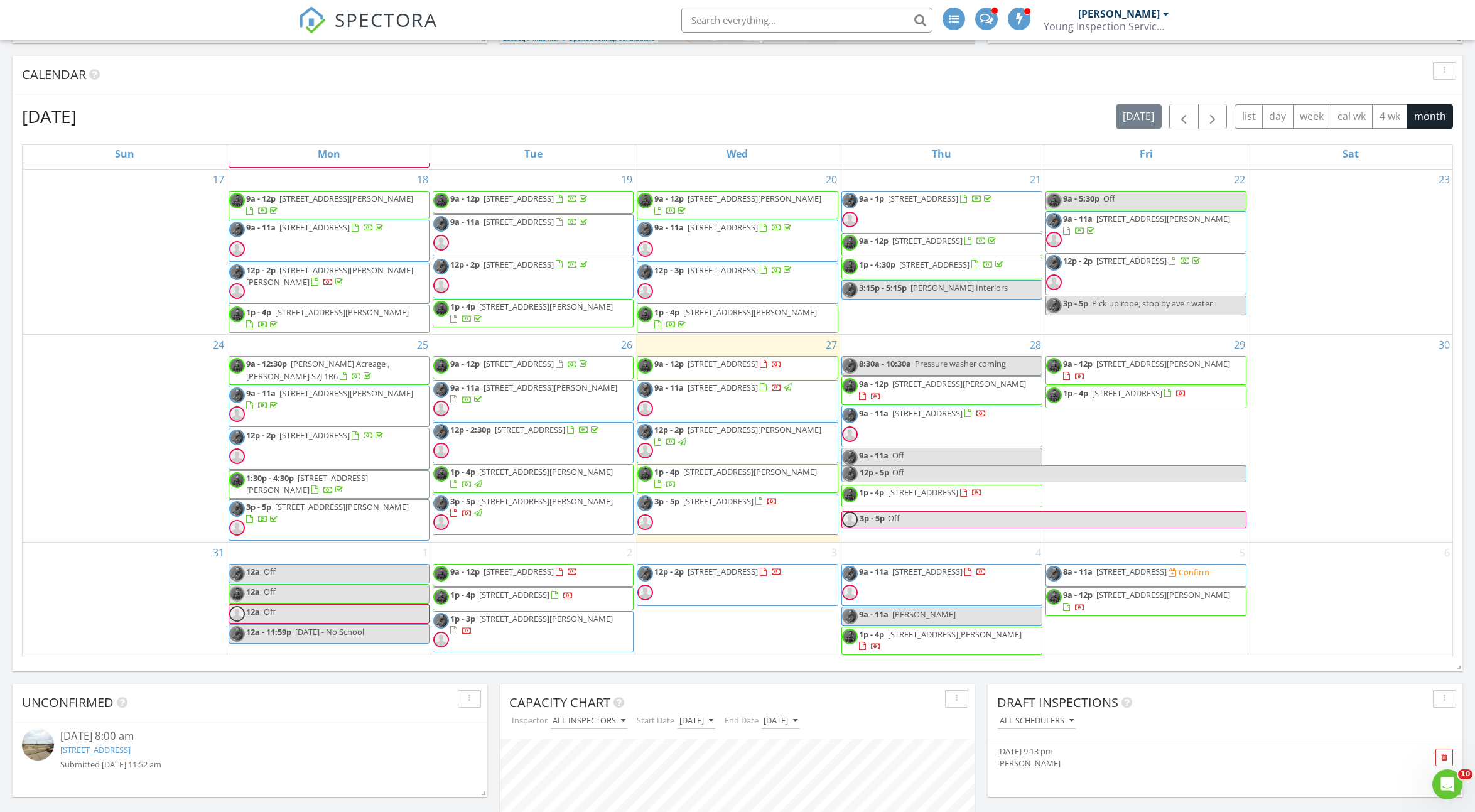
scroll to position [896, 0]
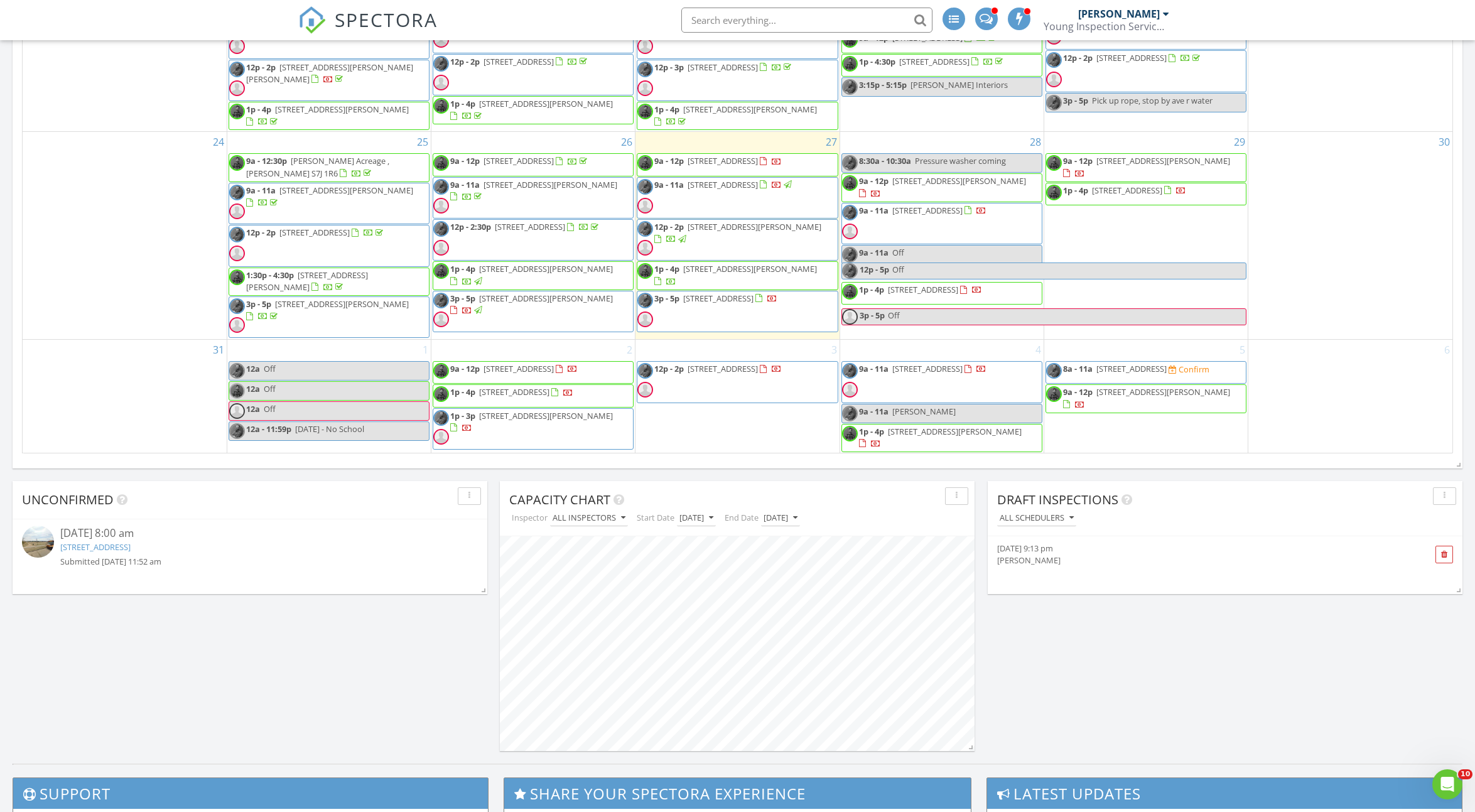
click at [1017, 405] on link "9a - 11a [PERSON_NAME]" at bounding box center [941, 413] width 201 height 19
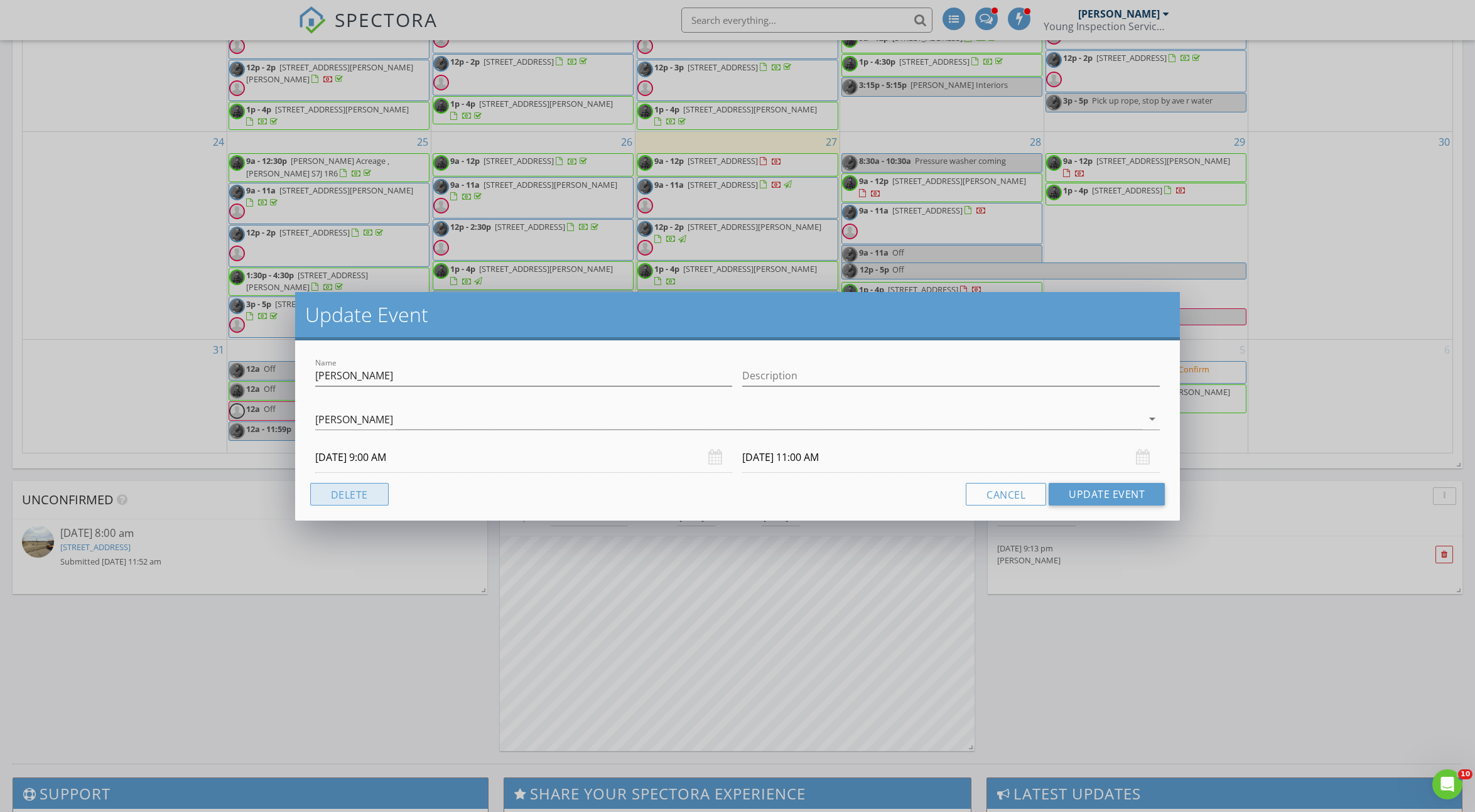
click at [358, 499] on button "Delete" at bounding box center [350, 494] width 79 height 23
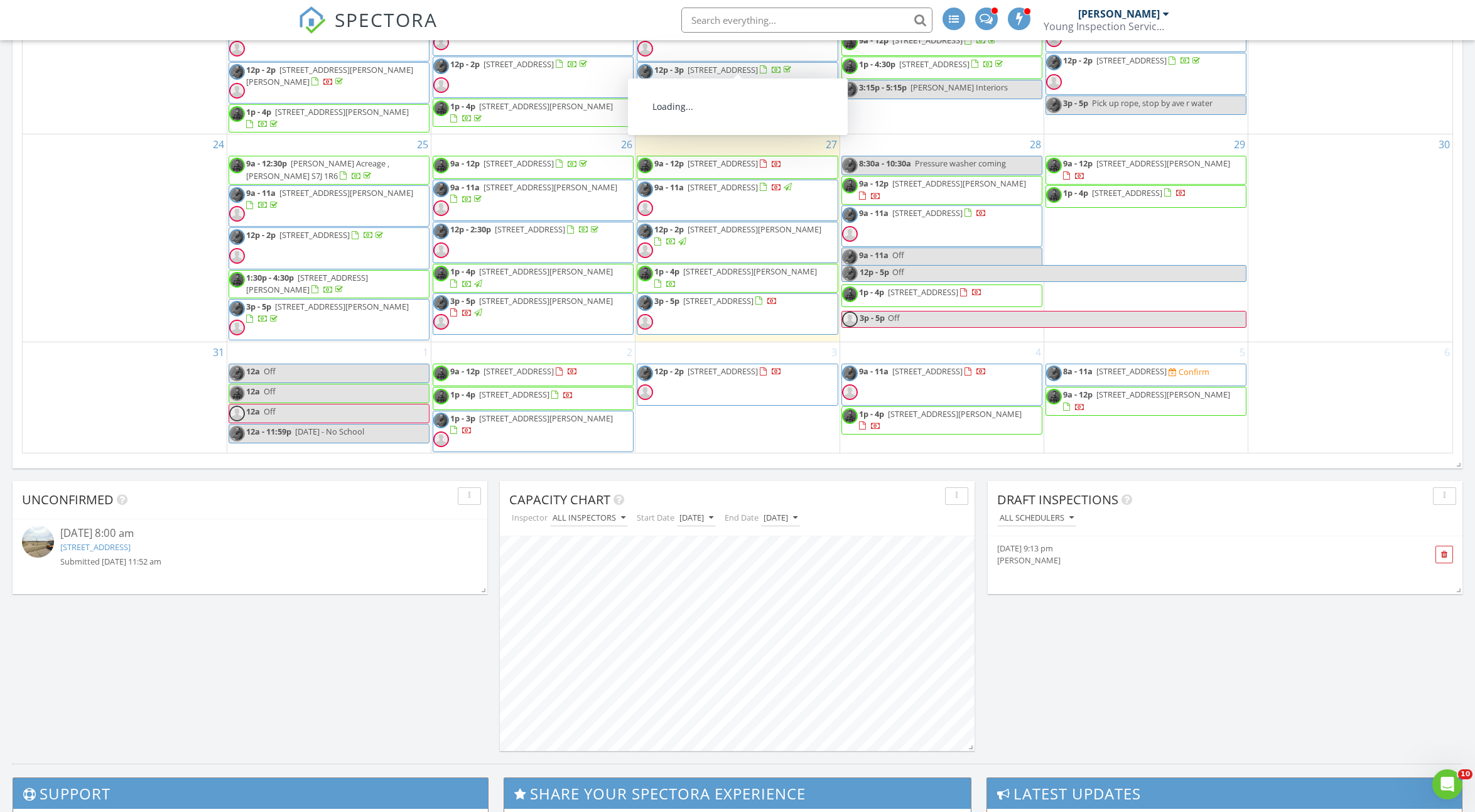
scroll to position [591, 0]
